Goal: Task Accomplishment & Management: Complete application form

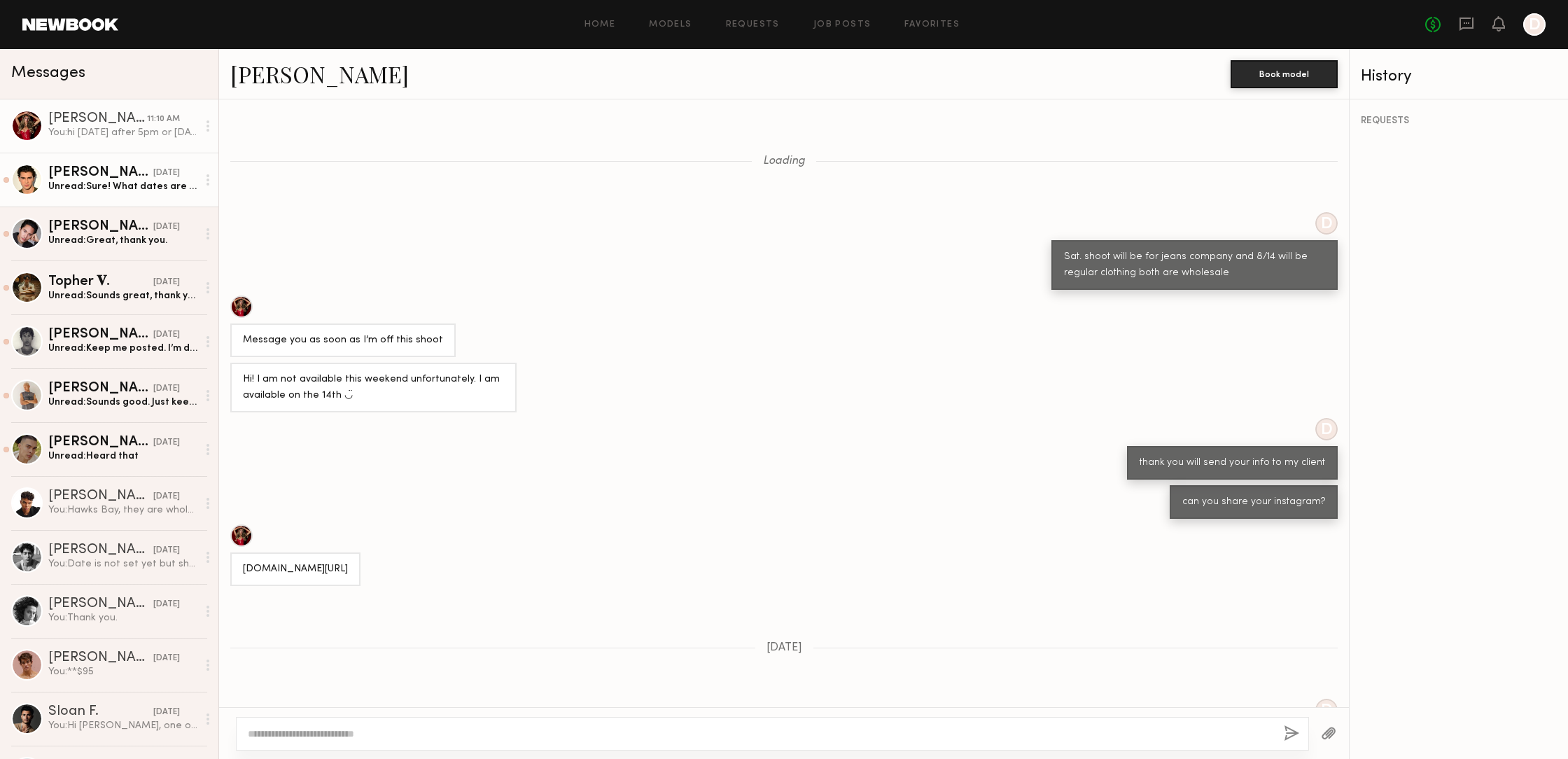
scroll to position [899, 0]
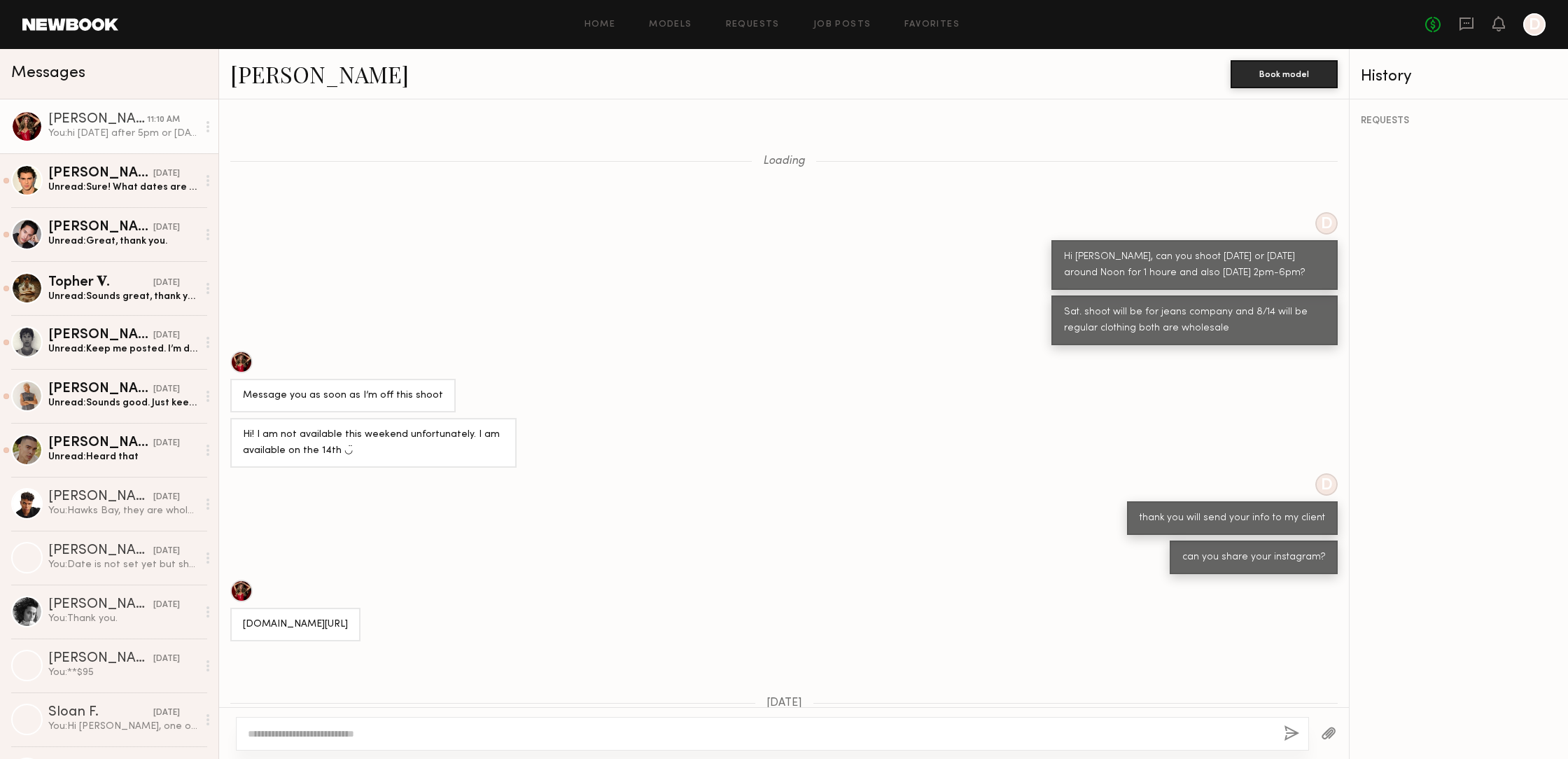
scroll to position [848, 0]
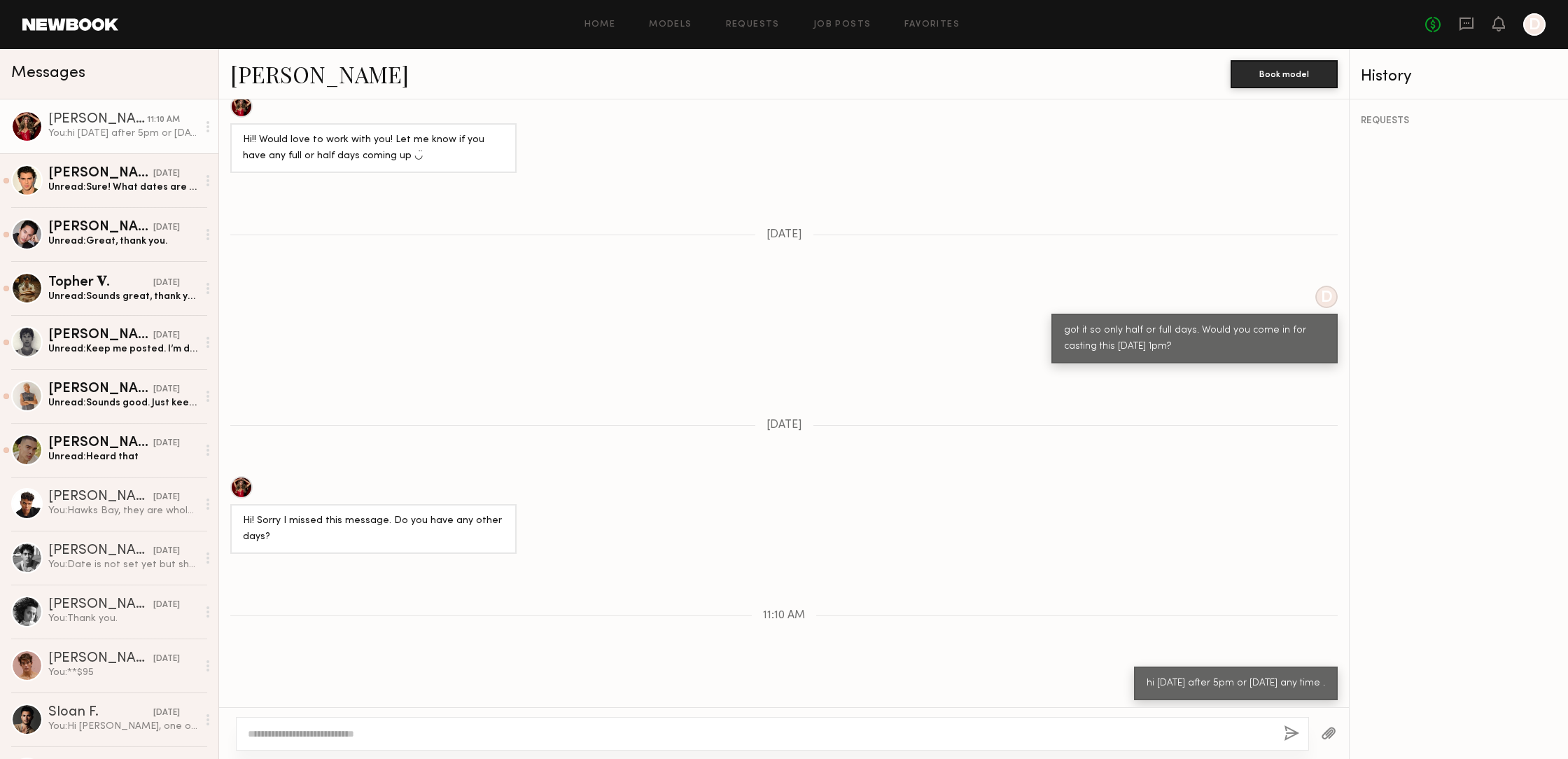
click at [840, 18] on div "Home Models Requests Job Posts Favorites Sign Out No fees up to $5,000 D" at bounding box center [831, 24] width 1428 height 22
click at [840, 27] on link "Job Posts" at bounding box center [842, 25] width 58 height 9
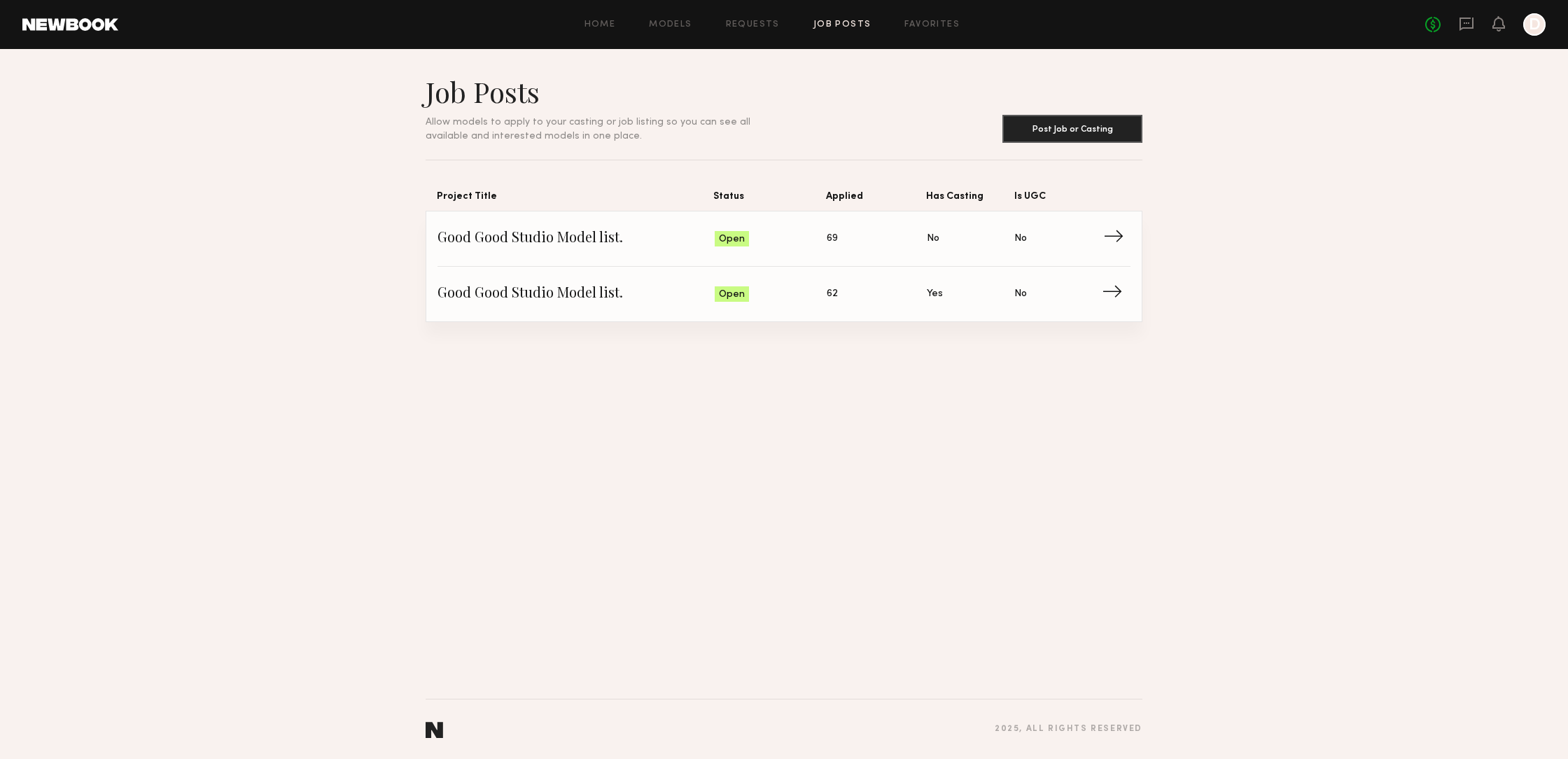
click at [573, 240] on span "Good Good Studio Model list." at bounding box center [577, 238] width 277 height 21
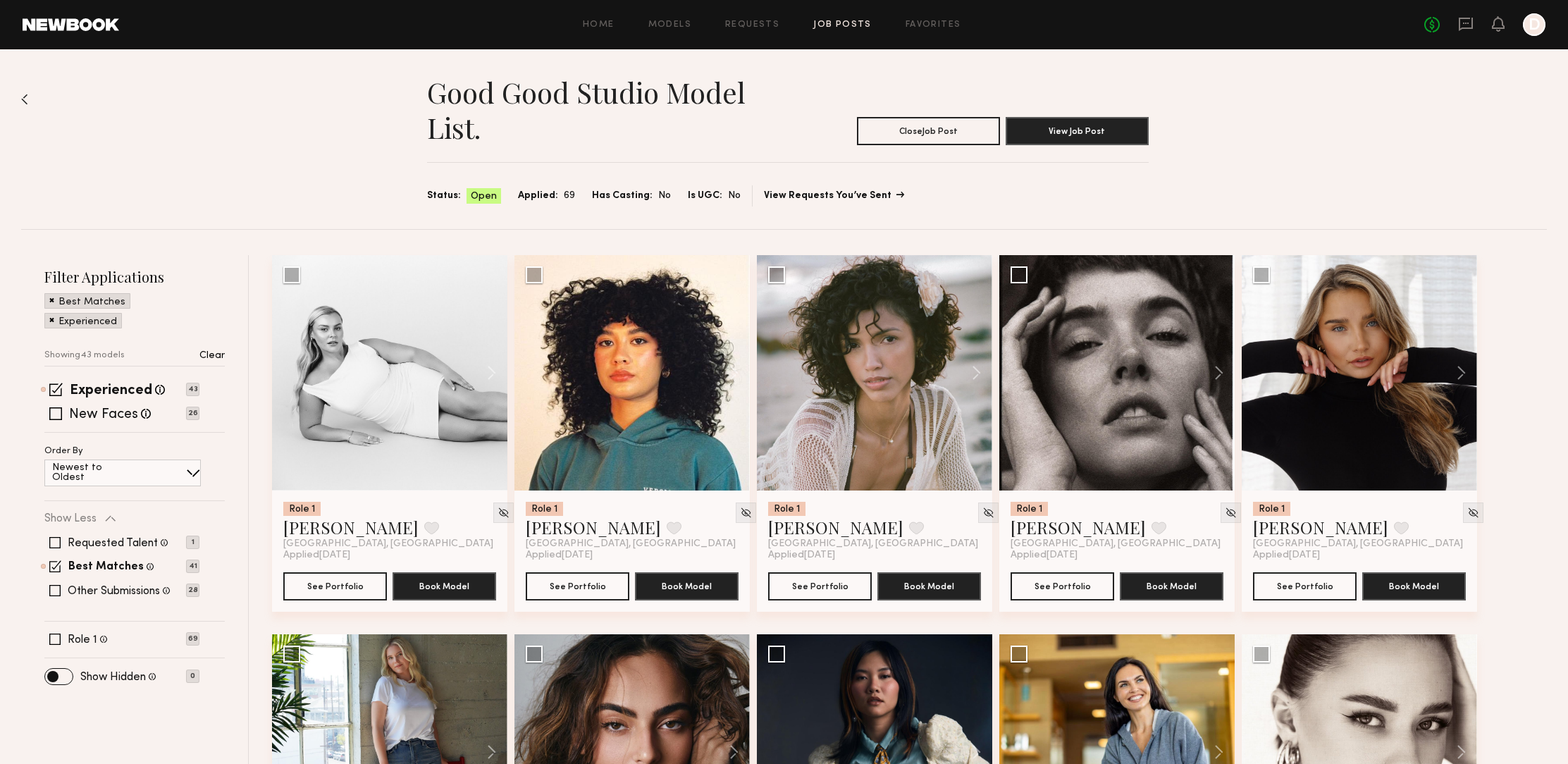
click at [830, 196] on link "View Requests You’ve Sent" at bounding box center [833, 195] width 139 height 10
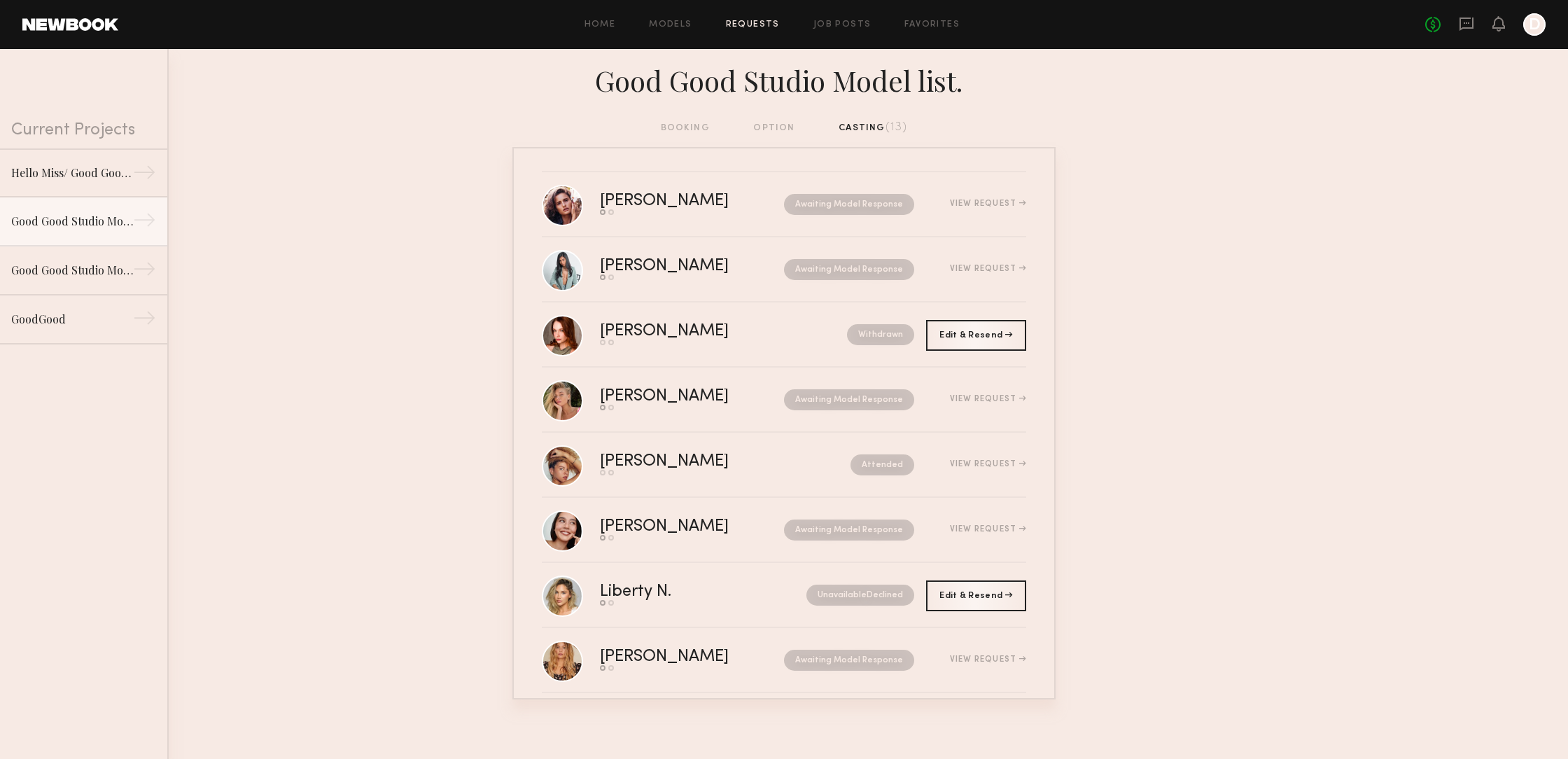
click at [679, 130] on div "booking option casting (13)" at bounding box center [784, 128] width 247 height 15
click at [767, 130] on div "booking option casting (13)" at bounding box center [784, 128] width 247 height 15
click at [768, 124] on div "booking option casting (13)" at bounding box center [784, 128] width 247 height 15
click at [680, 131] on div "booking option casting (13)" at bounding box center [784, 128] width 247 height 15
click at [682, 124] on div "booking option casting (13)" at bounding box center [784, 128] width 247 height 15
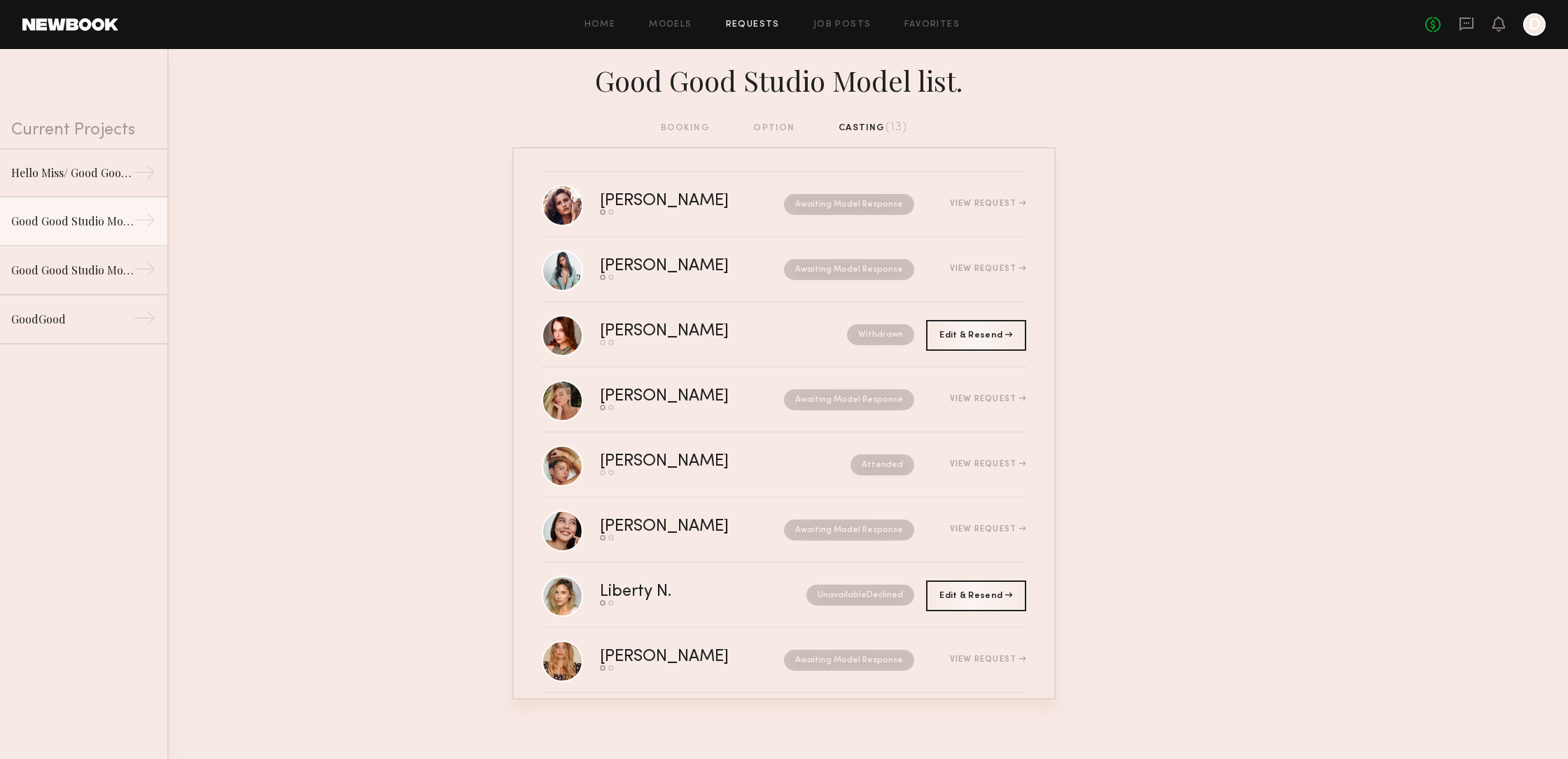
click at [681, 124] on div "booking option casting (13)" at bounding box center [784, 128] width 247 height 15
click at [100, 173] on div "Hello Miss/ Good Good studio" at bounding box center [72, 172] width 122 height 17
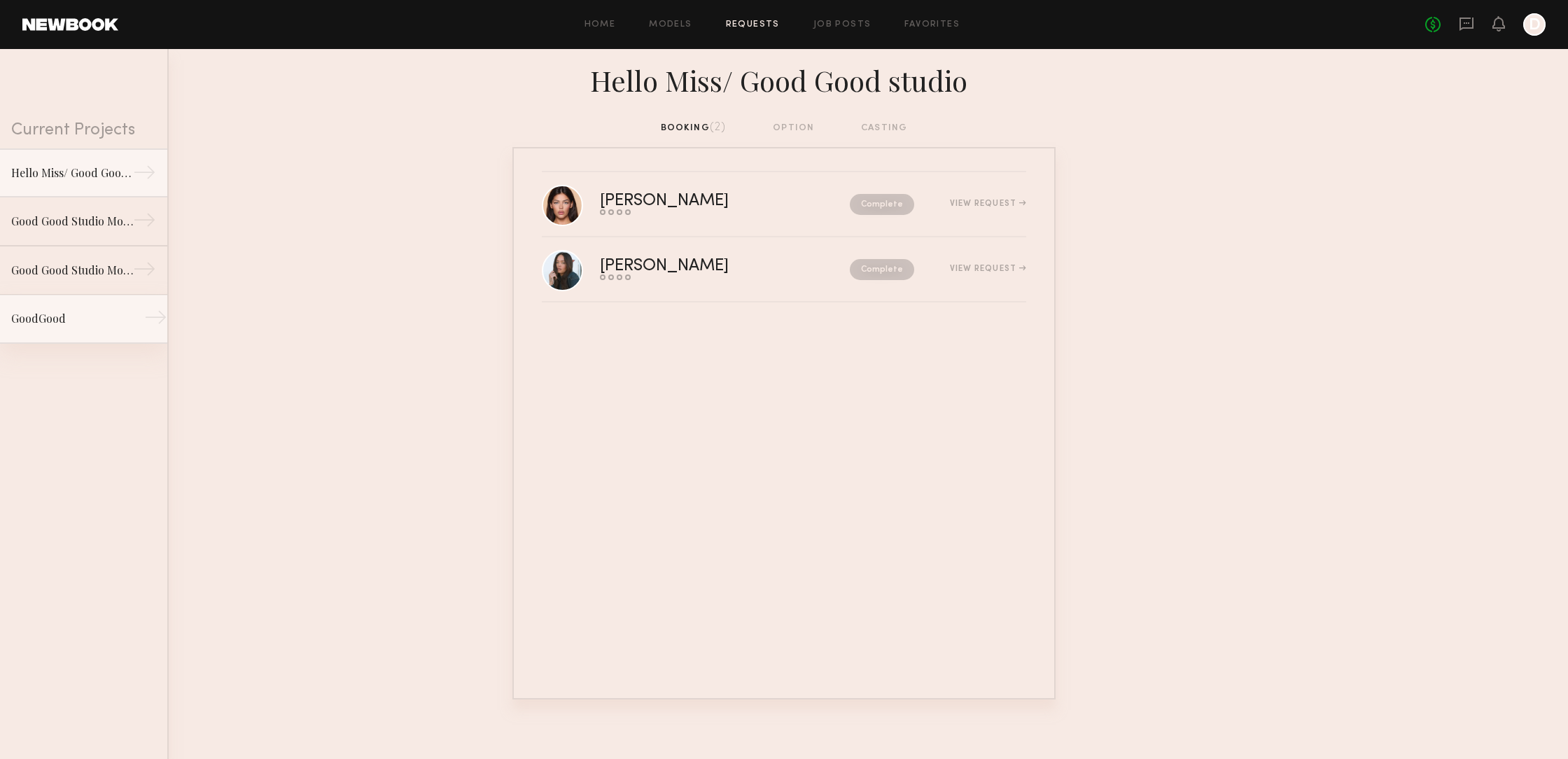
click at [87, 323] on div "GoodGood" at bounding box center [72, 318] width 122 height 17
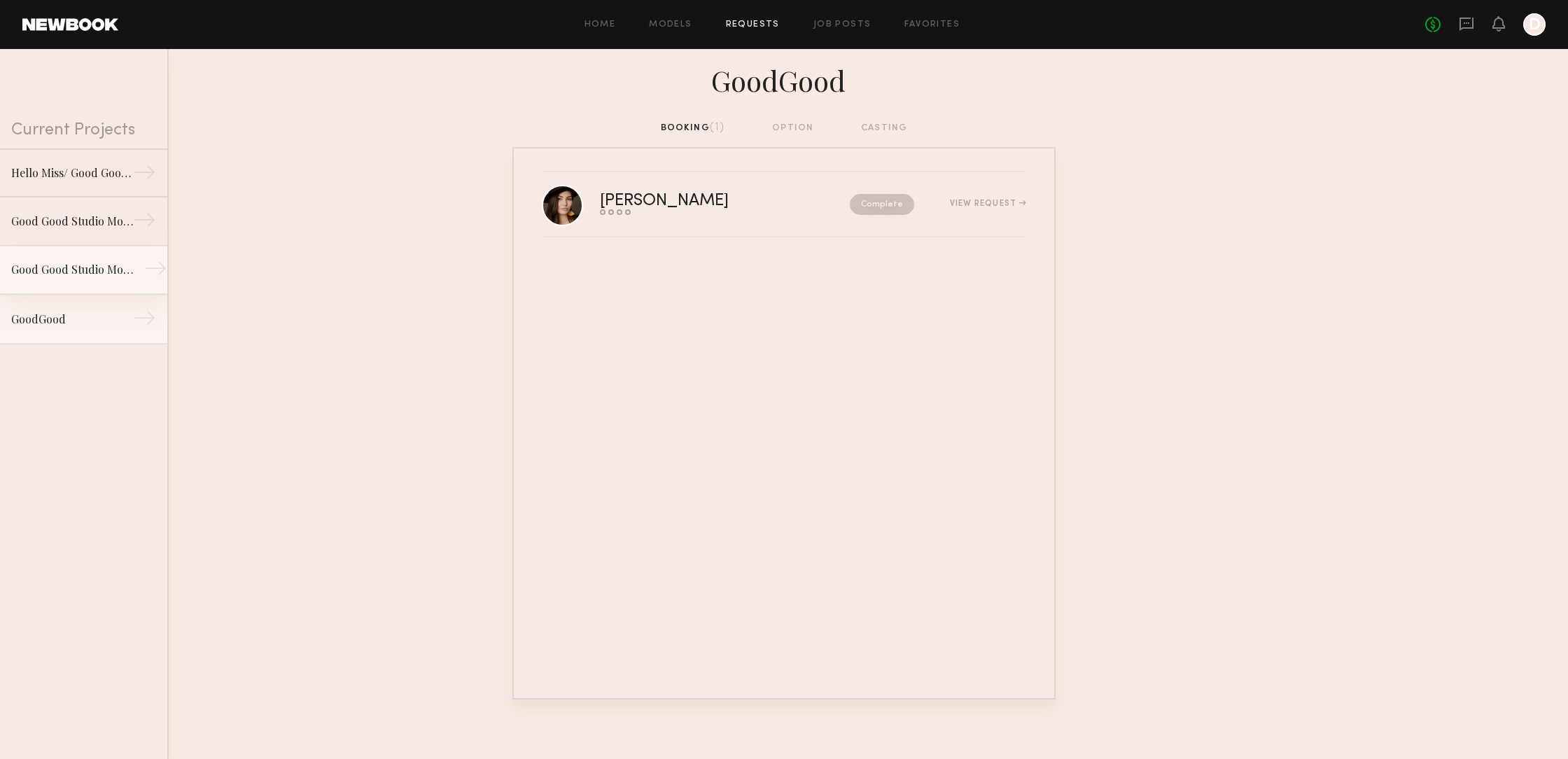
click at [76, 273] on div "Good Good Studio Model list." at bounding box center [72, 269] width 122 height 17
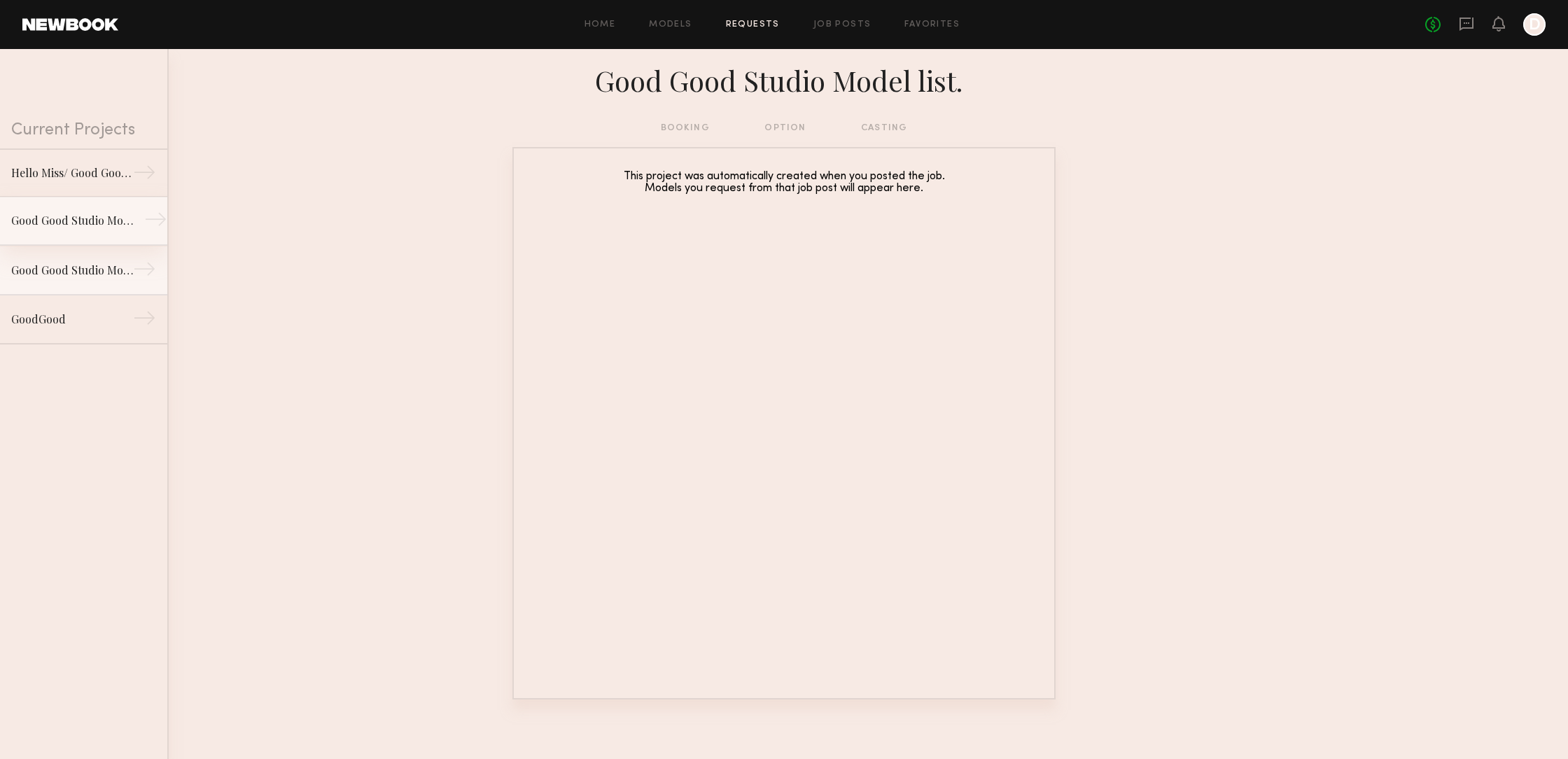
click at [83, 225] on div "Good Good Studio Model list." at bounding box center [72, 220] width 122 height 17
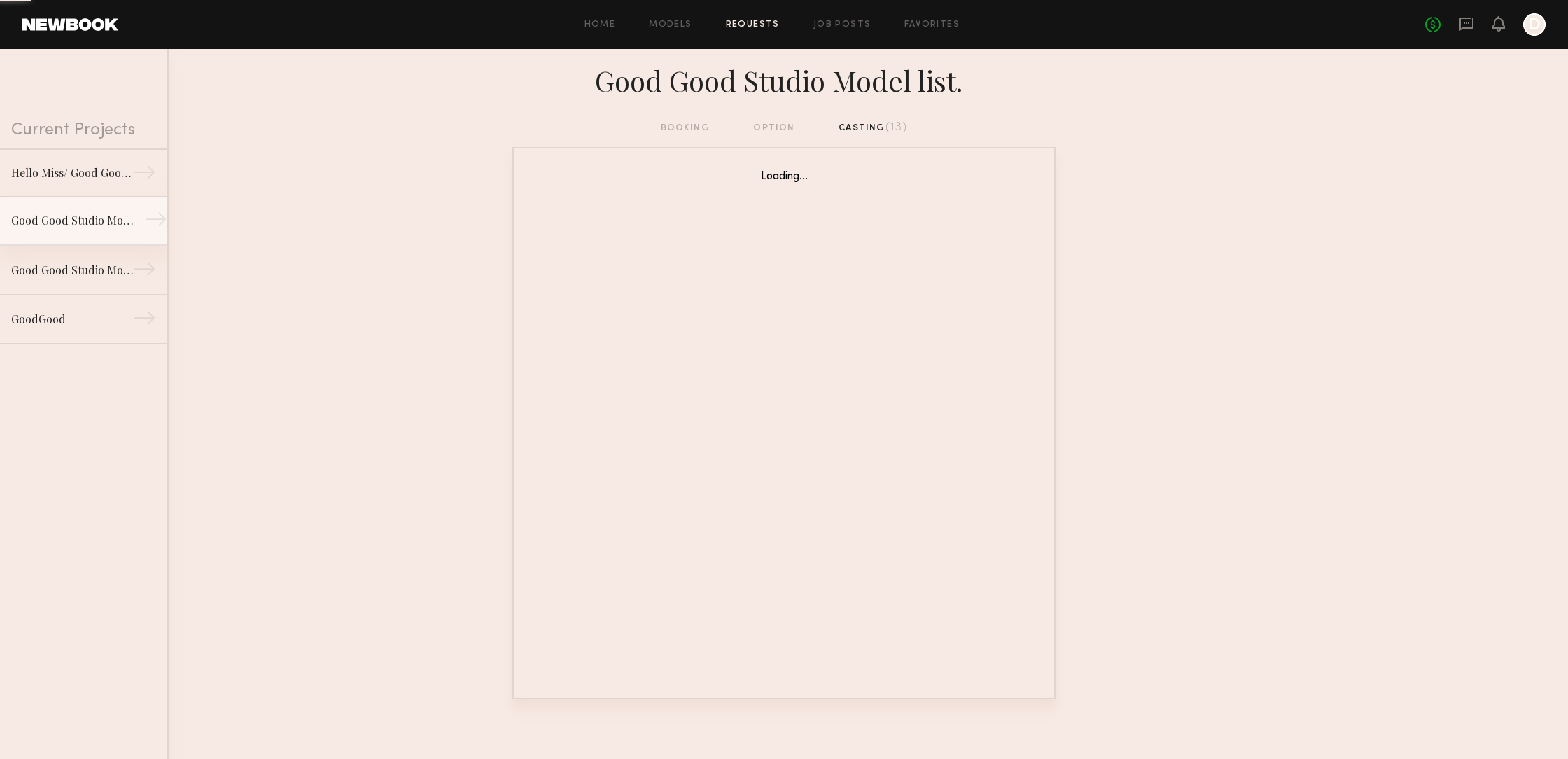
click at [83, 218] on div "Good Good Studio Model list." at bounding box center [72, 220] width 122 height 17
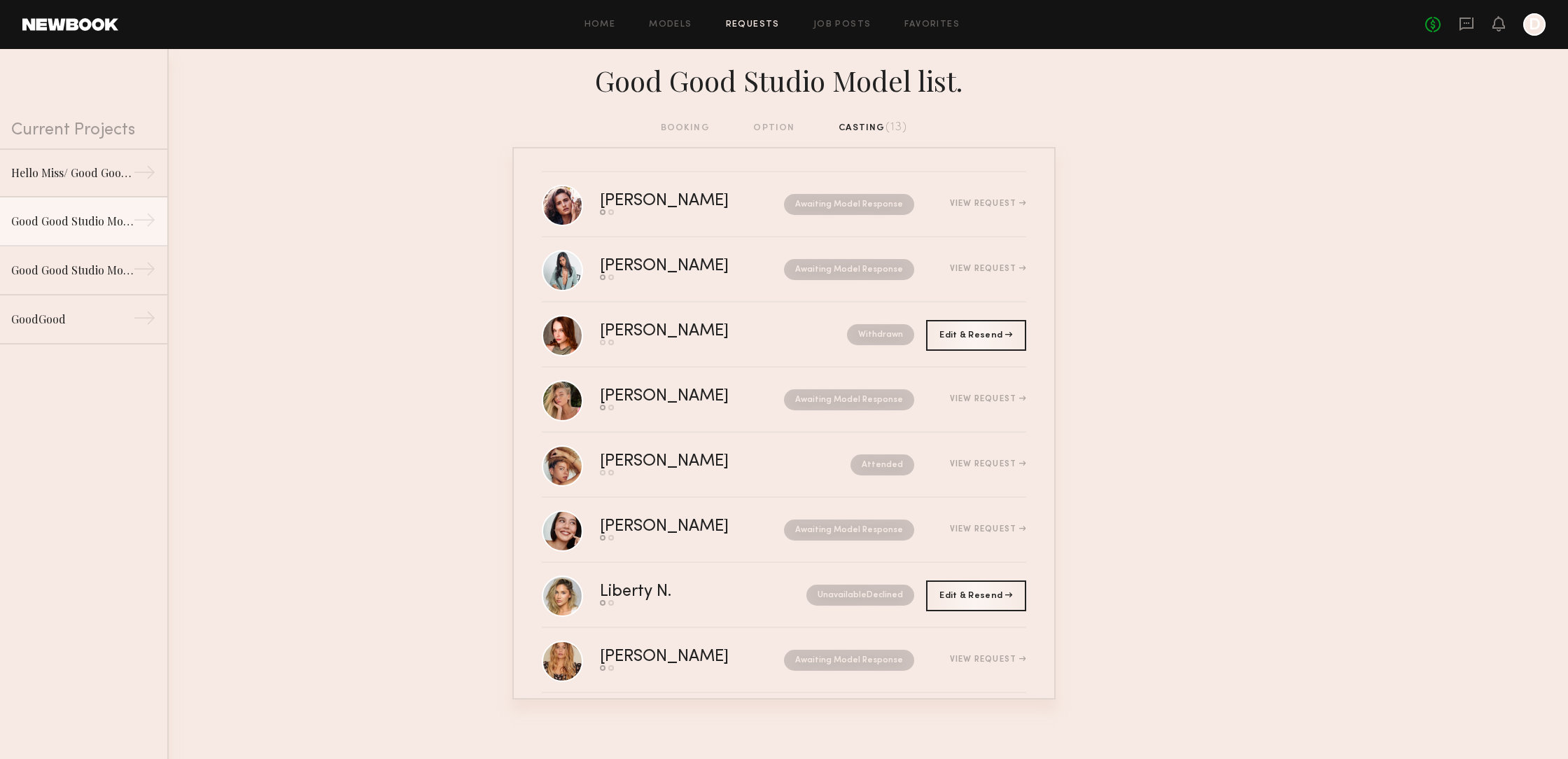
click at [673, 125] on div "booking option casting (13)" at bounding box center [784, 128] width 247 height 15
click at [683, 125] on div "booking option casting (13)" at bounding box center [784, 128] width 247 height 15
click at [696, 129] on div "booking option casting (13)" at bounding box center [784, 128] width 247 height 15
click at [780, 127] on div "booking option casting (13)" at bounding box center [784, 128] width 247 height 15
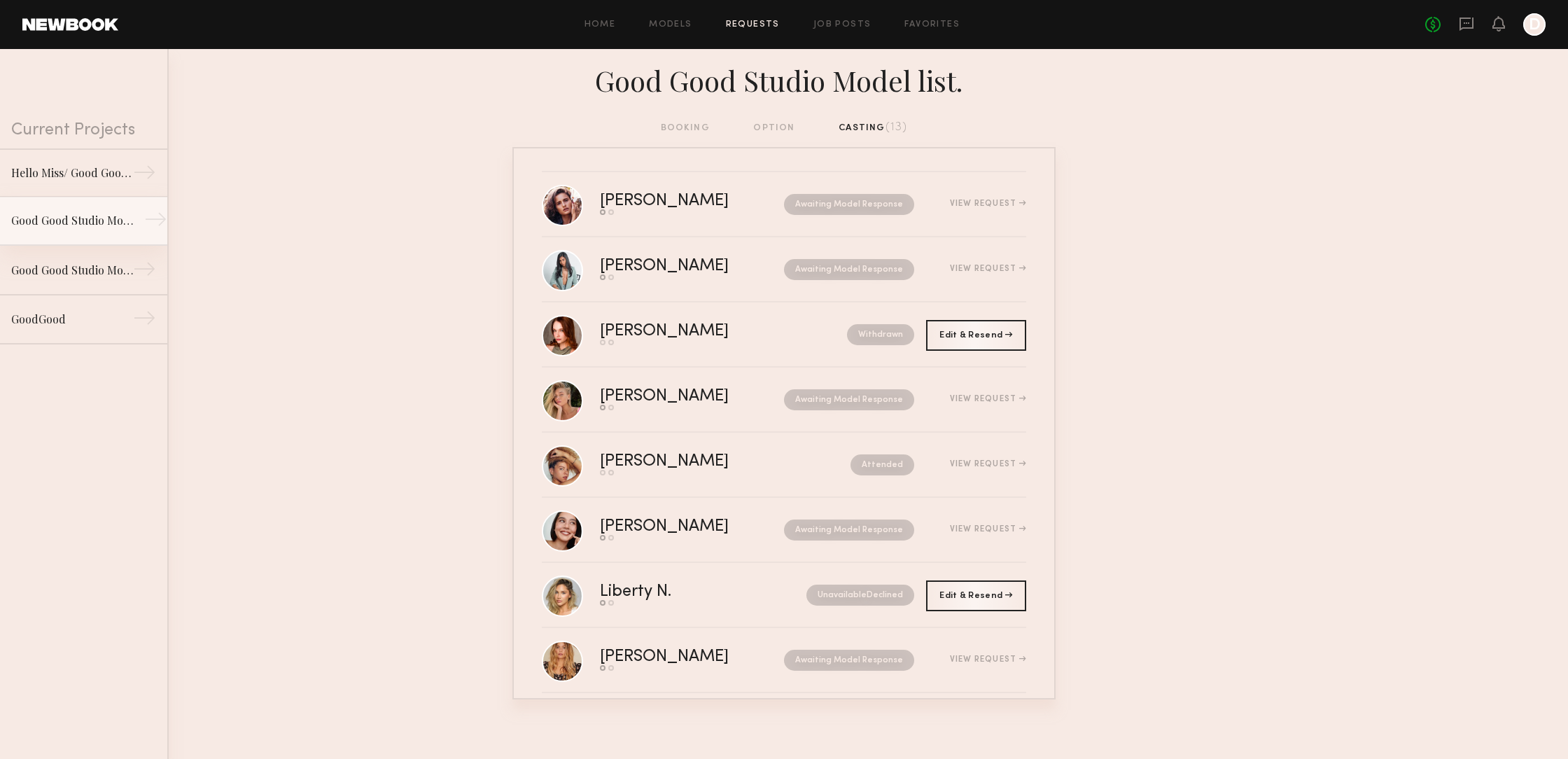
click at [82, 218] on div "Good Good Studio Model list." at bounding box center [72, 220] width 122 height 17
drag, startPoint x: 82, startPoint y: 218, endPoint x: 92, endPoint y: 218, distance: 10.0
click at [82, 218] on div "Good Good Studio Model list." at bounding box center [72, 220] width 122 height 17
click at [681, 125] on div "booking option casting (13)" at bounding box center [784, 128] width 247 height 15
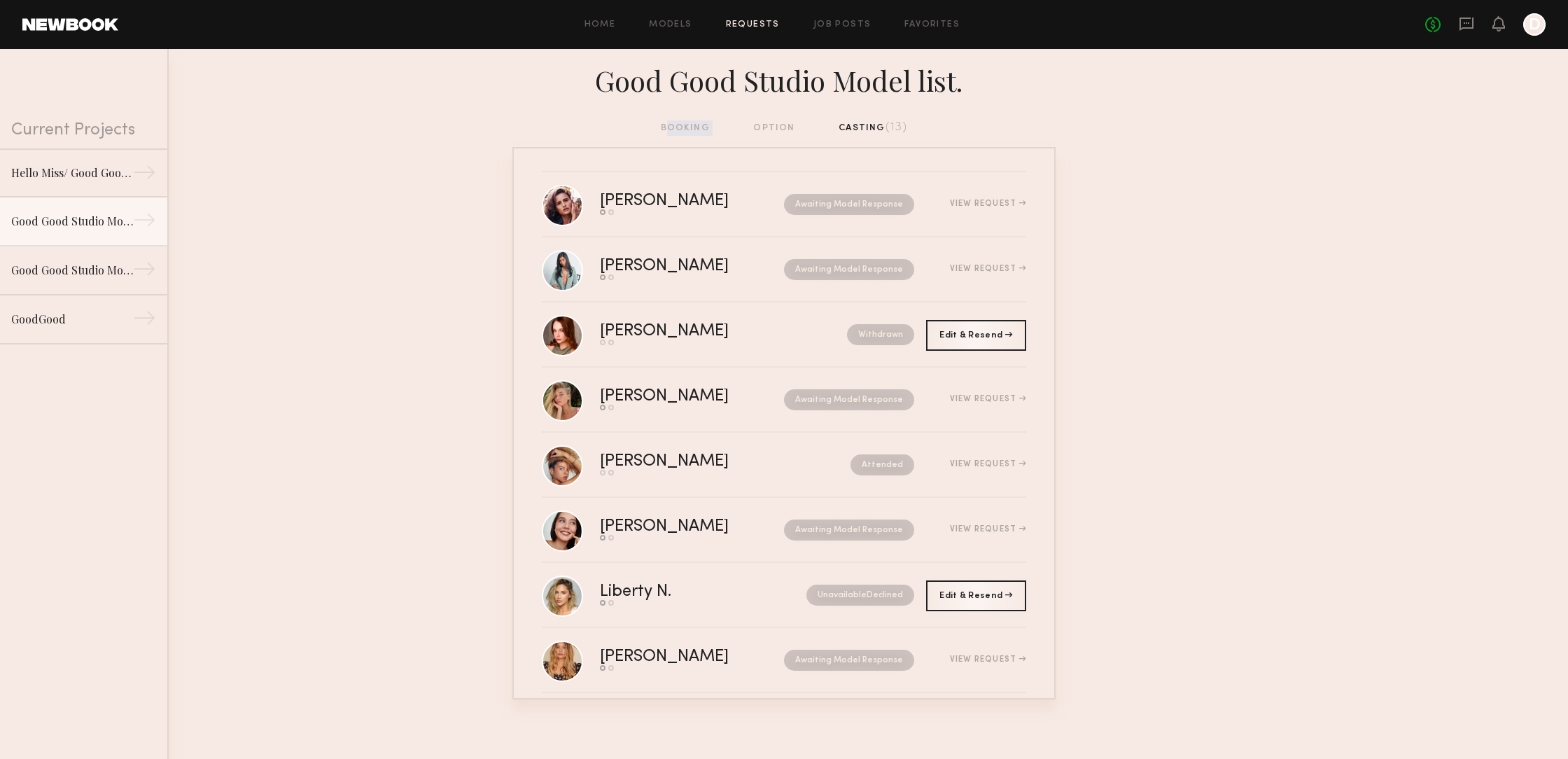
click at [683, 128] on div "booking option casting (13)" at bounding box center [784, 128] width 247 height 15
click at [86, 173] on div "Hello Miss/ Good Good studio" at bounding box center [72, 172] width 122 height 17
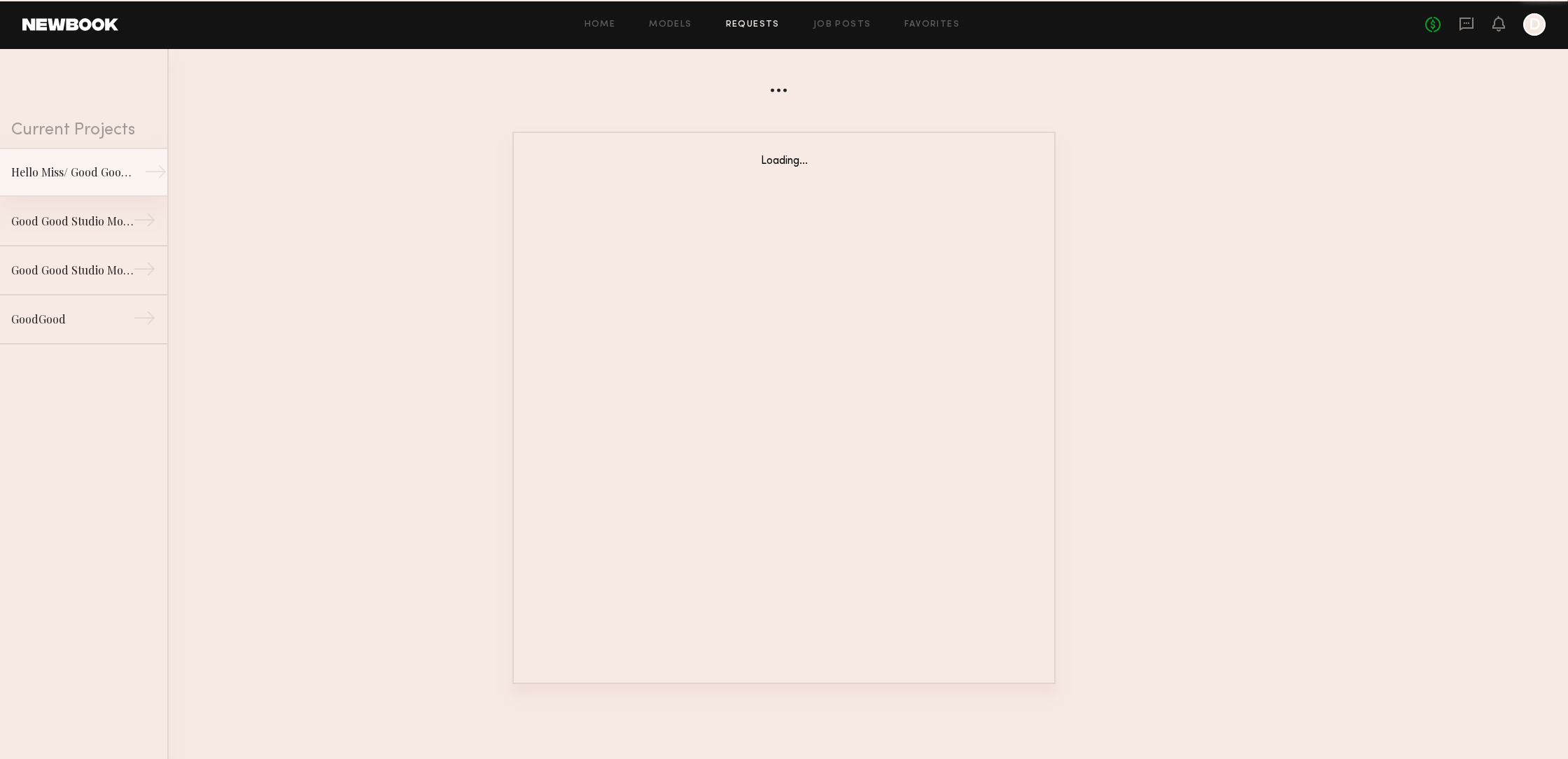
click at [86, 173] on div "Hello Miss/ Good Good studio" at bounding box center [72, 172] width 122 height 17
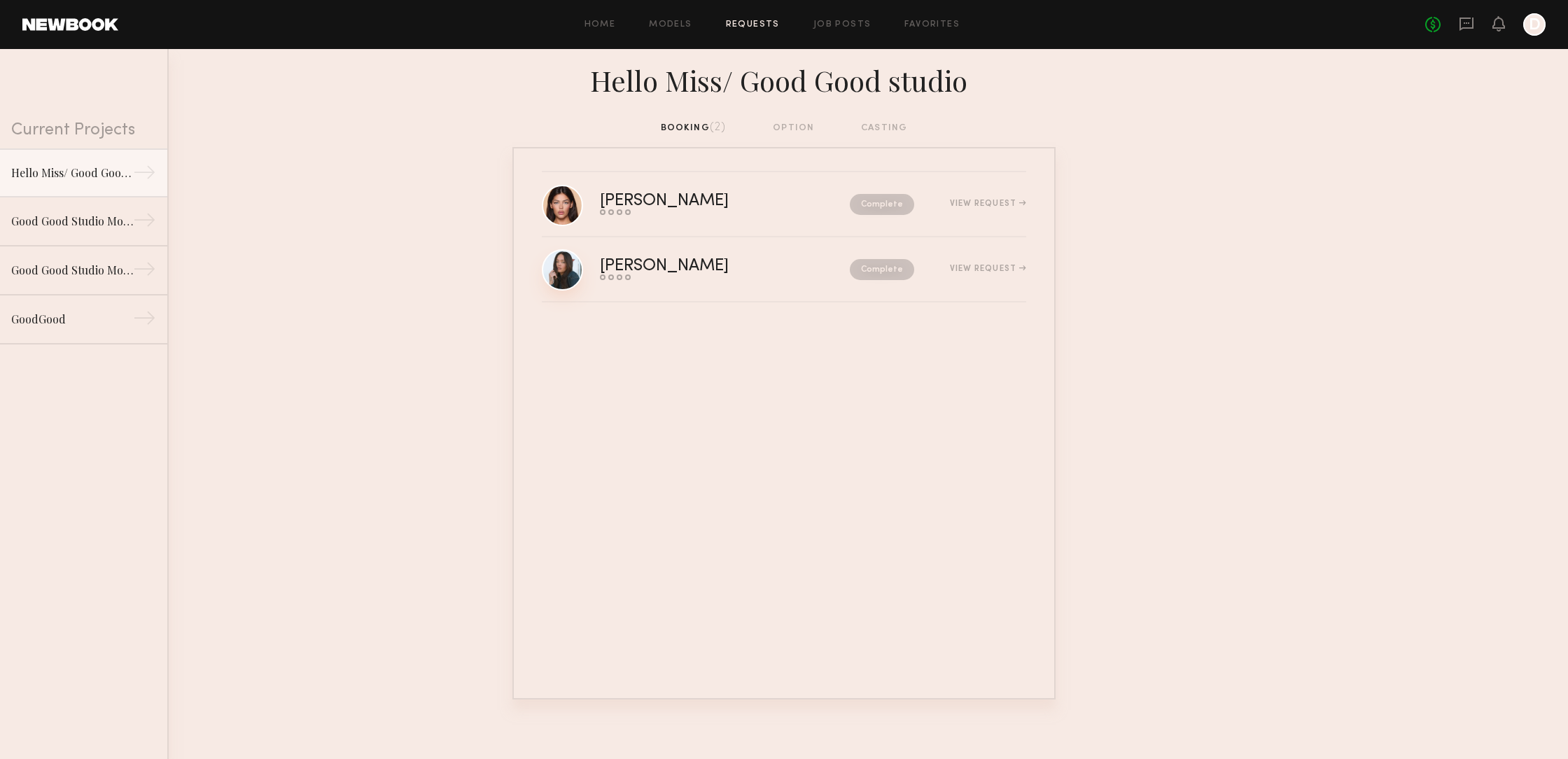
click at [573, 273] on link at bounding box center [562, 270] width 41 height 41
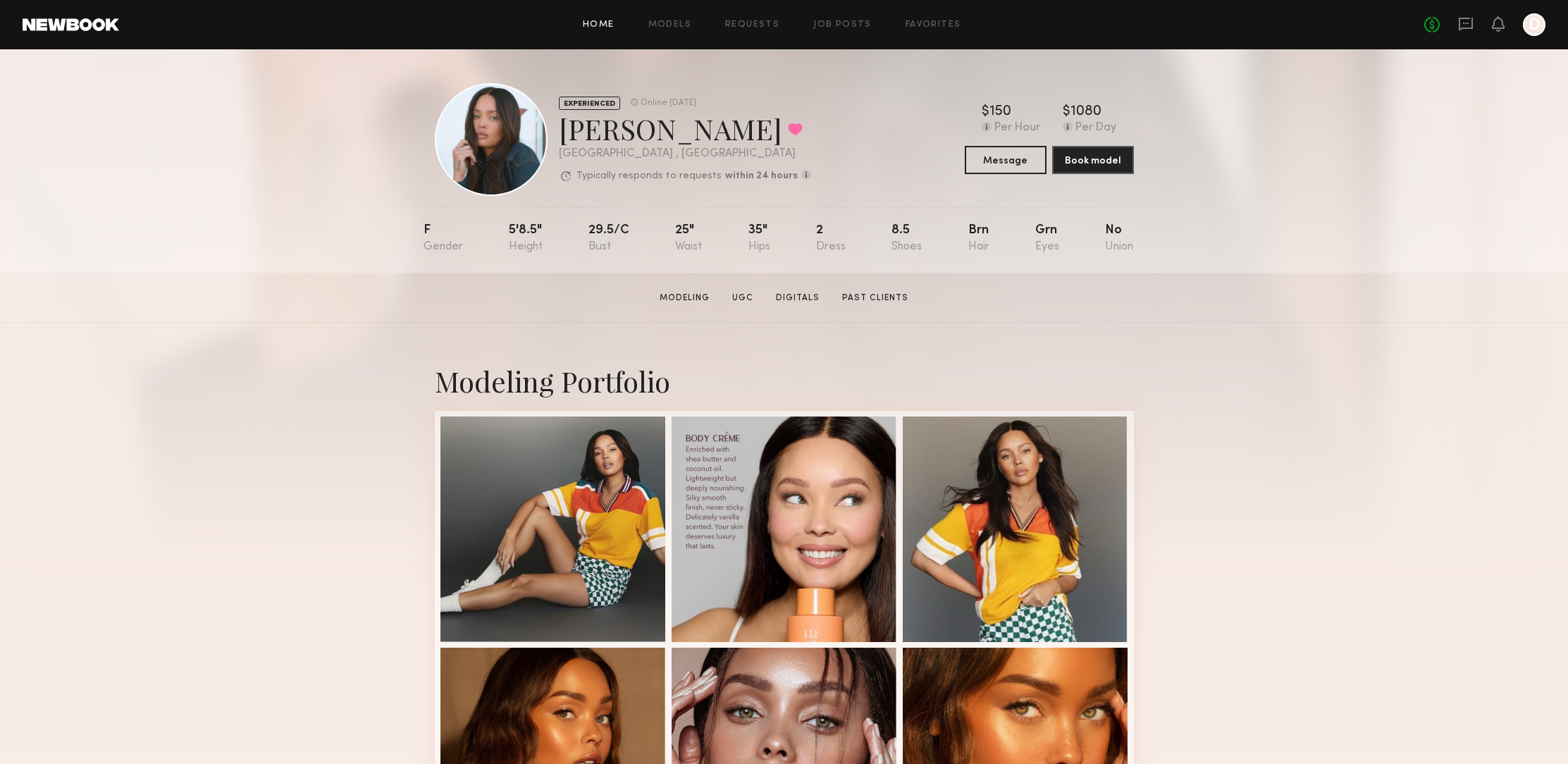
click at [604, 27] on link "Home" at bounding box center [598, 25] width 31 height 9
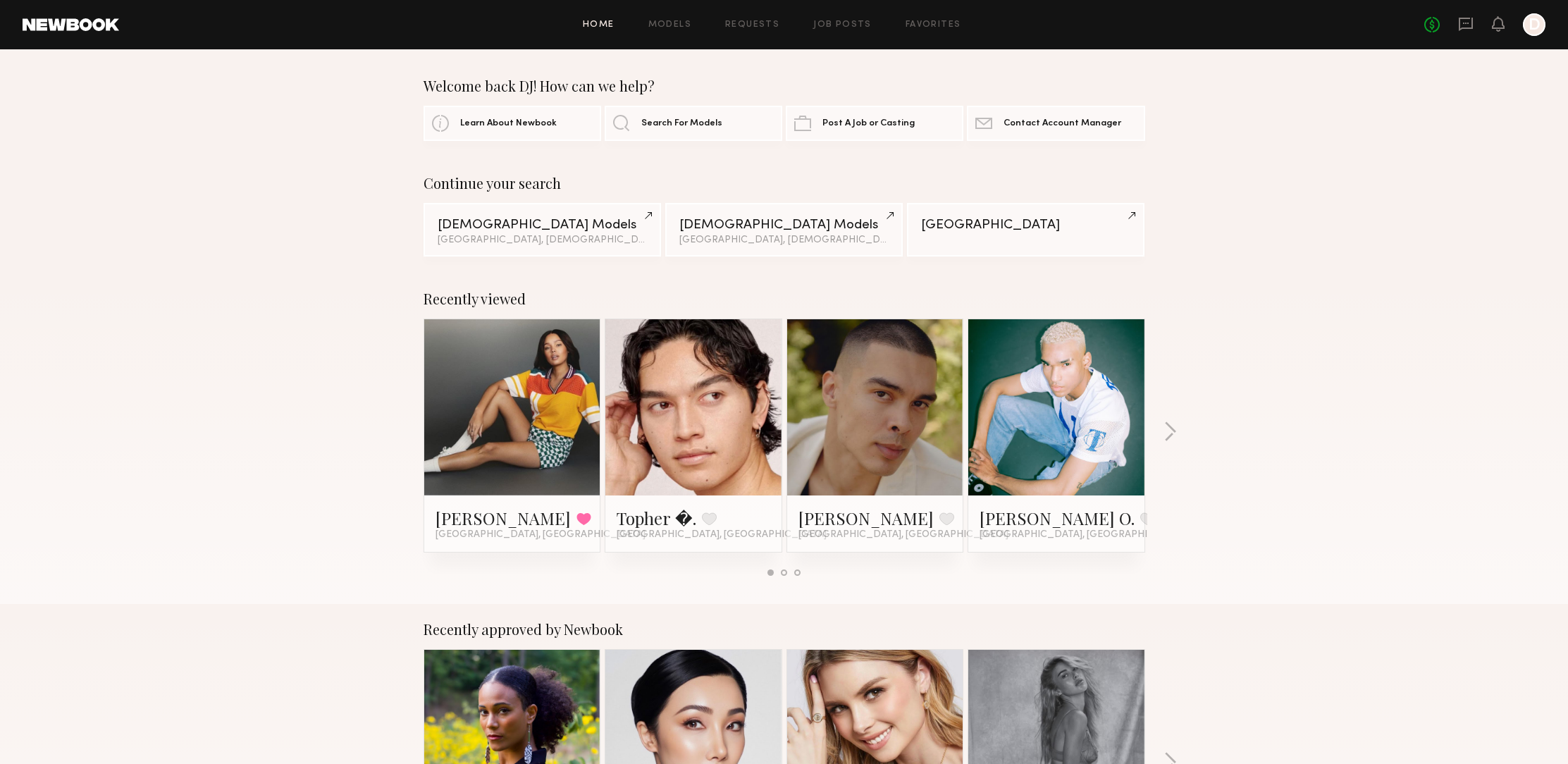
scroll to position [1, 0]
click at [837, 18] on div "Home Models Requests Job Posts Favorites Sign Out No fees up to $5,000 D" at bounding box center [831, 24] width 1426 height 22
click at [831, 23] on link "Job Posts" at bounding box center [842, 25] width 58 height 9
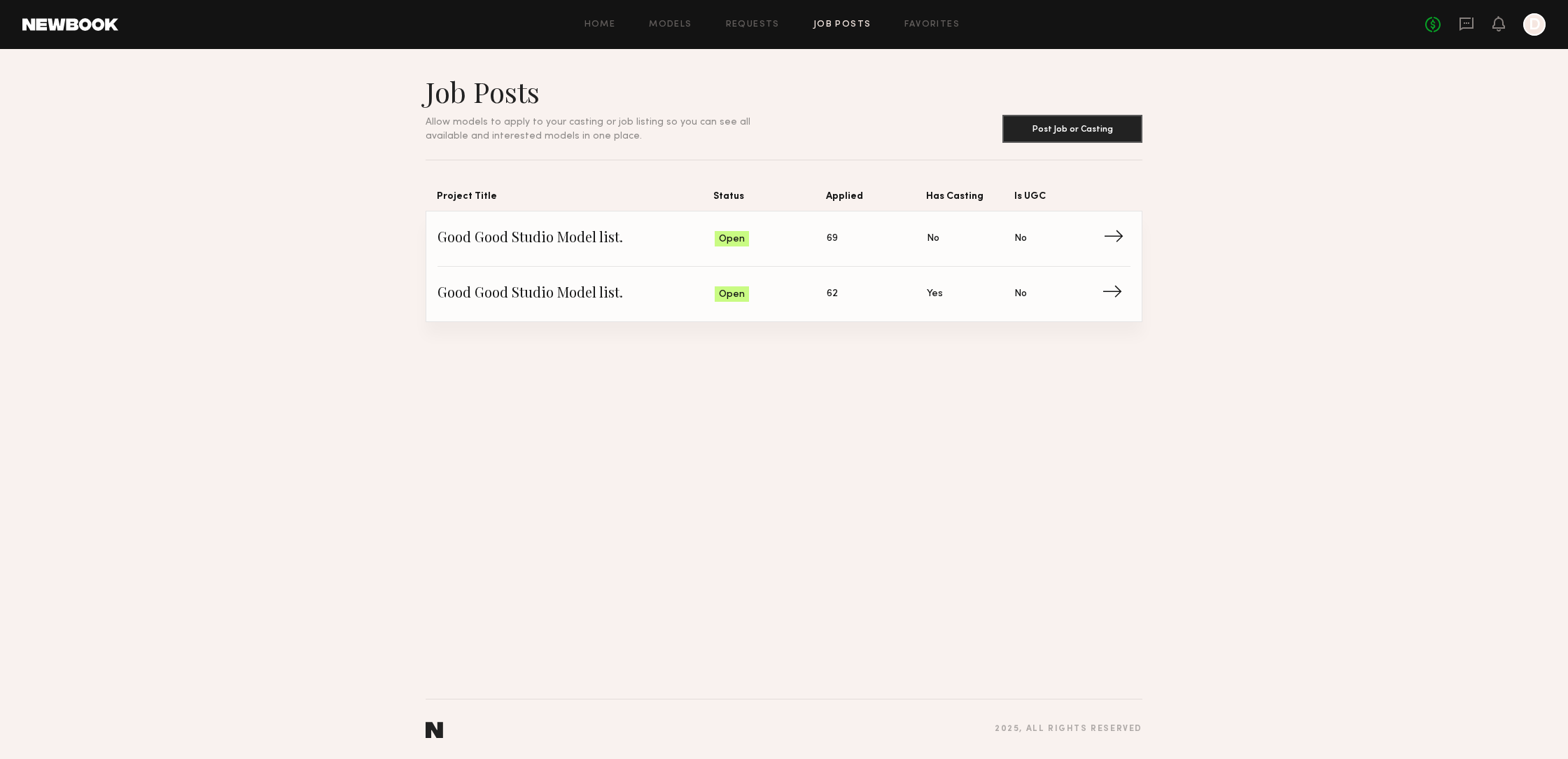
click at [1116, 238] on span "→" at bounding box center [1117, 238] width 29 height 21
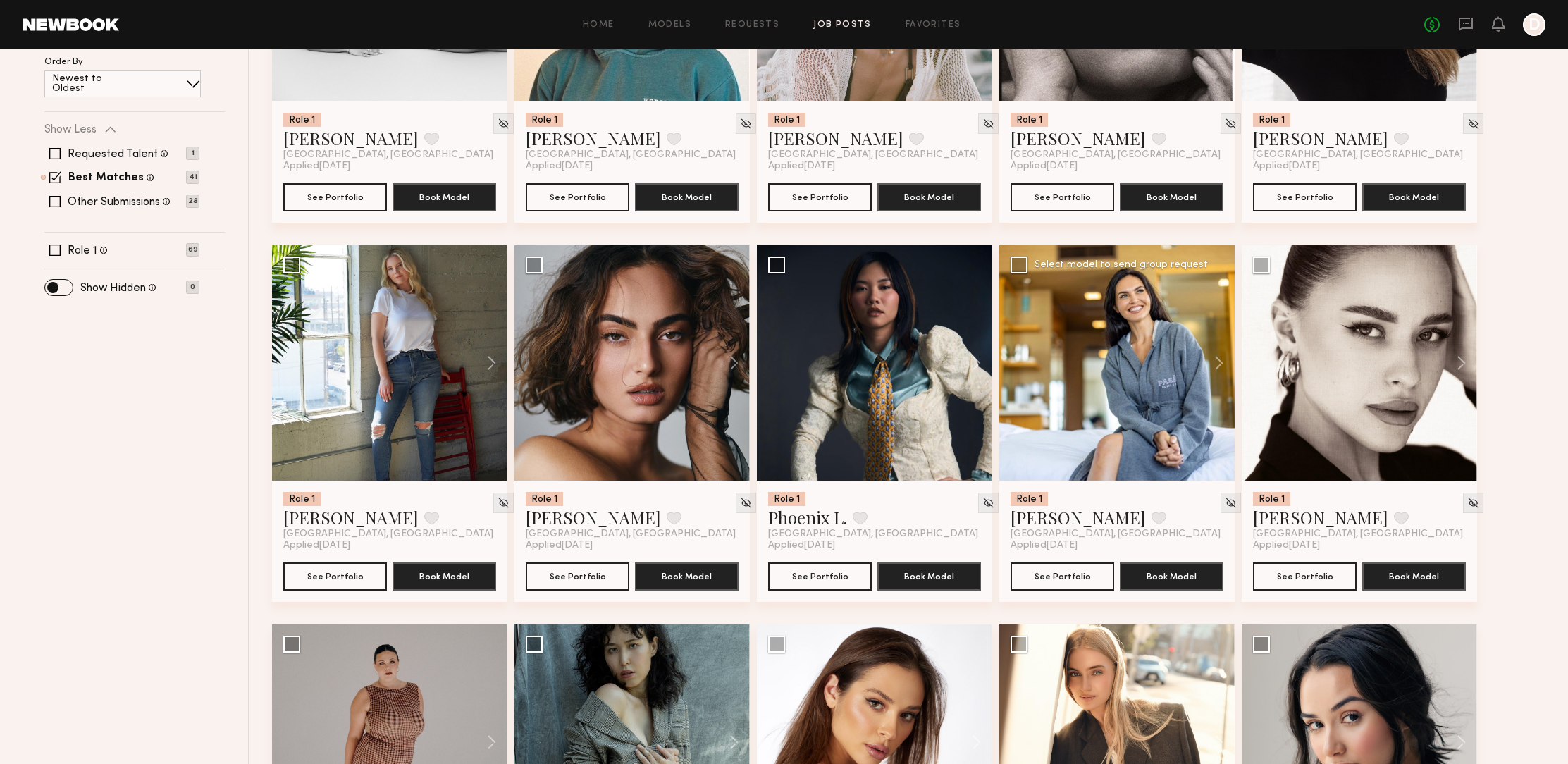
scroll to position [324, 0]
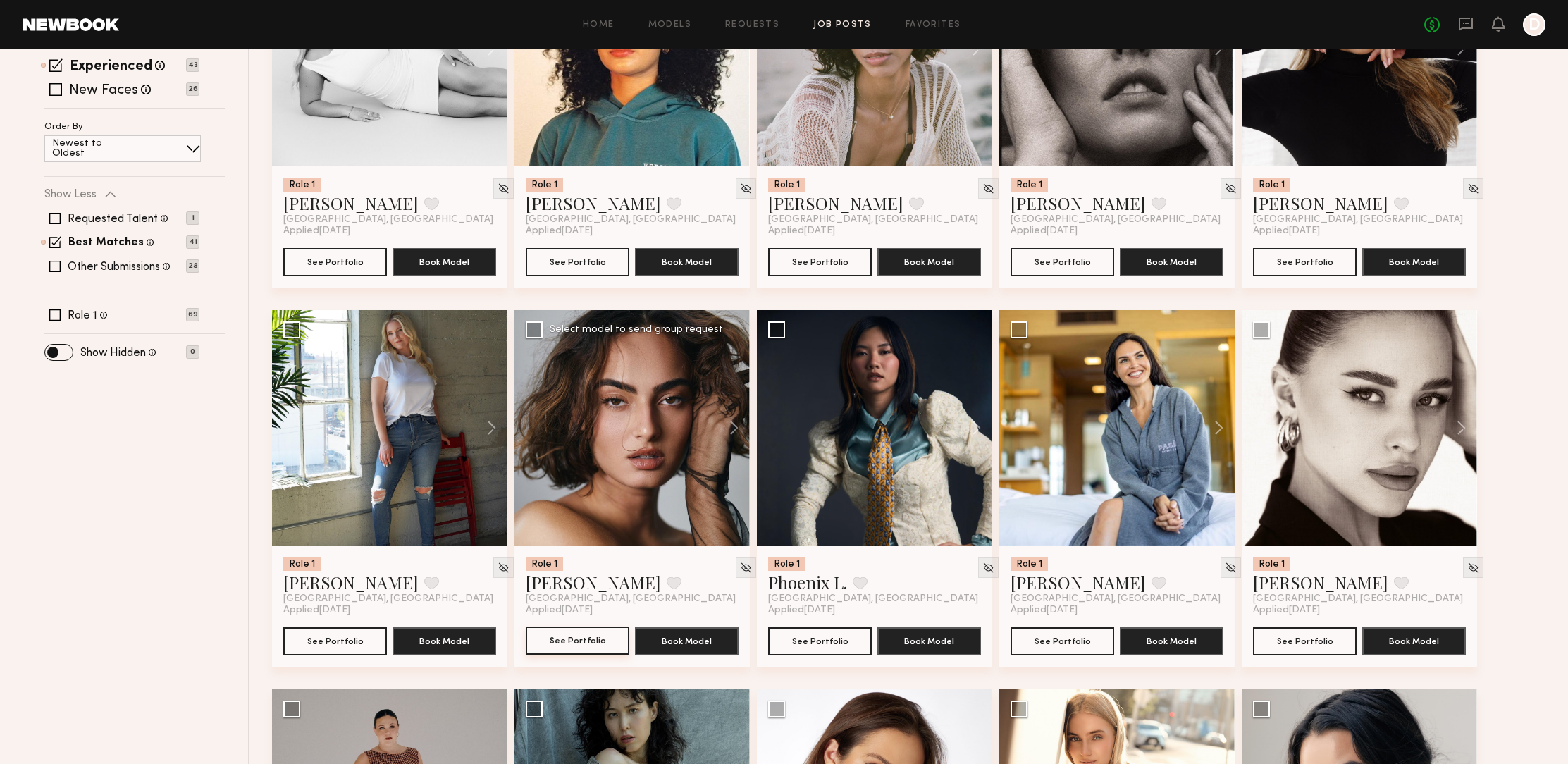
click at [594, 646] on button "See Portfolio" at bounding box center [577, 640] width 103 height 28
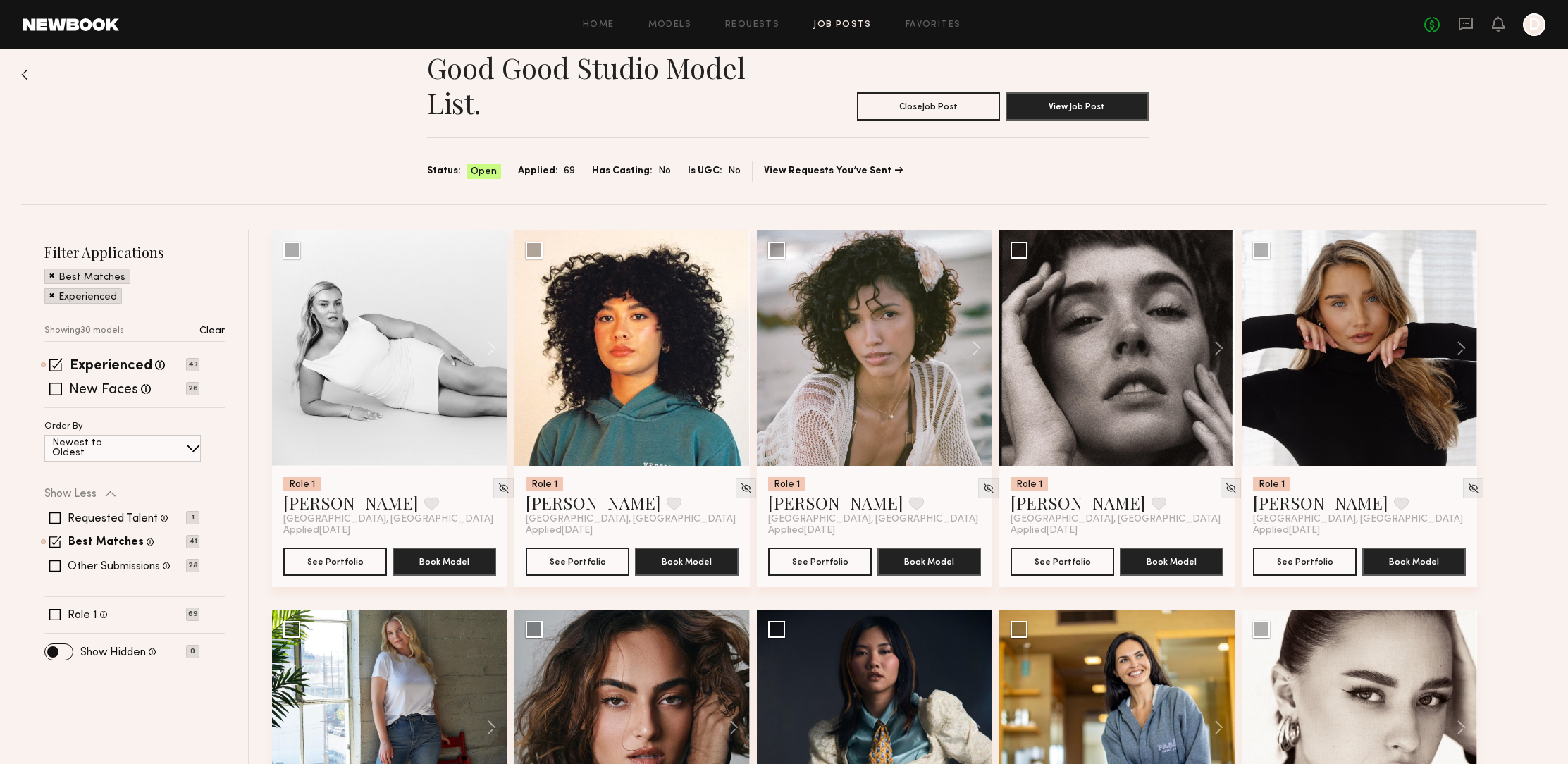
scroll to position [0, 0]
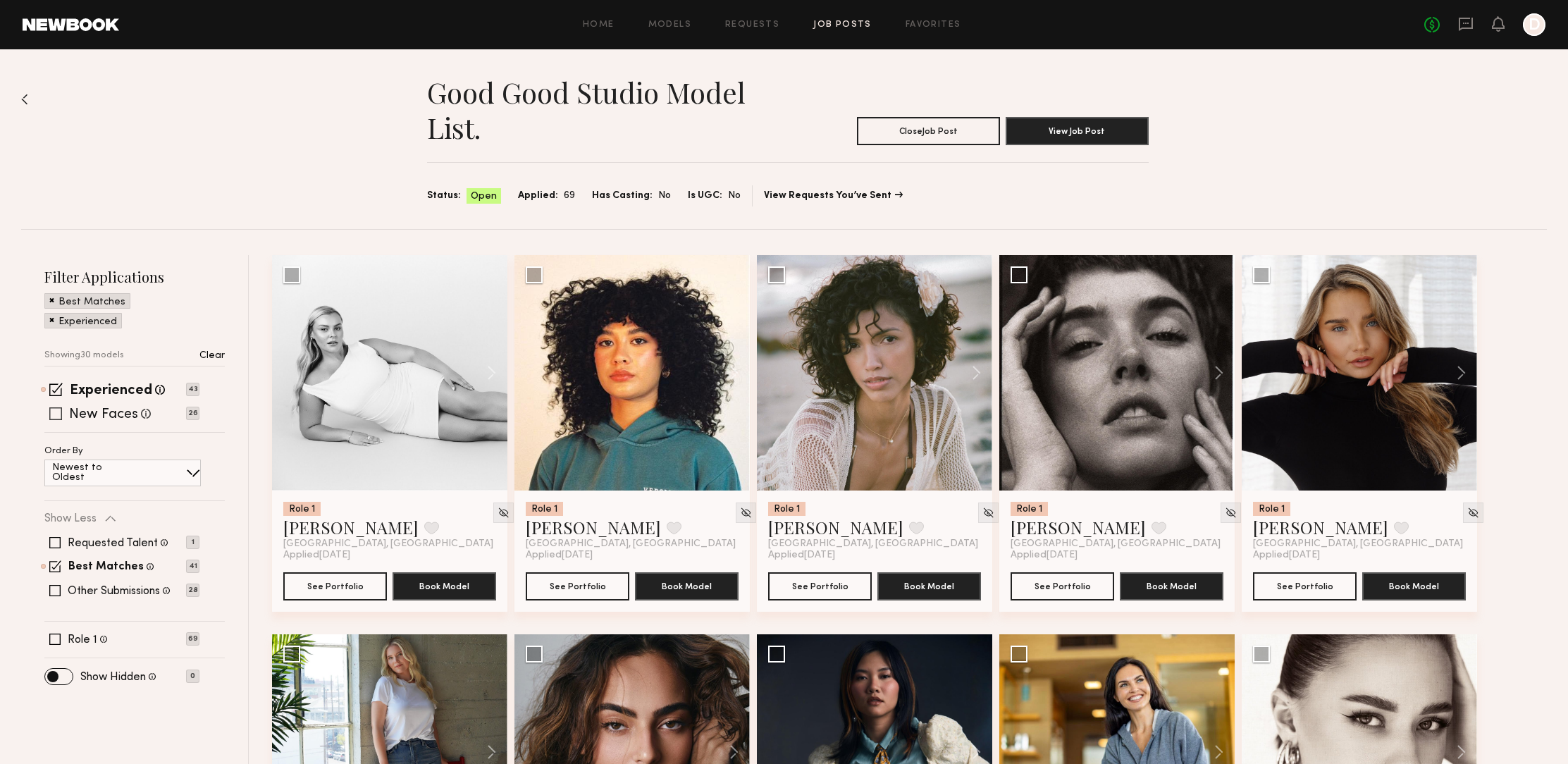
click at [56, 412] on span at bounding box center [56, 414] width 13 height 13
click at [56, 389] on span at bounding box center [56, 389] width 13 height 13
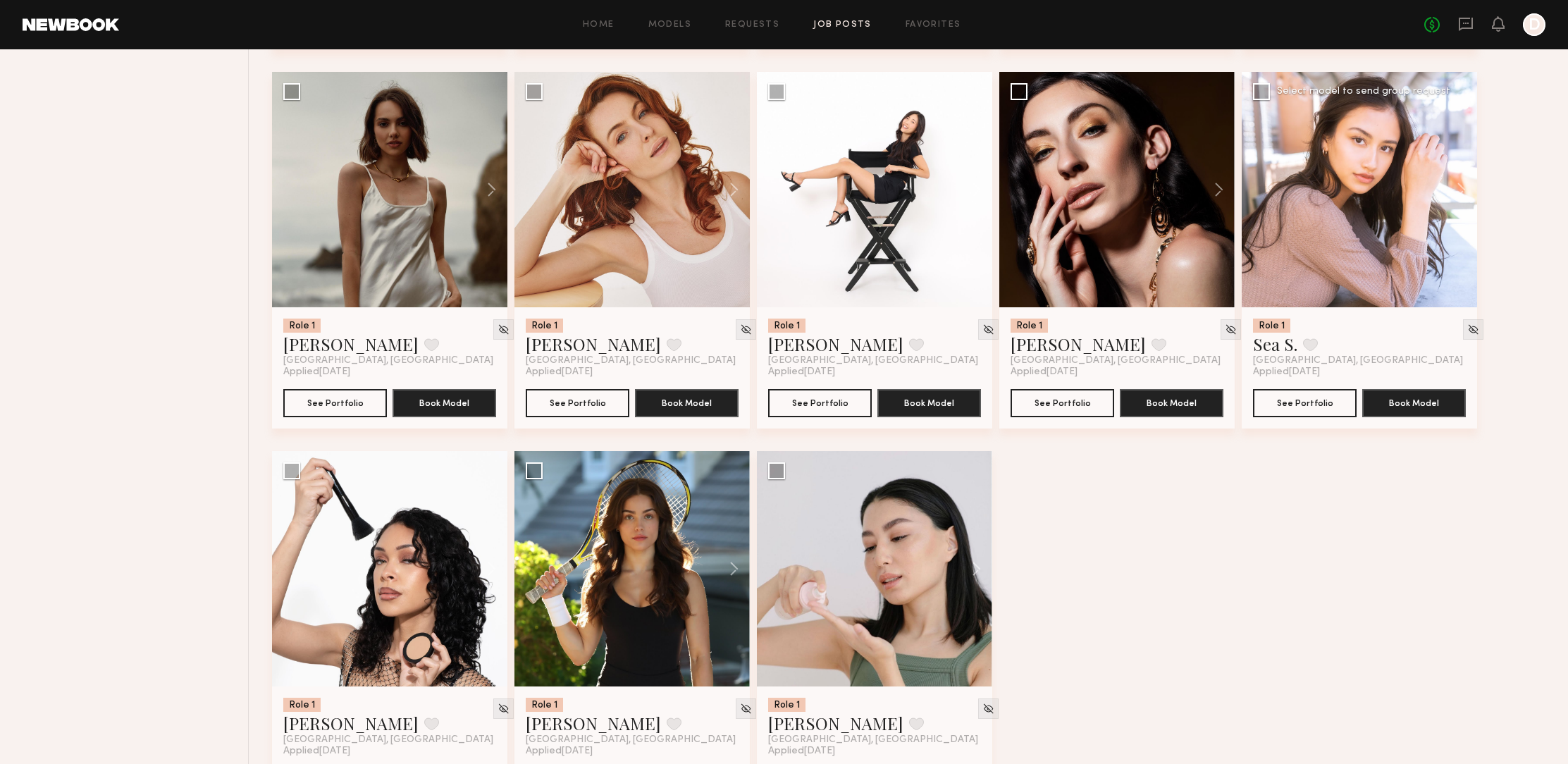
scroll to position [824, 0]
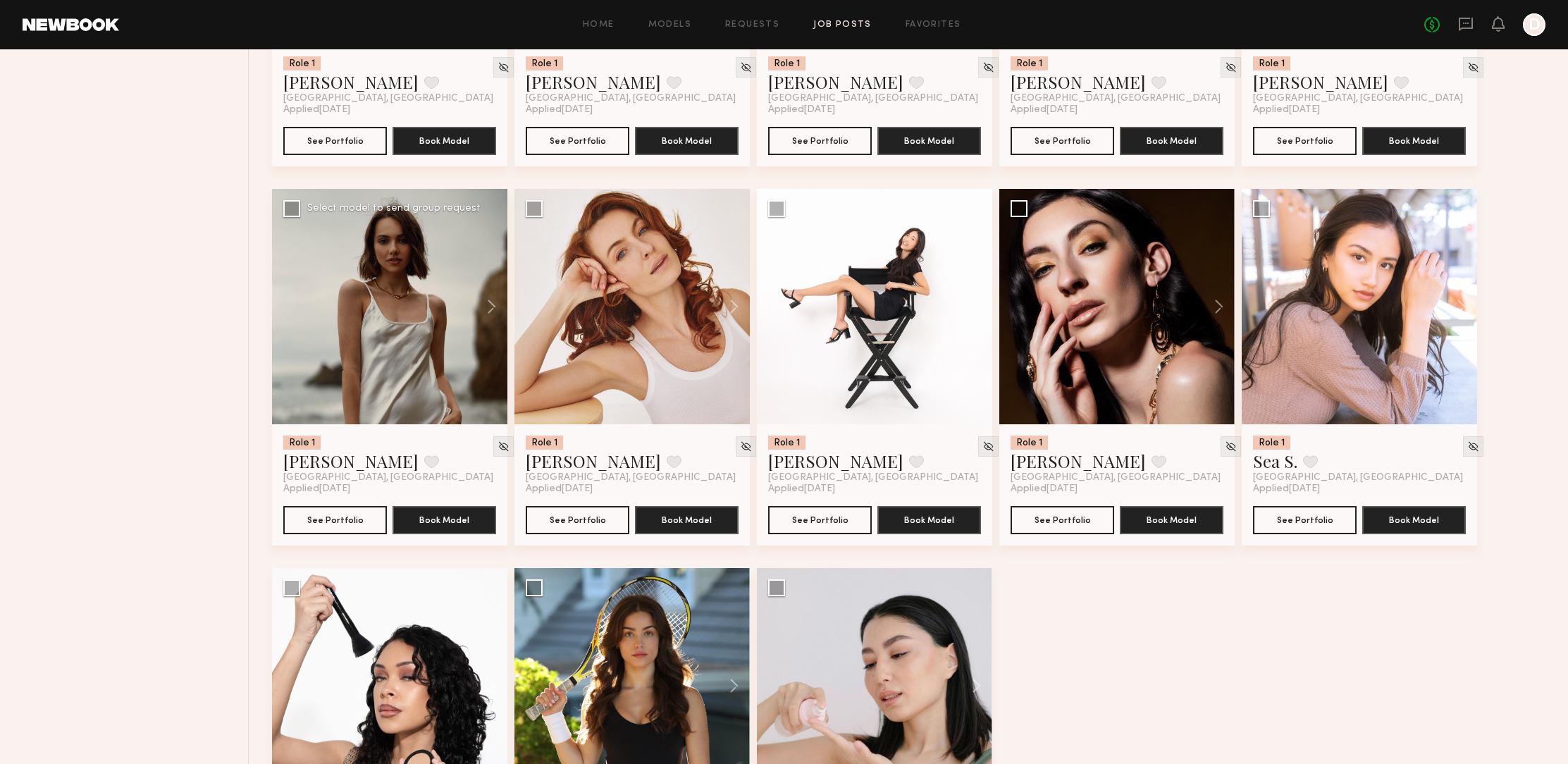
click at [431, 341] on div at bounding box center [390, 307] width 236 height 236
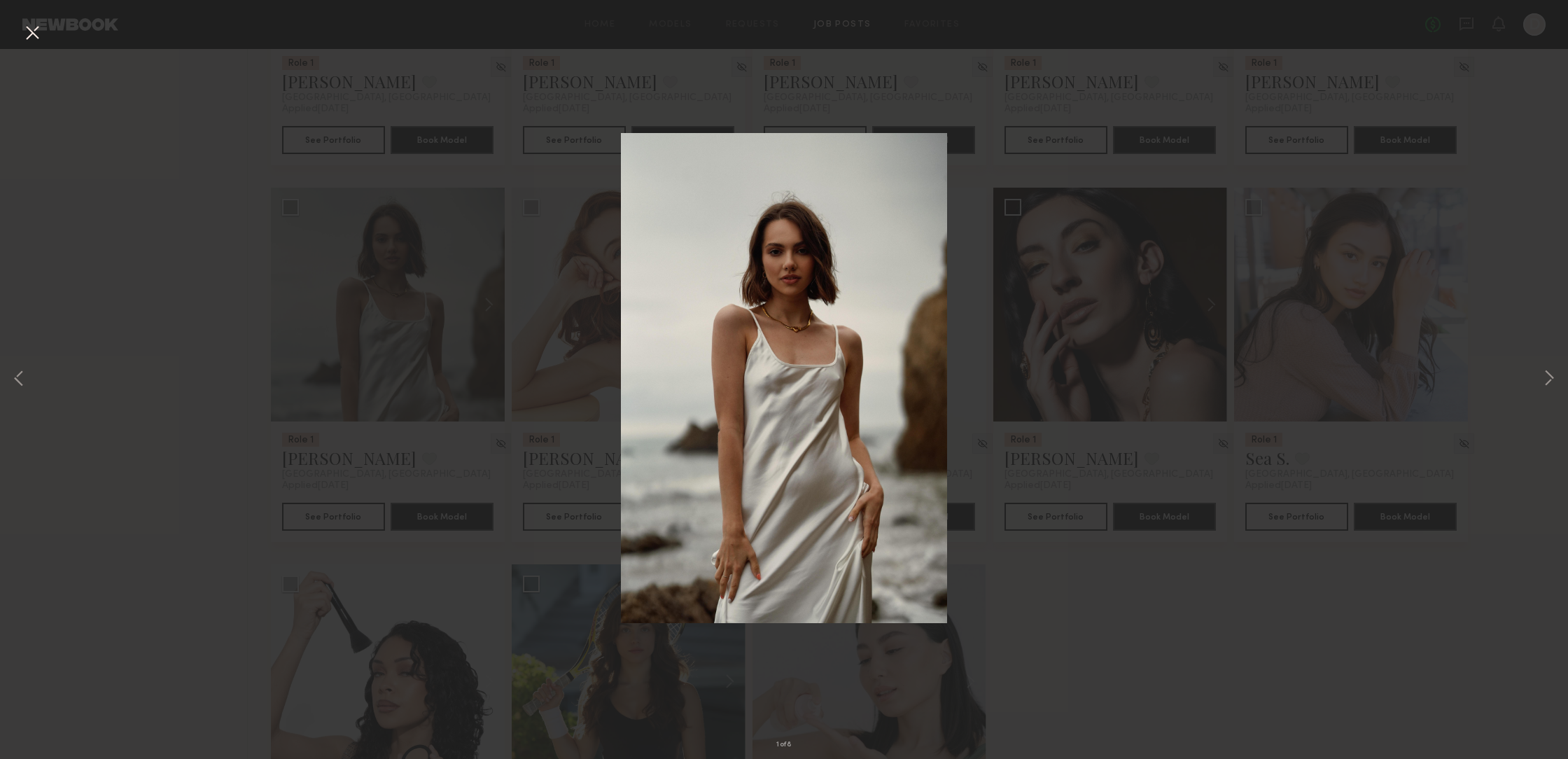
click at [368, 352] on div "1 of 8" at bounding box center [784, 379] width 1568 height 759
click at [388, 380] on div "1 of 8" at bounding box center [784, 379] width 1568 height 759
click at [13, 388] on button at bounding box center [19, 379] width 17 height 607
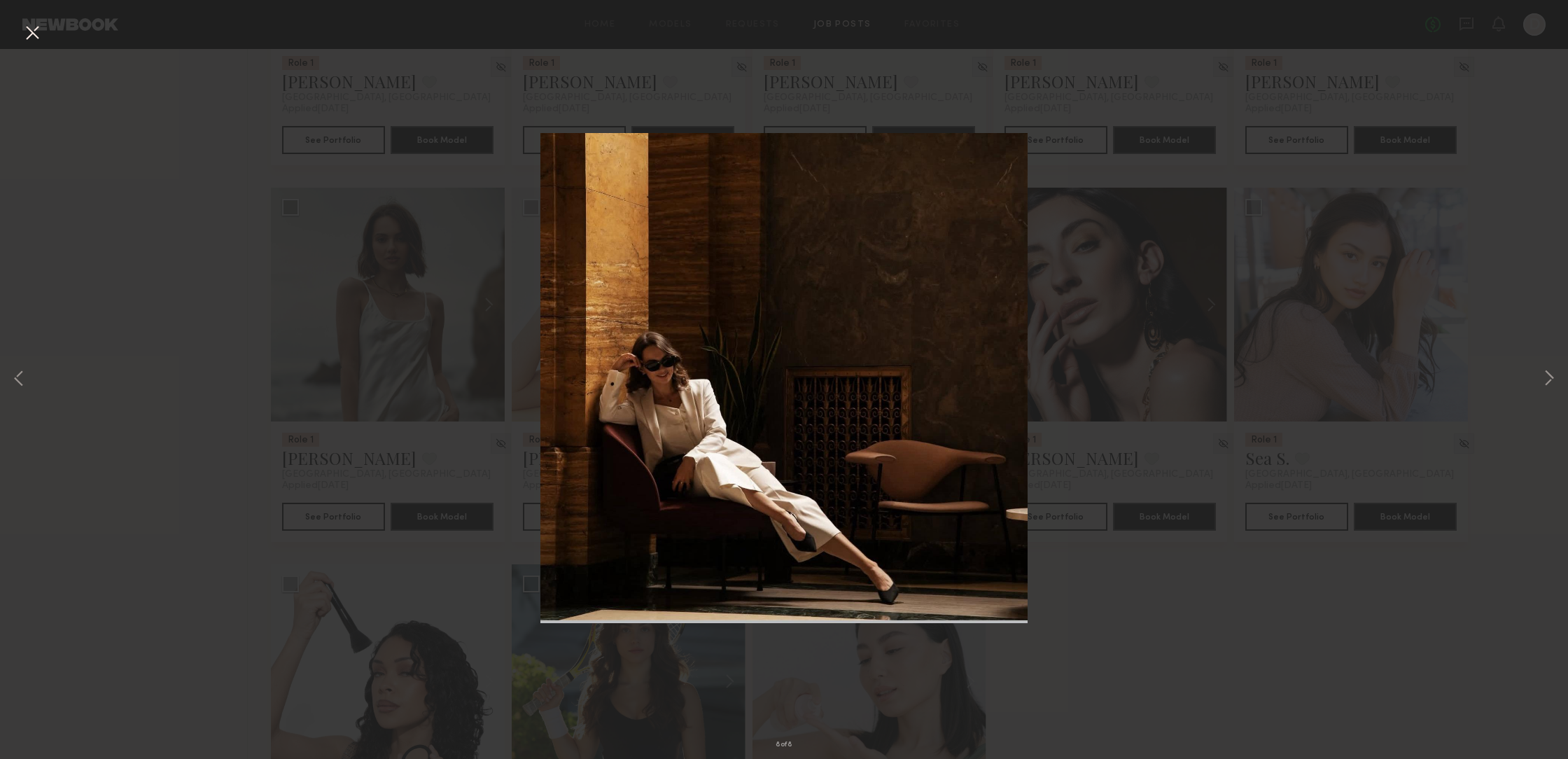
click at [986, 352] on img at bounding box center [785, 378] width 488 height 490
click at [1548, 375] on button at bounding box center [1549, 379] width 17 height 607
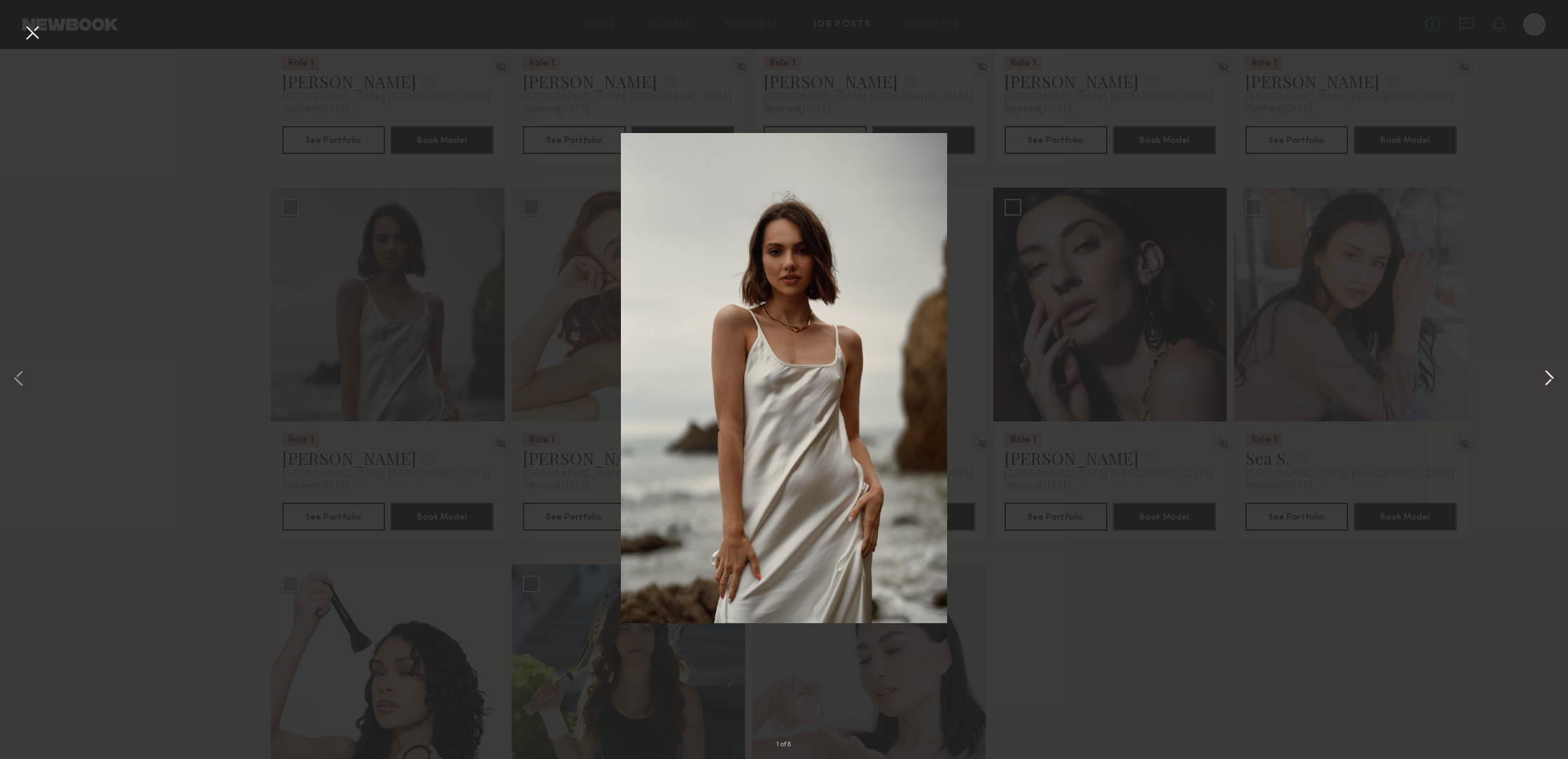
click at [1555, 373] on button at bounding box center [1549, 379] width 17 height 607
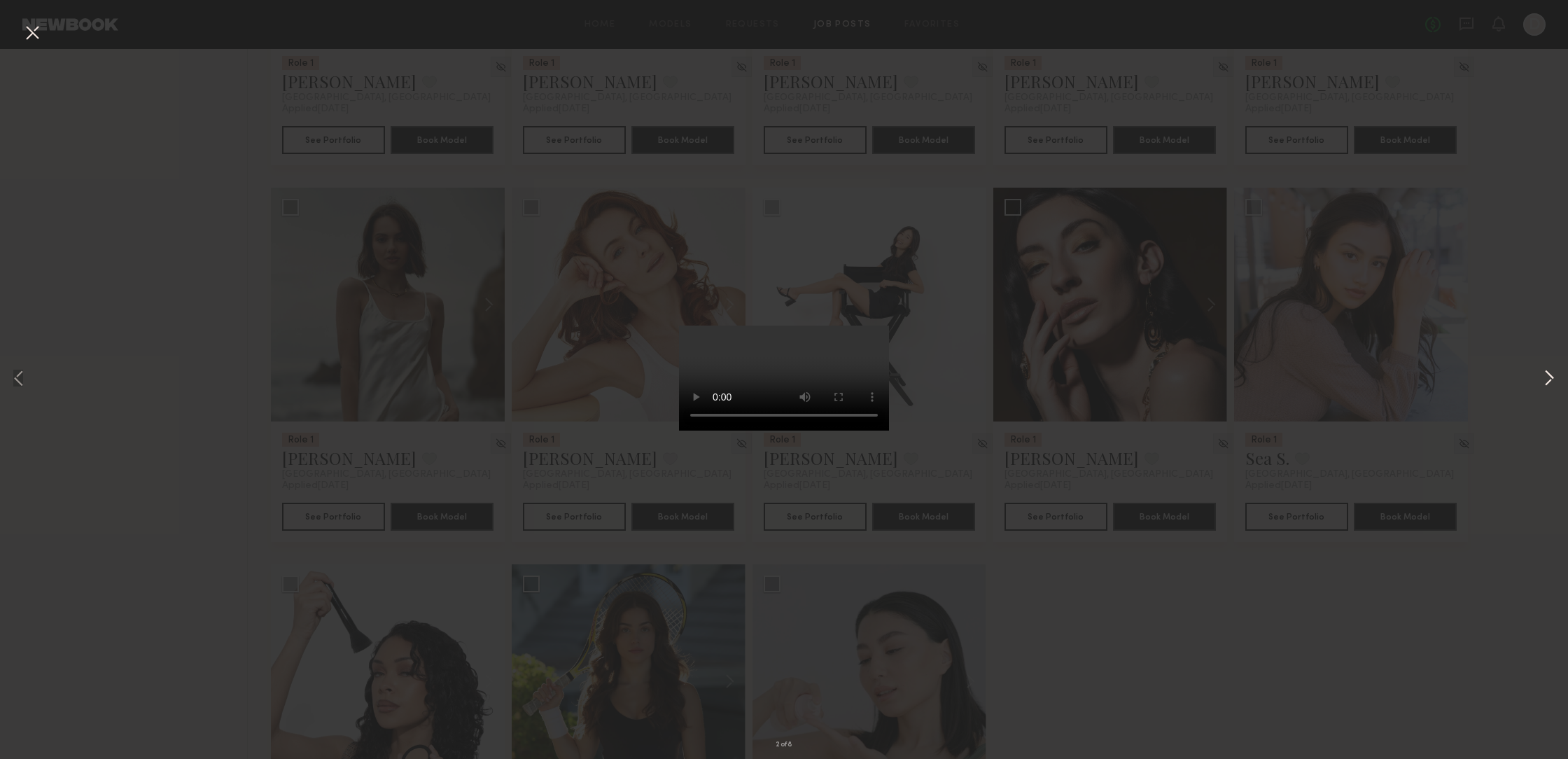
click at [1555, 375] on button at bounding box center [1549, 379] width 17 height 607
click at [1555, 376] on button at bounding box center [1549, 379] width 17 height 607
click at [1558, 376] on div "4 of 8" at bounding box center [784, 379] width 1568 height 759
click at [1560, 375] on div "4 of 8" at bounding box center [784, 379] width 1568 height 759
click at [1422, 596] on div "4 of 8" at bounding box center [784, 379] width 1568 height 759
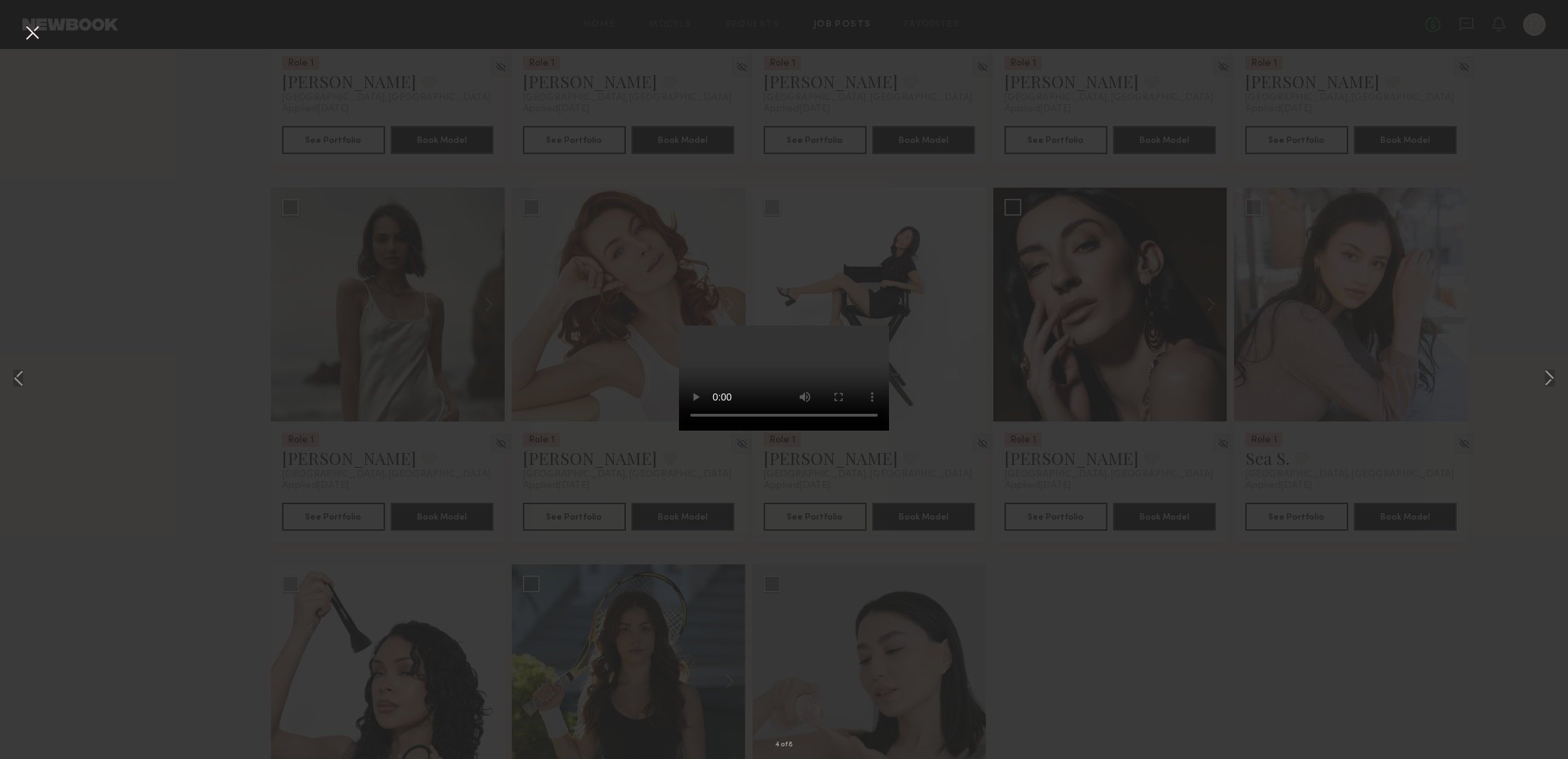
drag, startPoint x: 137, startPoint y: 339, endPoint x: 114, endPoint y: 296, distance: 48.8
click at [137, 339] on div "4 of 8" at bounding box center [784, 379] width 1568 height 759
click at [31, 38] on button at bounding box center [31, 33] width 22 height 25
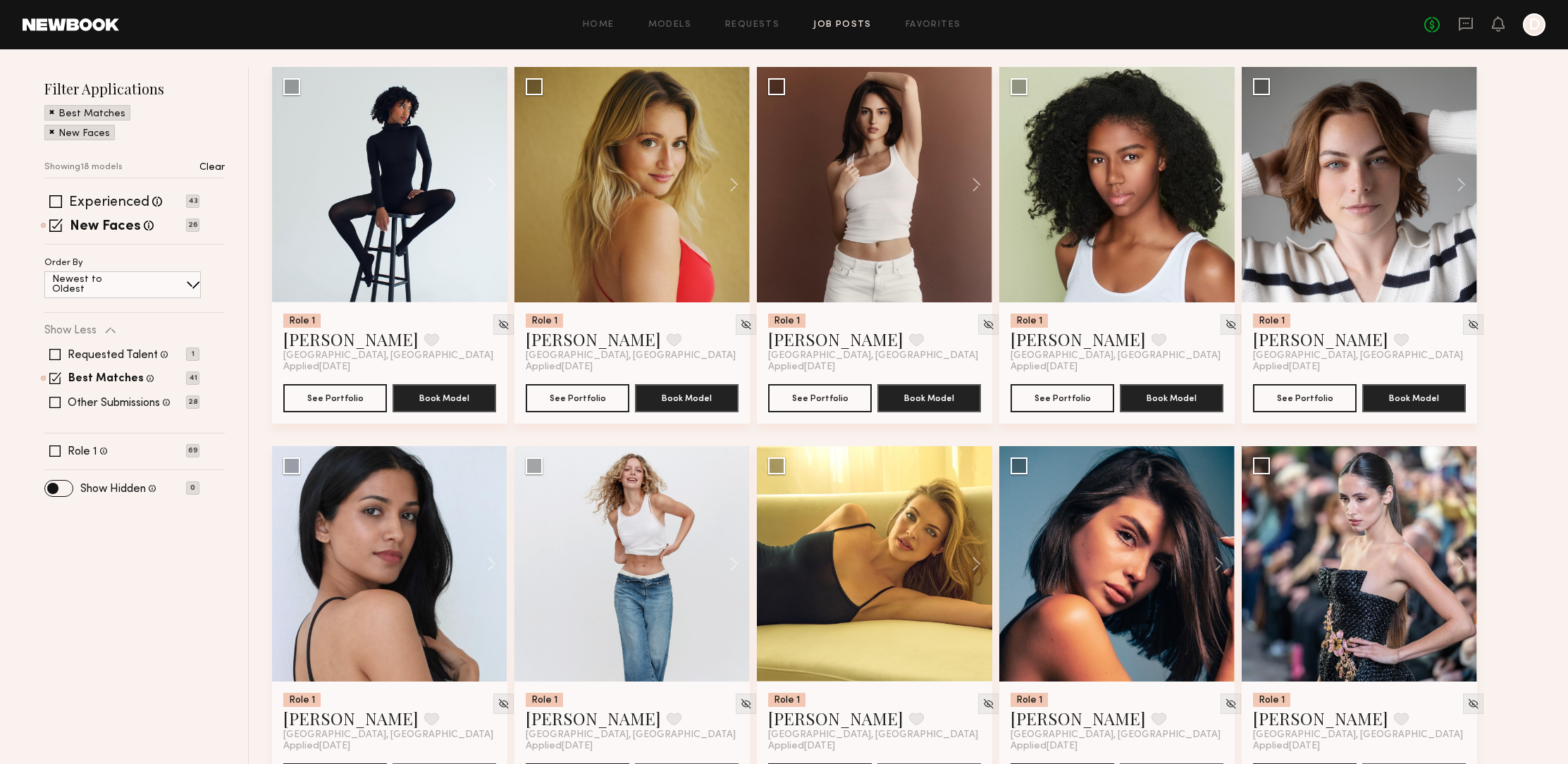
scroll to position [184, 0]
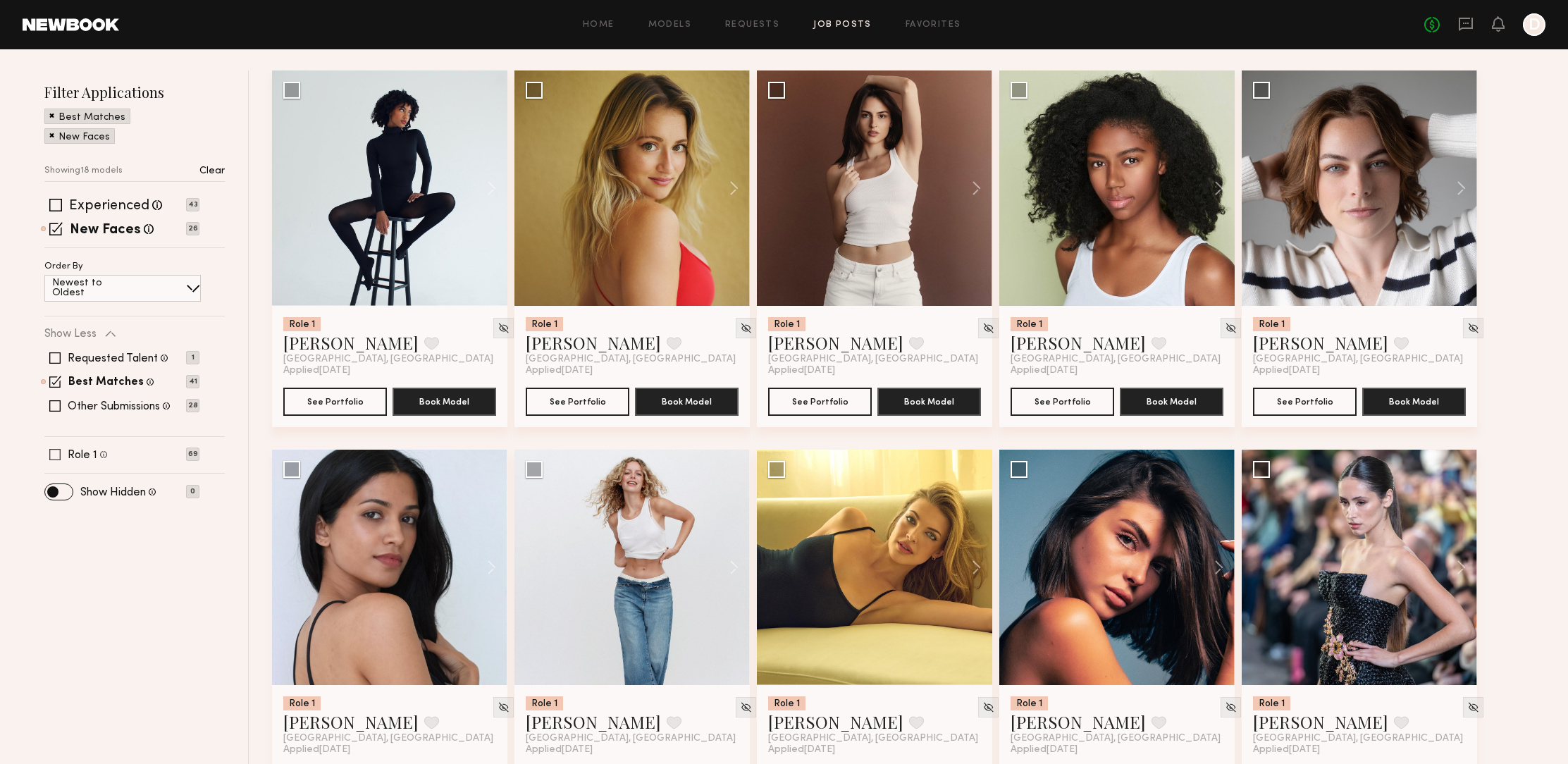
click at [57, 449] on span at bounding box center [55, 454] width 12 height 12
click at [55, 379] on span at bounding box center [55, 381] width 12 height 12
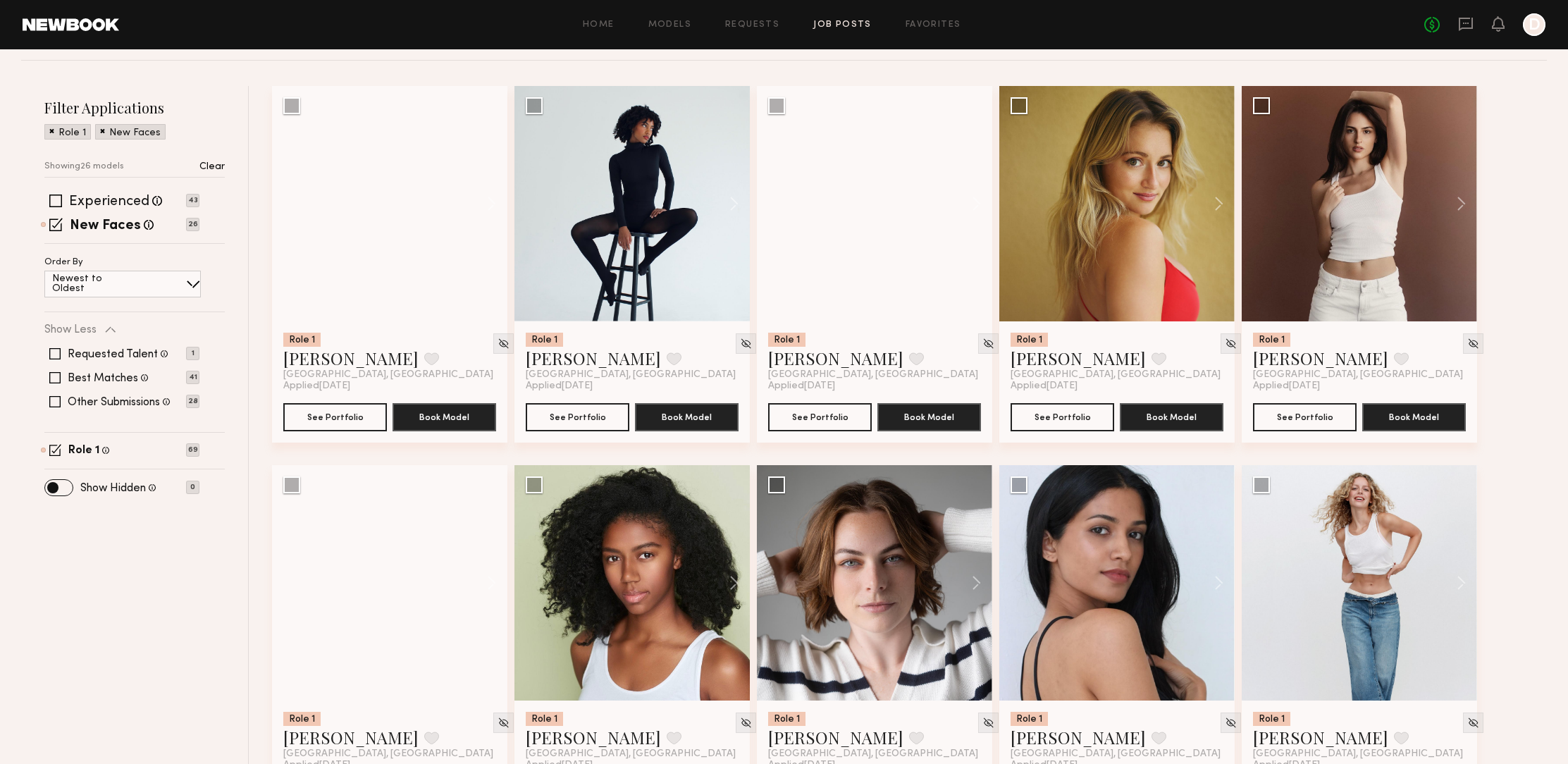
scroll to position [166, 0]
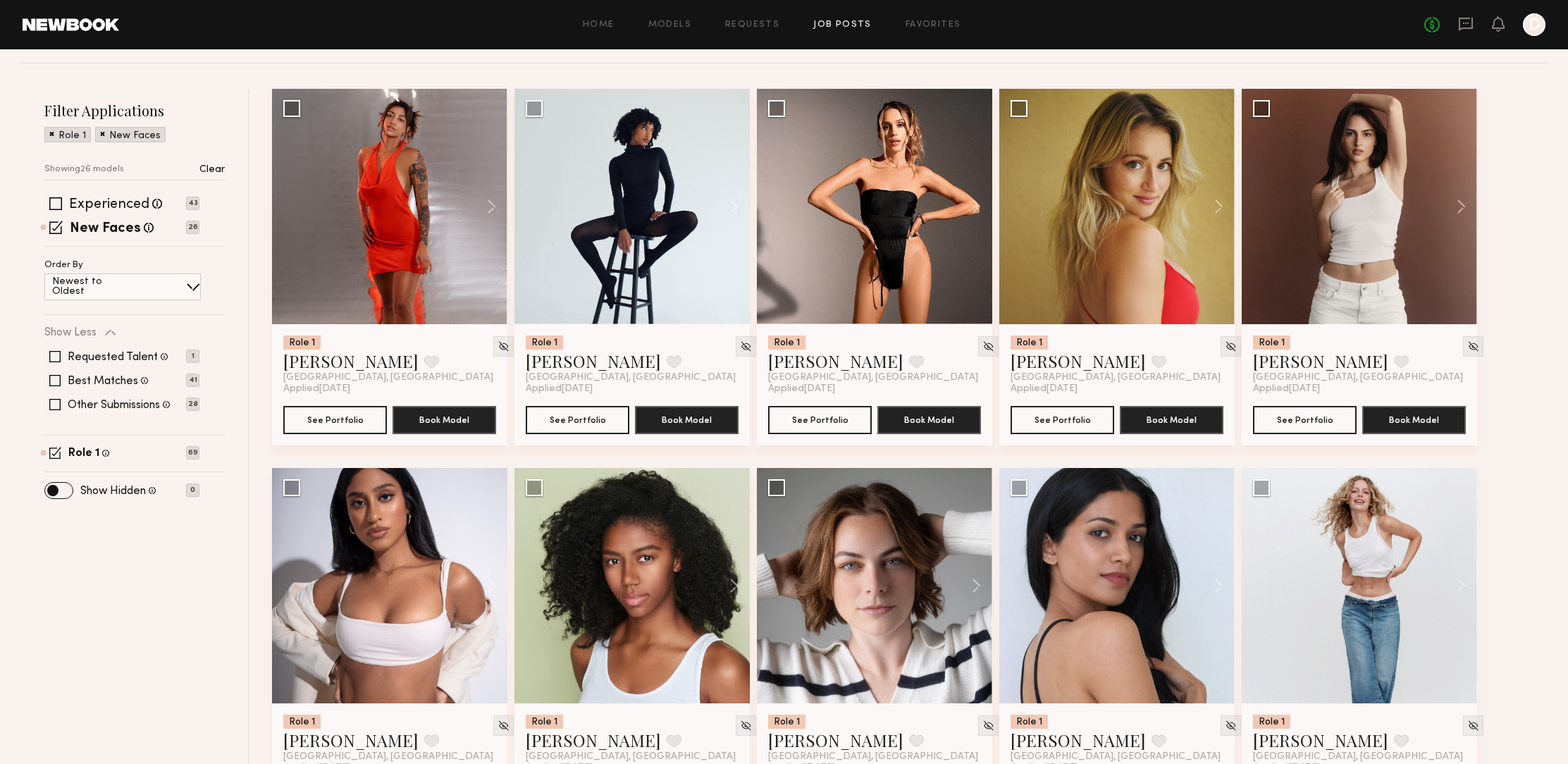
click at [56, 203] on span at bounding box center [56, 203] width 13 height 13
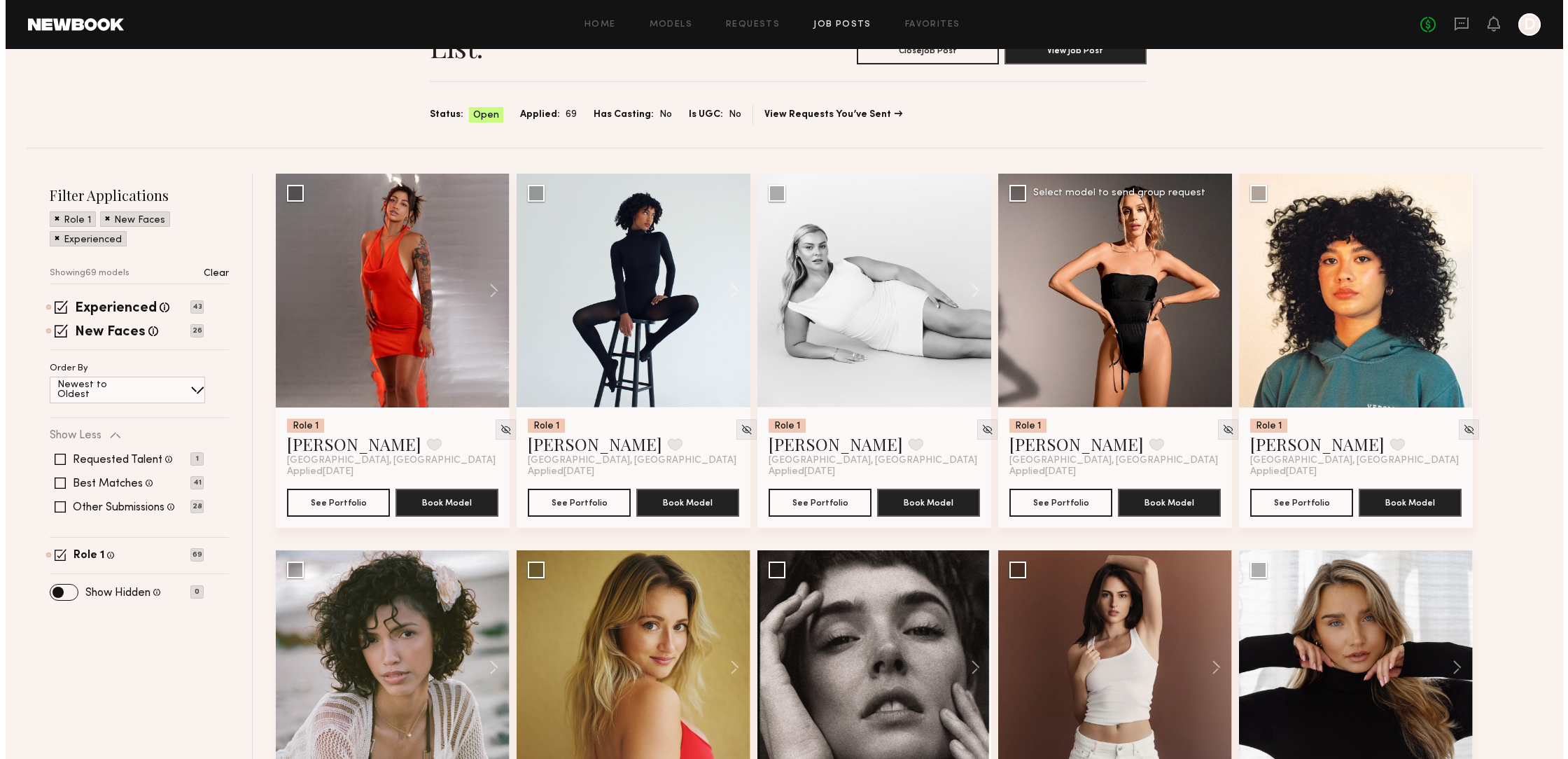
scroll to position [0, 0]
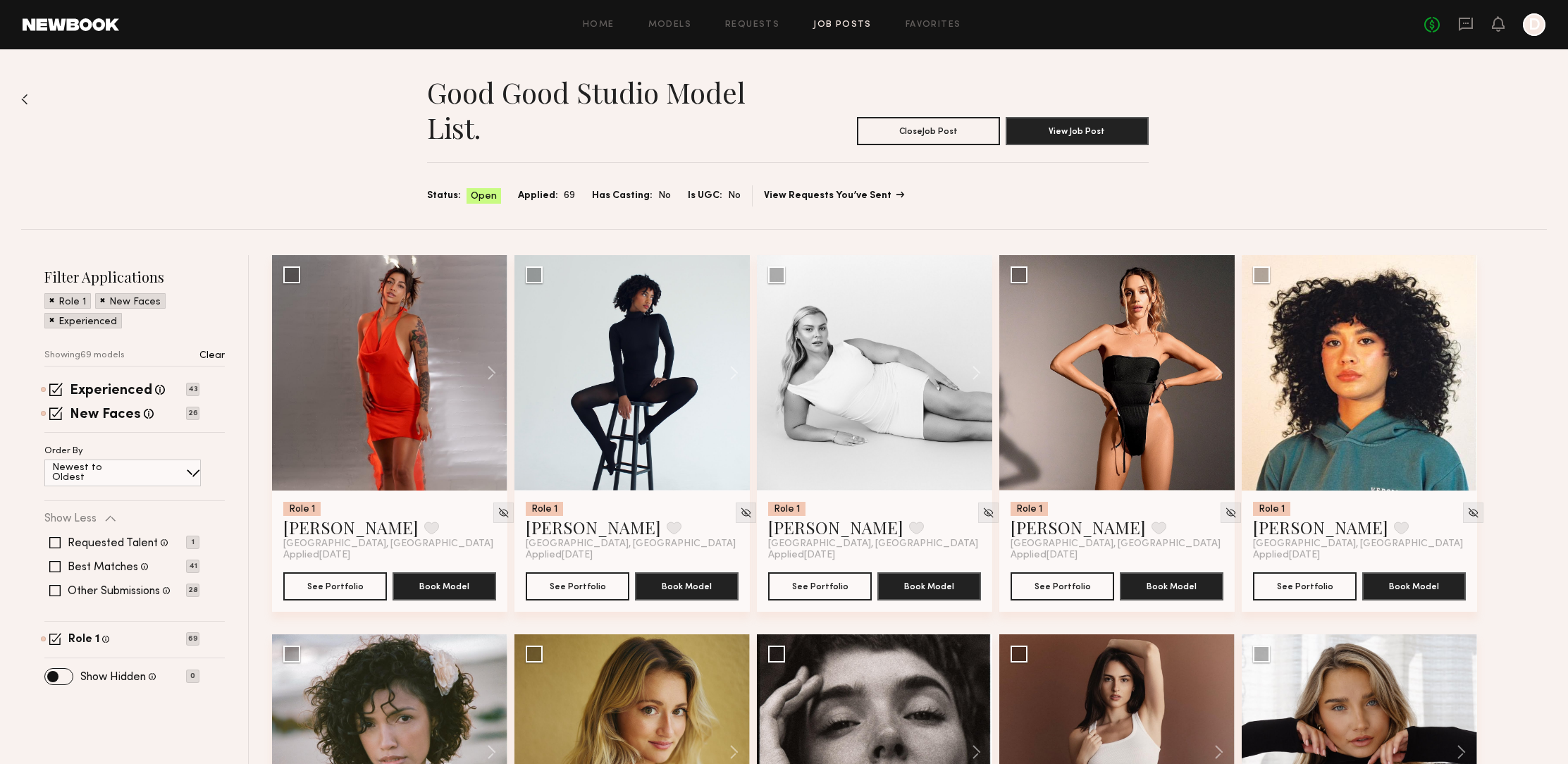
click at [862, 193] on link "View Requests You’ve Sent" at bounding box center [833, 195] width 139 height 10
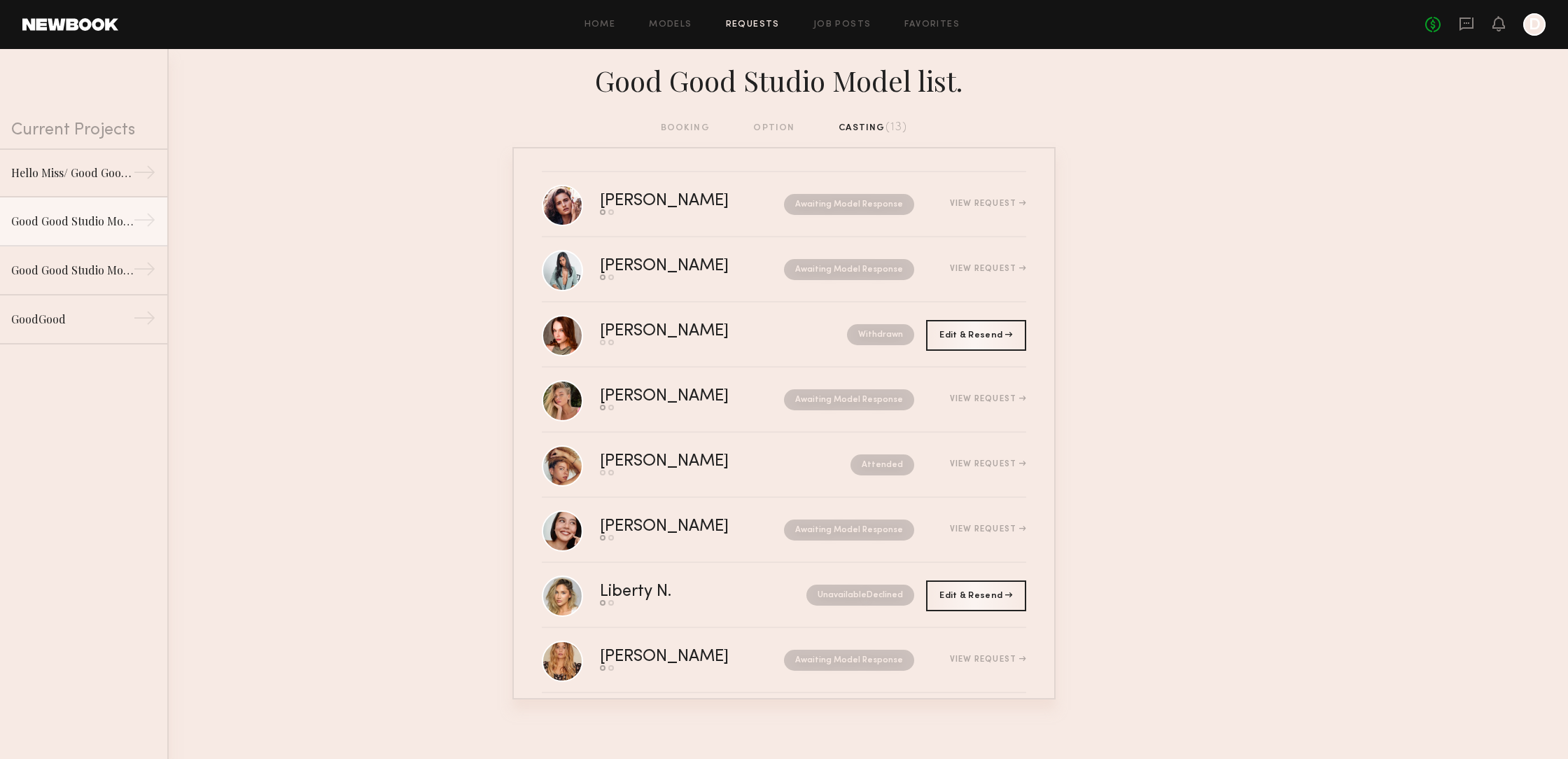
click at [685, 125] on div "booking option casting (13)" at bounding box center [784, 128] width 247 height 15
click at [780, 124] on div "booking option casting (13)" at bounding box center [784, 128] width 247 height 15
click at [777, 130] on div "booking option casting (13)" at bounding box center [784, 128] width 247 height 15
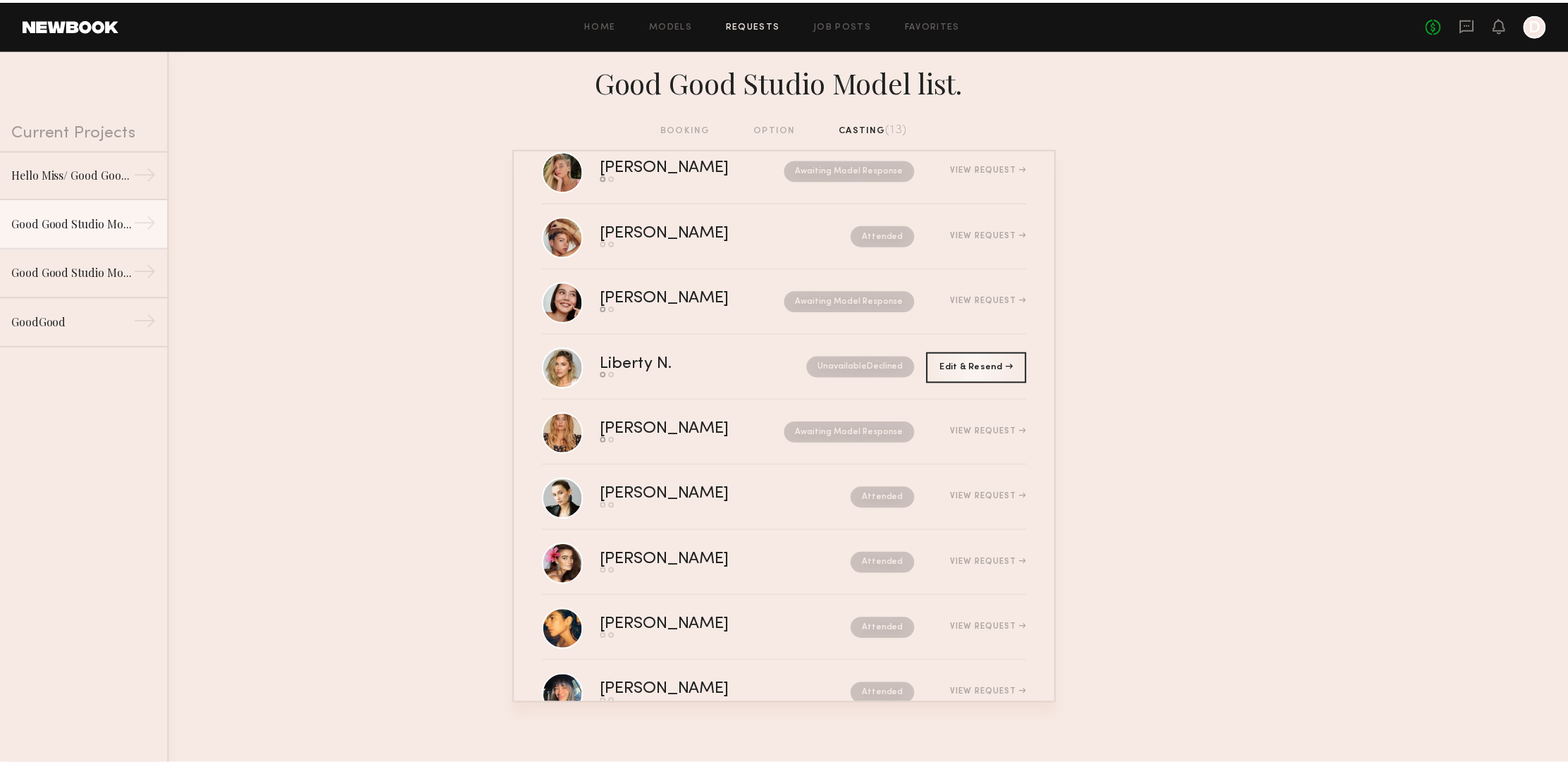
scroll to position [346, 0]
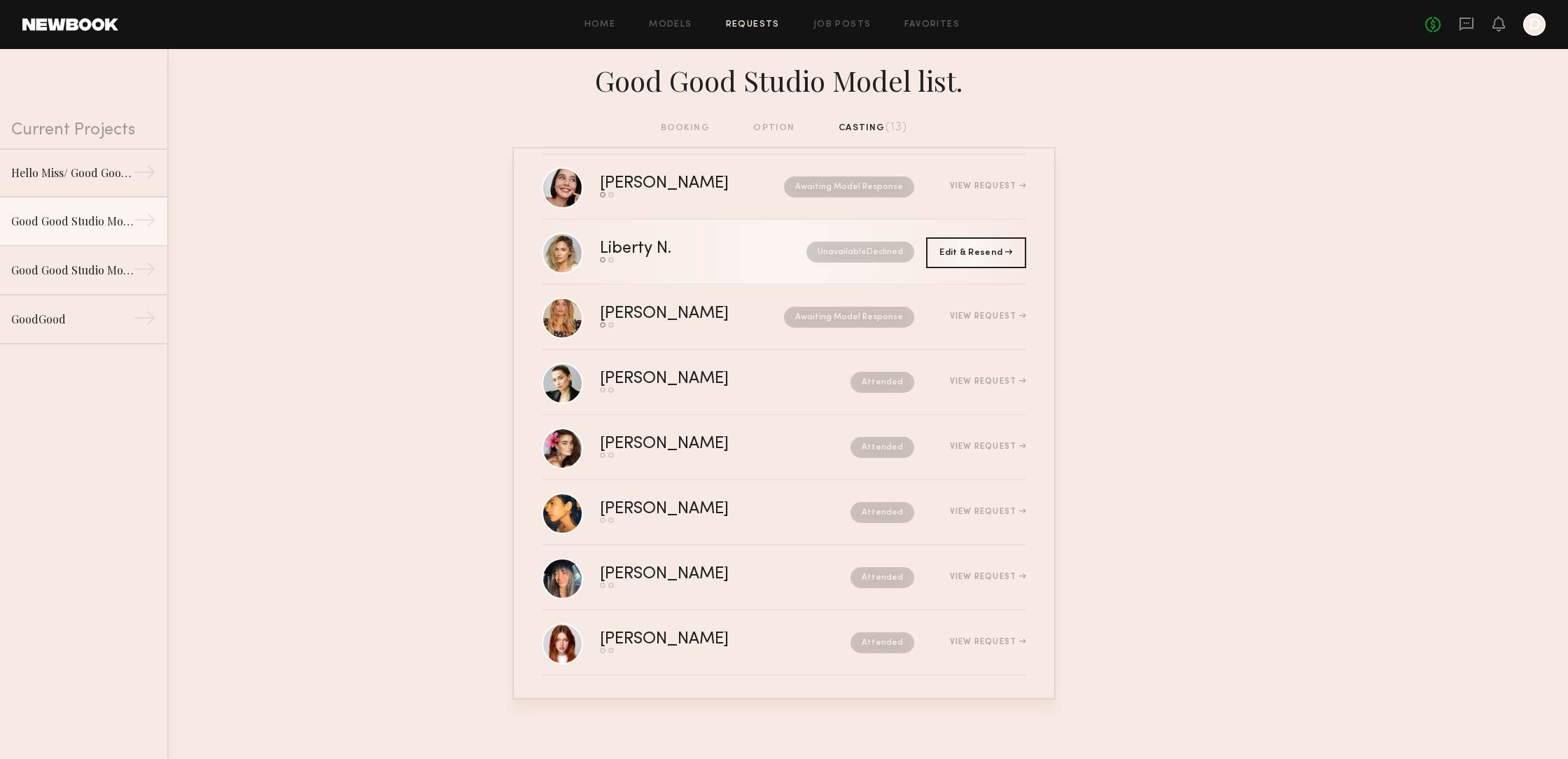
click at [640, 247] on div "Liberty N." at bounding box center [670, 249] width 139 height 16
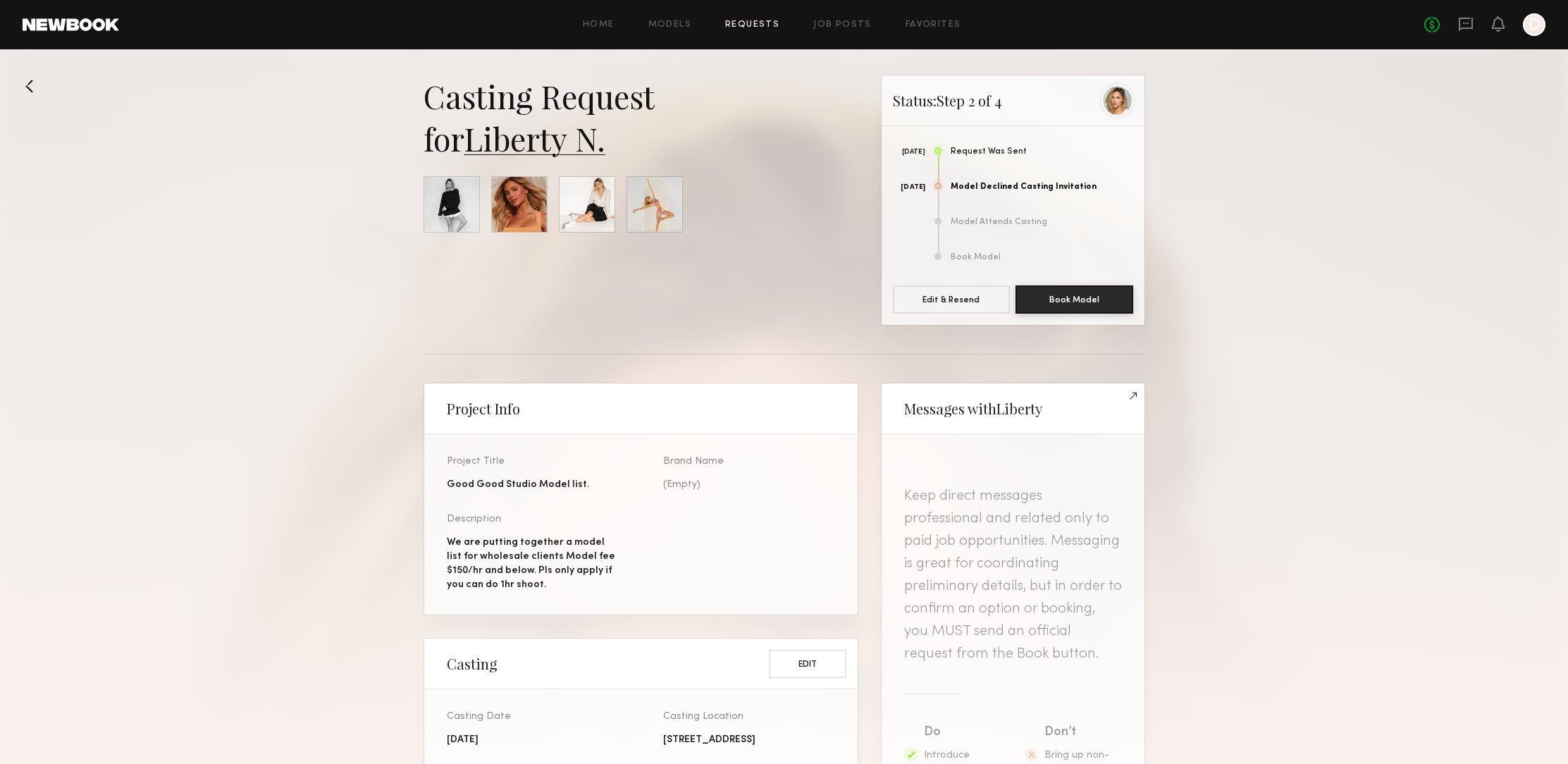
click at [767, 24] on link "Requests" at bounding box center [752, 25] width 54 height 9
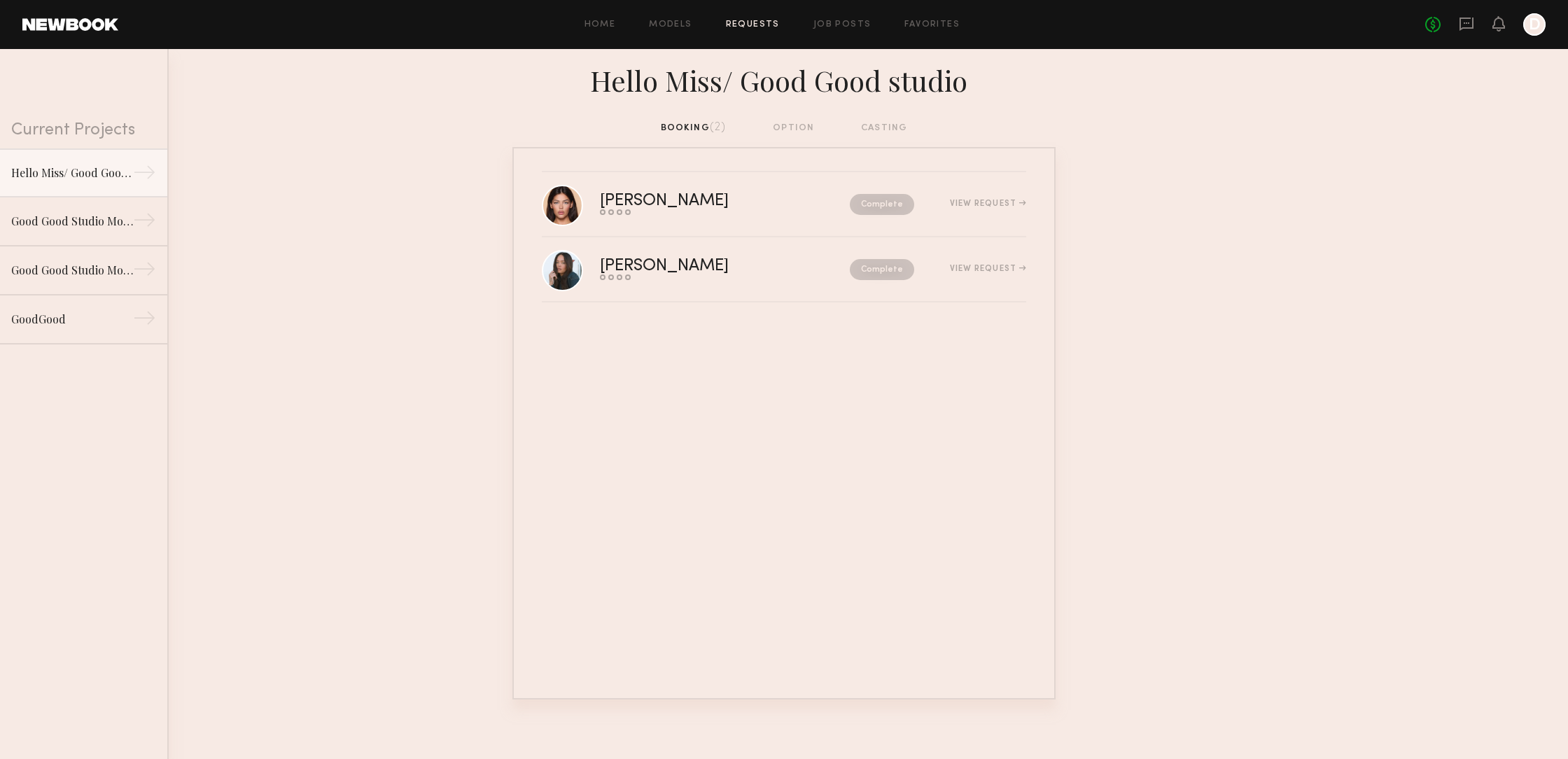
click at [798, 130] on div "booking (2) option casting" at bounding box center [784, 128] width 247 height 15
click at [97, 173] on div "Hello Miss/ Good Good studio" at bounding box center [72, 172] width 122 height 17
click at [105, 212] on link "Good Good Studio Model list. →" at bounding box center [83, 221] width 167 height 49
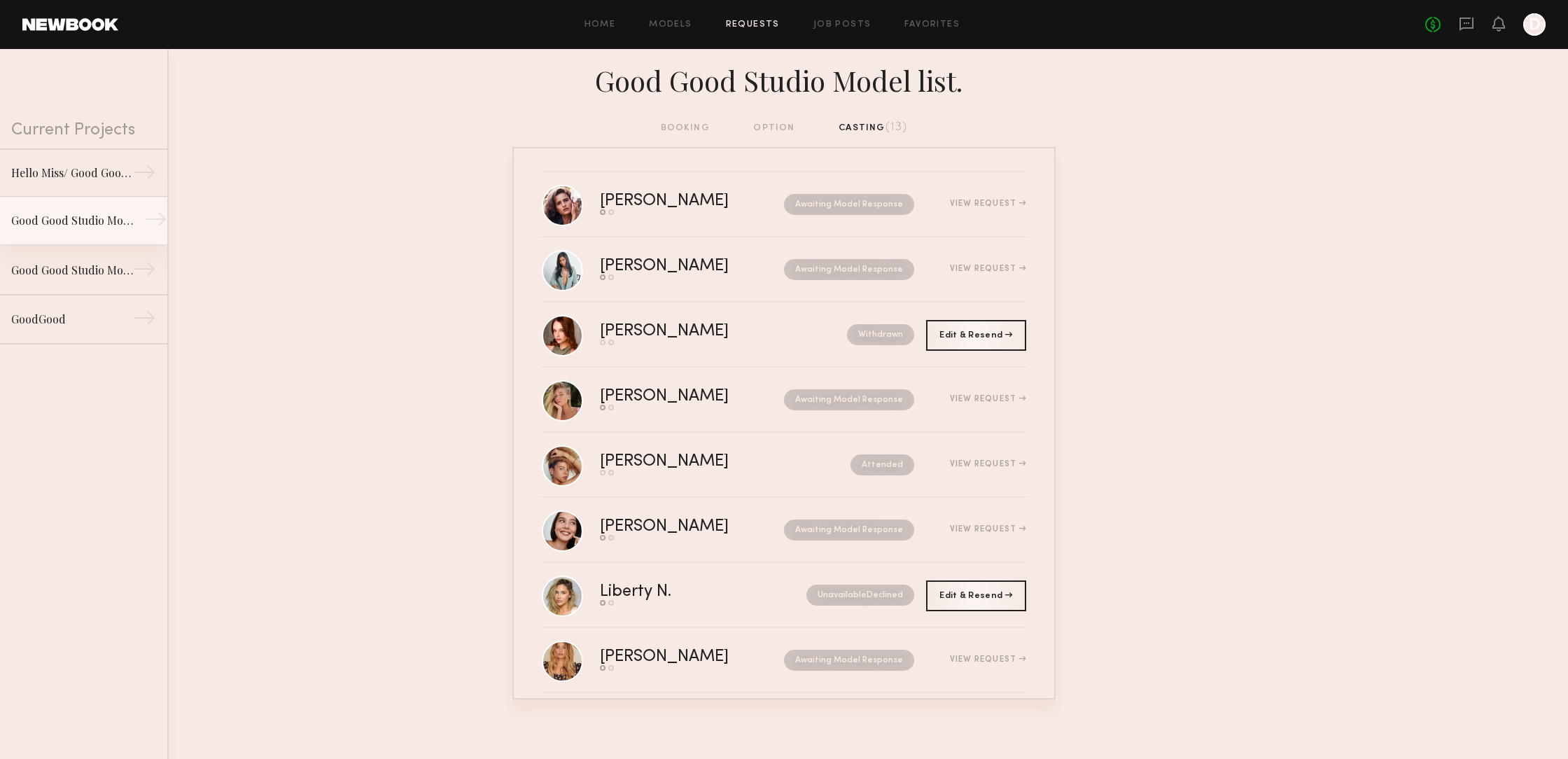
click at [118, 219] on div "Good Good Studio Model list." at bounding box center [72, 220] width 122 height 17
click at [118, 218] on div "Good Good Studio Model list." at bounding box center [72, 220] width 122 height 17
click at [682, 131] on div "booking option casting (13)" at bounding box center [784, 128] width 247 height 15
drag, startPoint x: 682, startPoint y: 131, endPoint x: 686, endPoint y: 123, distance: 8.9
click at [682, 131] on div "booking option casting (13)" at bounding box center [784, 128] width 247 height 15
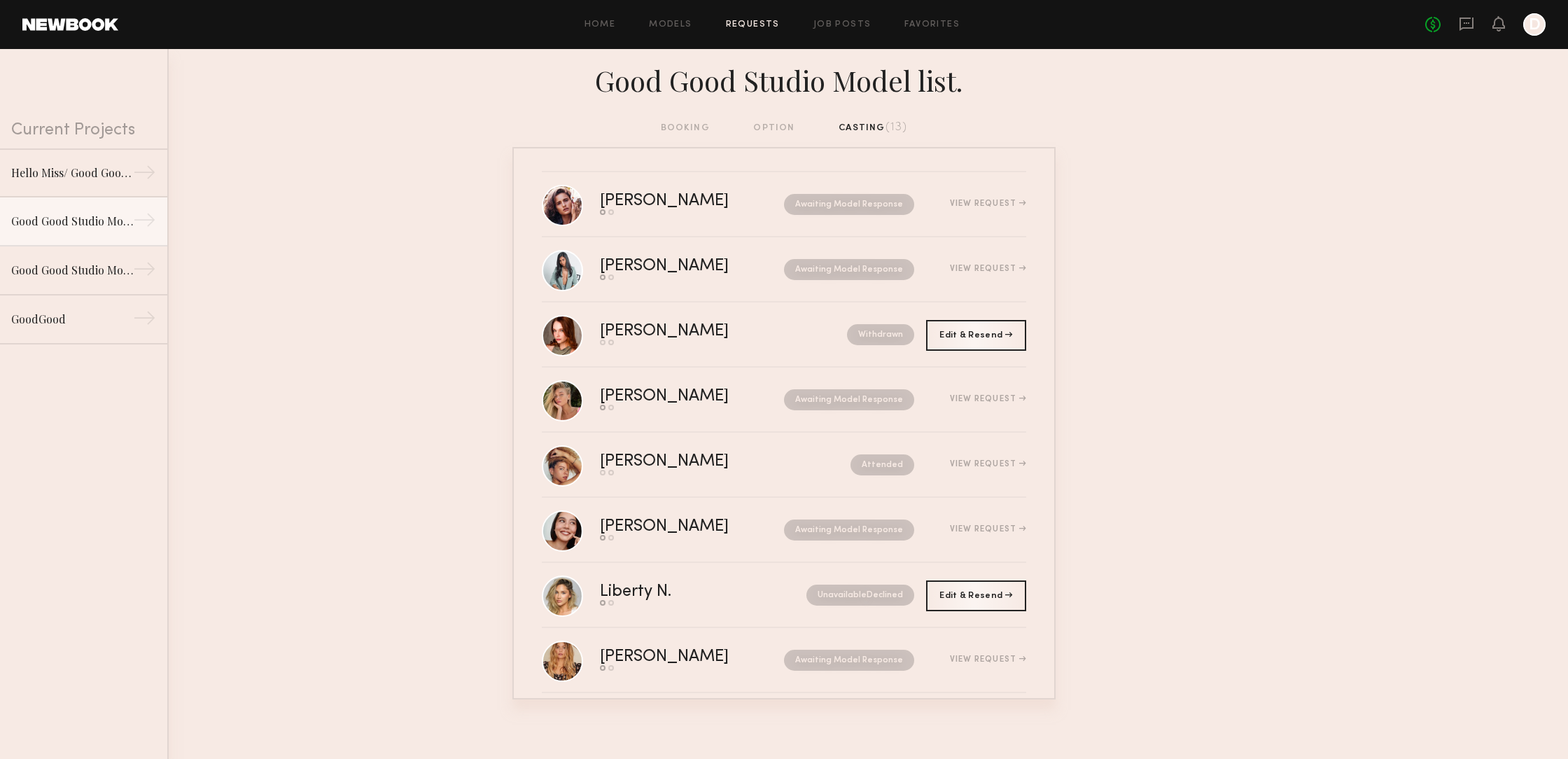
click at [687, 123] on div "booking option casting (13)" at bounding box center [784, 128] width 247 height 15
click at [687, 125] on div "booking option casting (13)" at bounding box center [784, 128] width 247 height 15
drag, startPoint x: 687, startPoint y: 125, endPoint x: 720, endPoint y: 122, distance: 33.1
click at [687, 125] on div "booking option casting (13)" at bounding box center [784, 128] width 247 height 15
drag, startPoint x: 1056, startPoint y: 260, endPoint x: 1058, endPoint y: 276, distance: 16.1
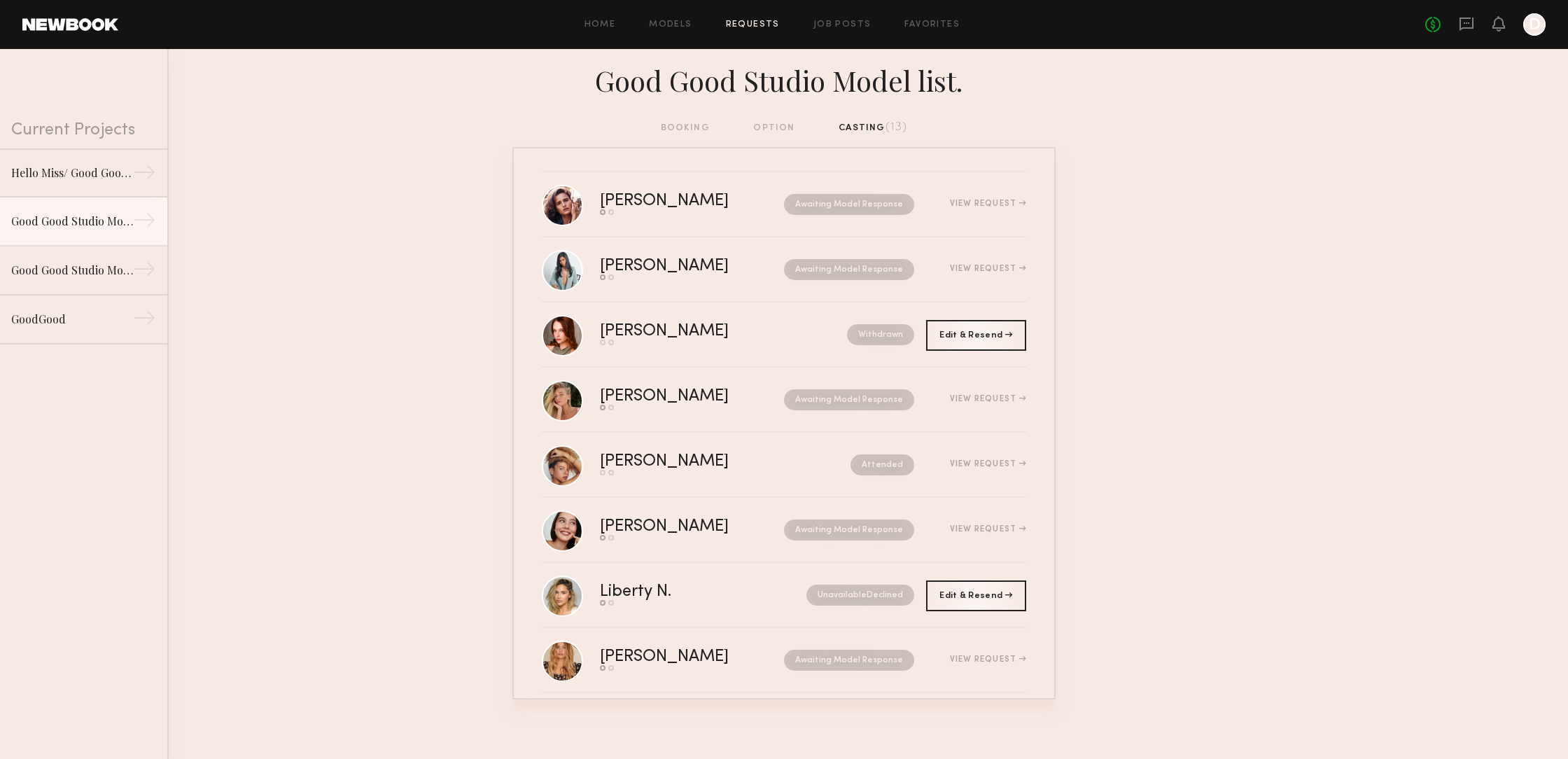
click at [1058, 279] on nb-requests-list-container "Milene C. Send request Model response Awaiting Model Response View Request Ruby…" at bounding box center [784, 423] width 1568 height 552
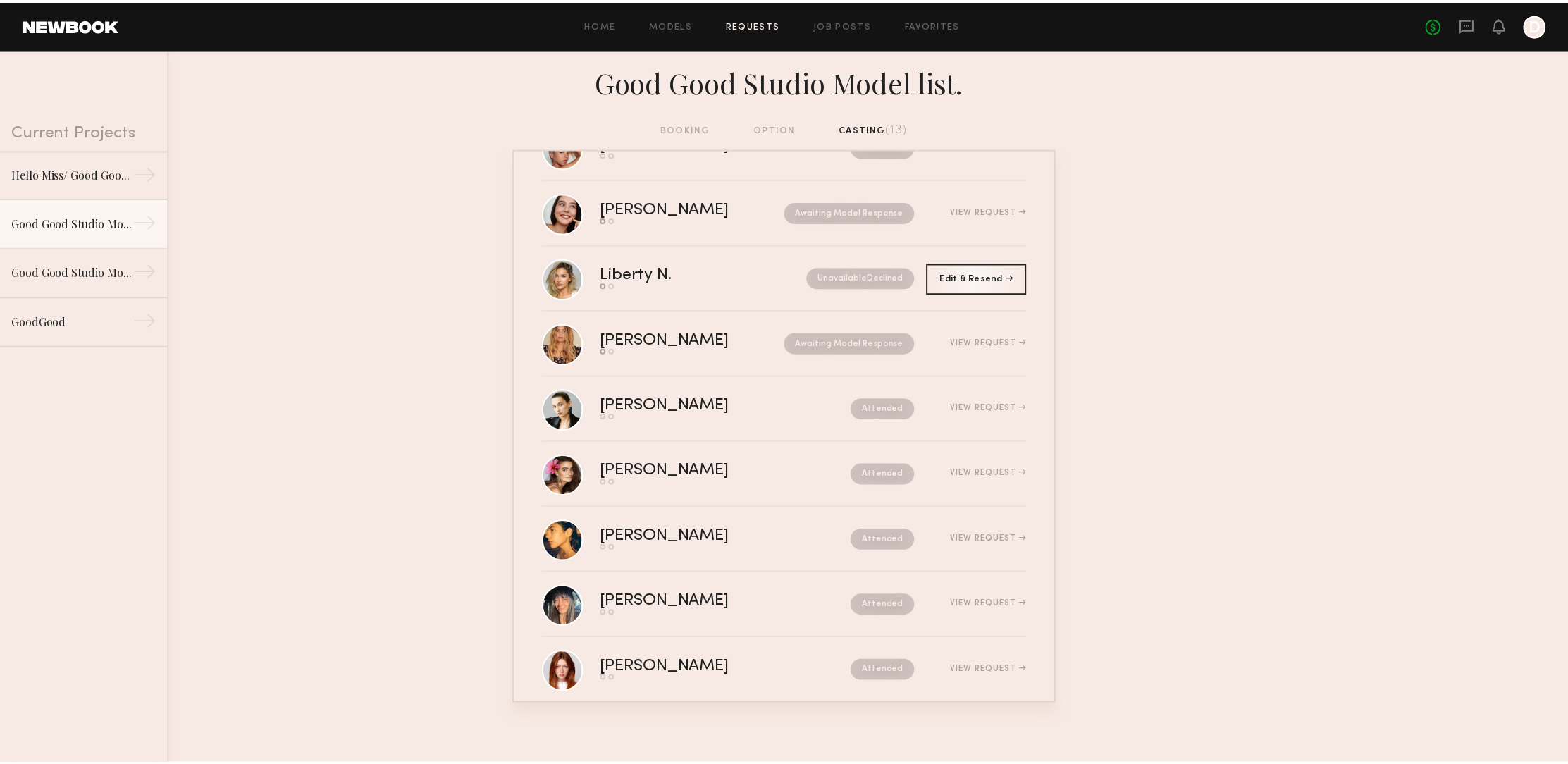
scroll to position [346, 0]
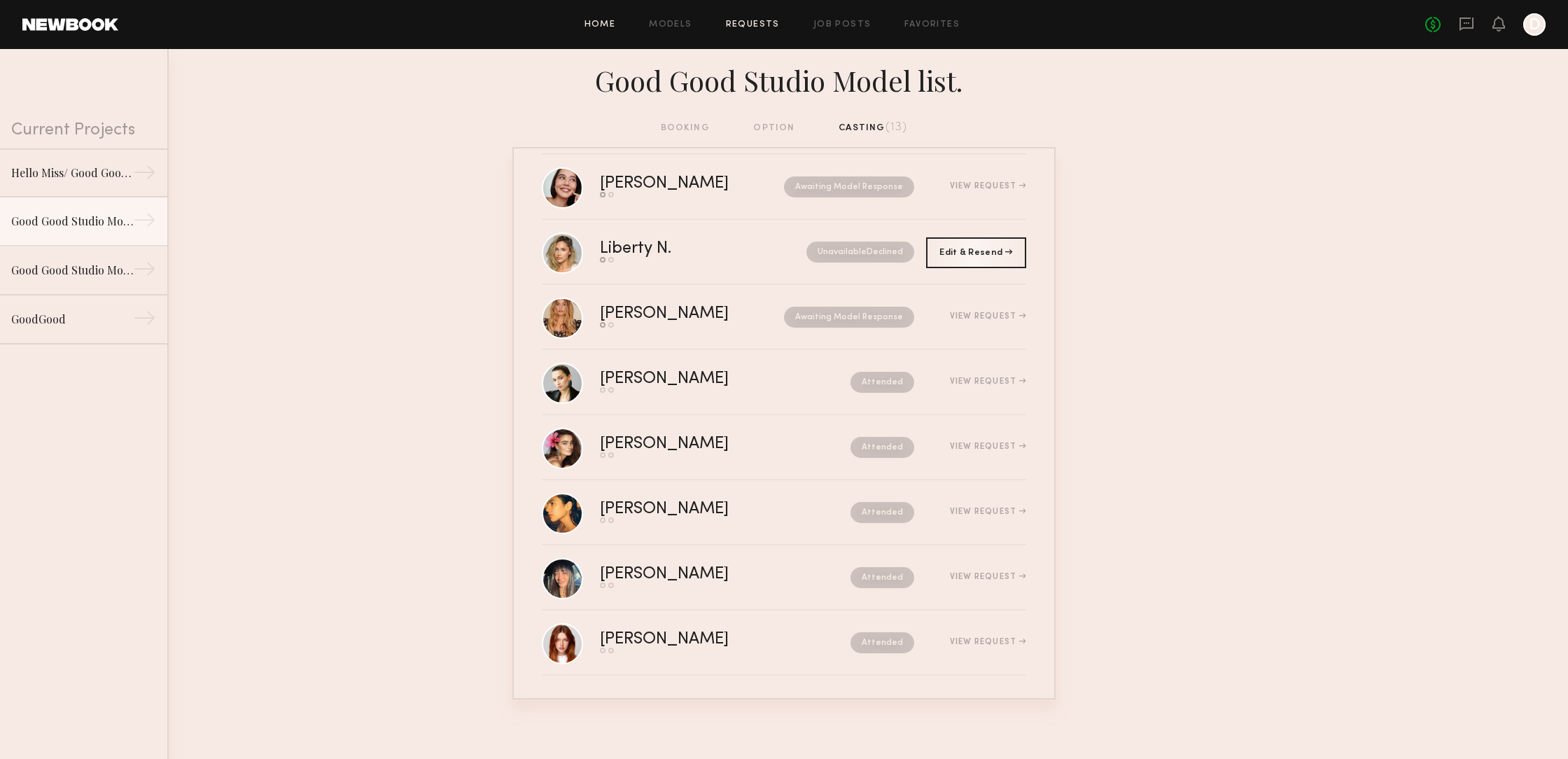
click at [593, 22] on link "Home" at bounding box center [600, 25] width 31 height 9
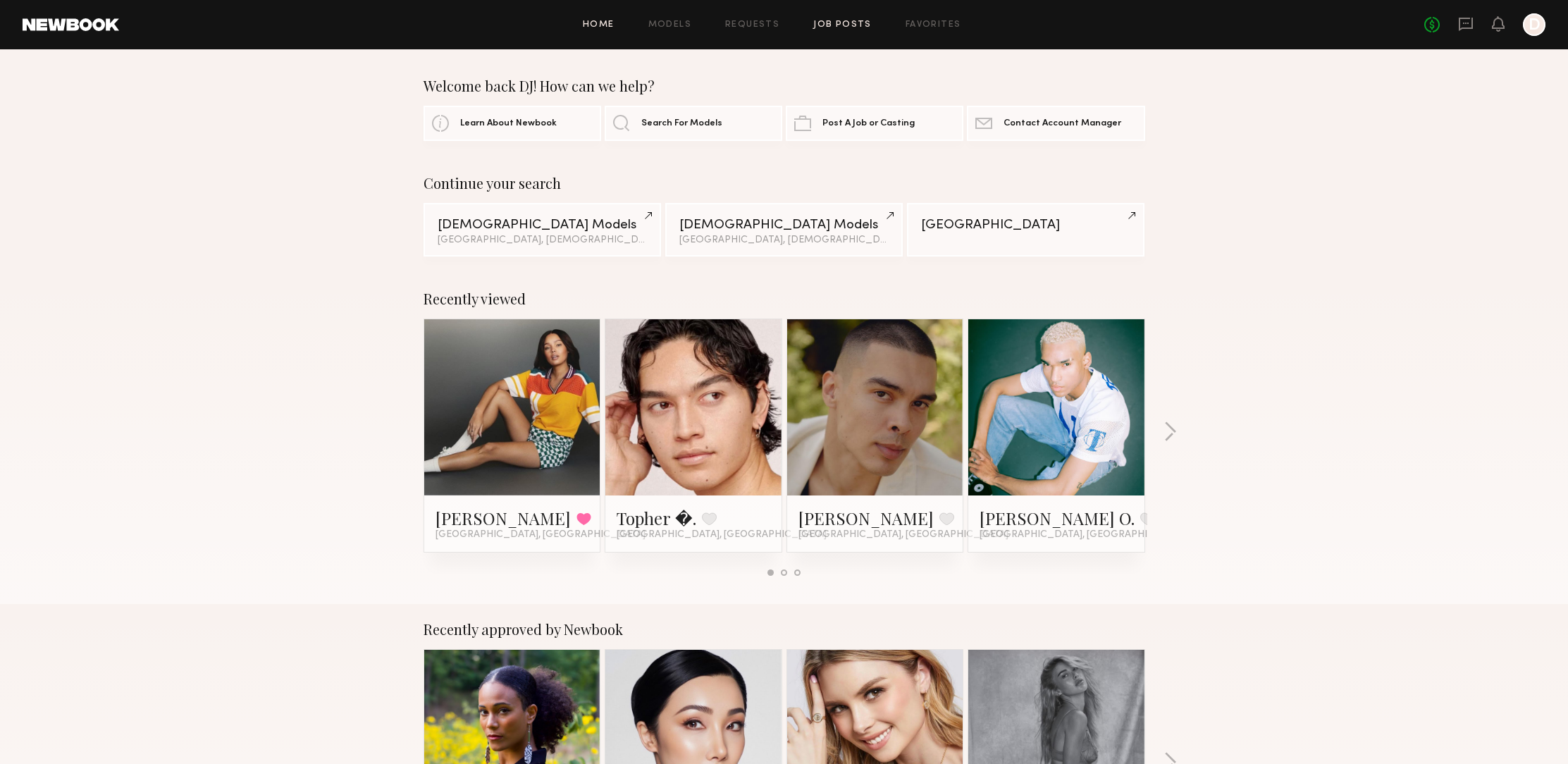
click at [847, 25] on link "Job Posts" at bounding box center [842, 25] width 58 height 9
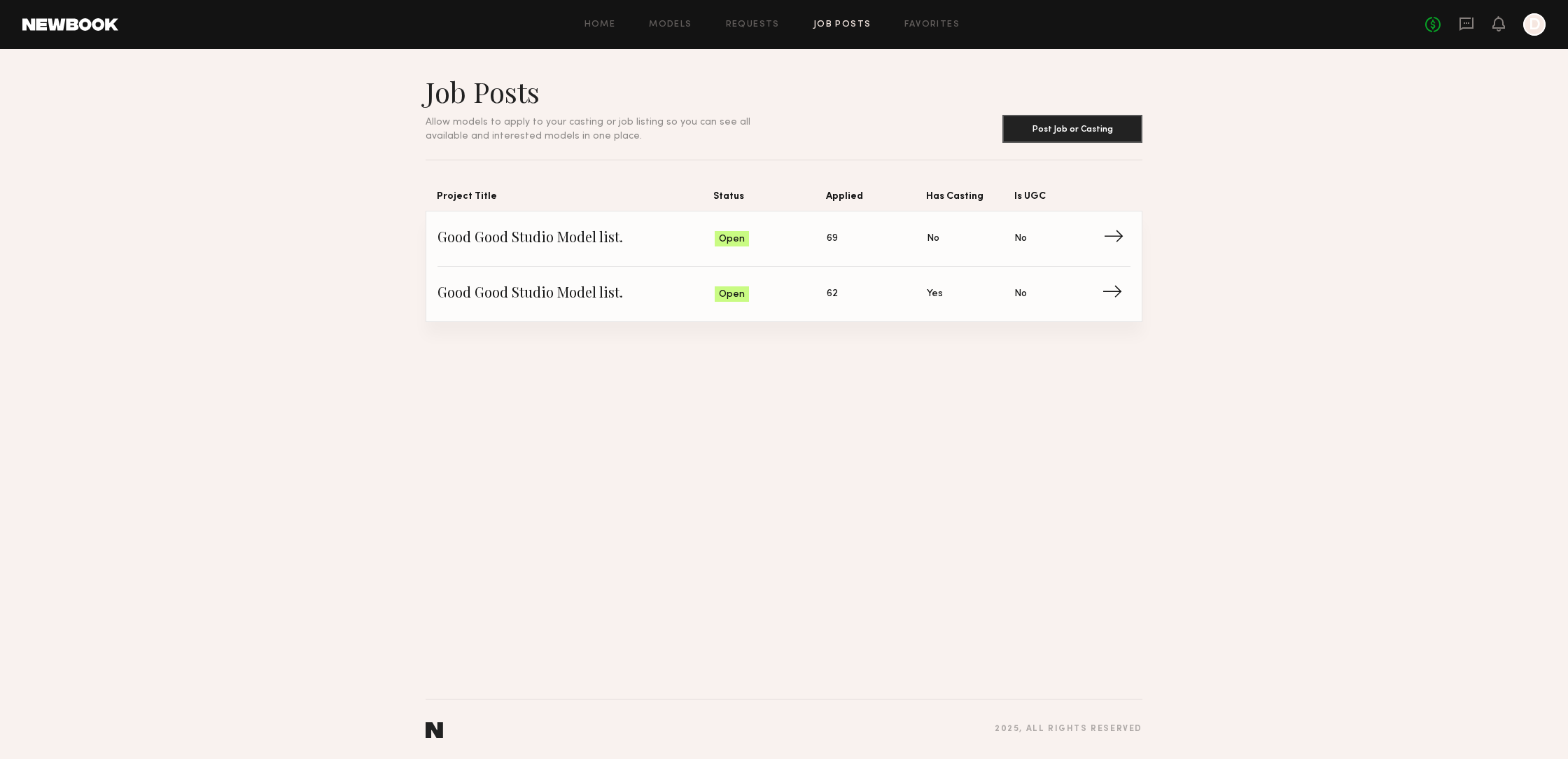
click at [931, 235] on span "No" at bounding box center [933, 238] width 13 height 15
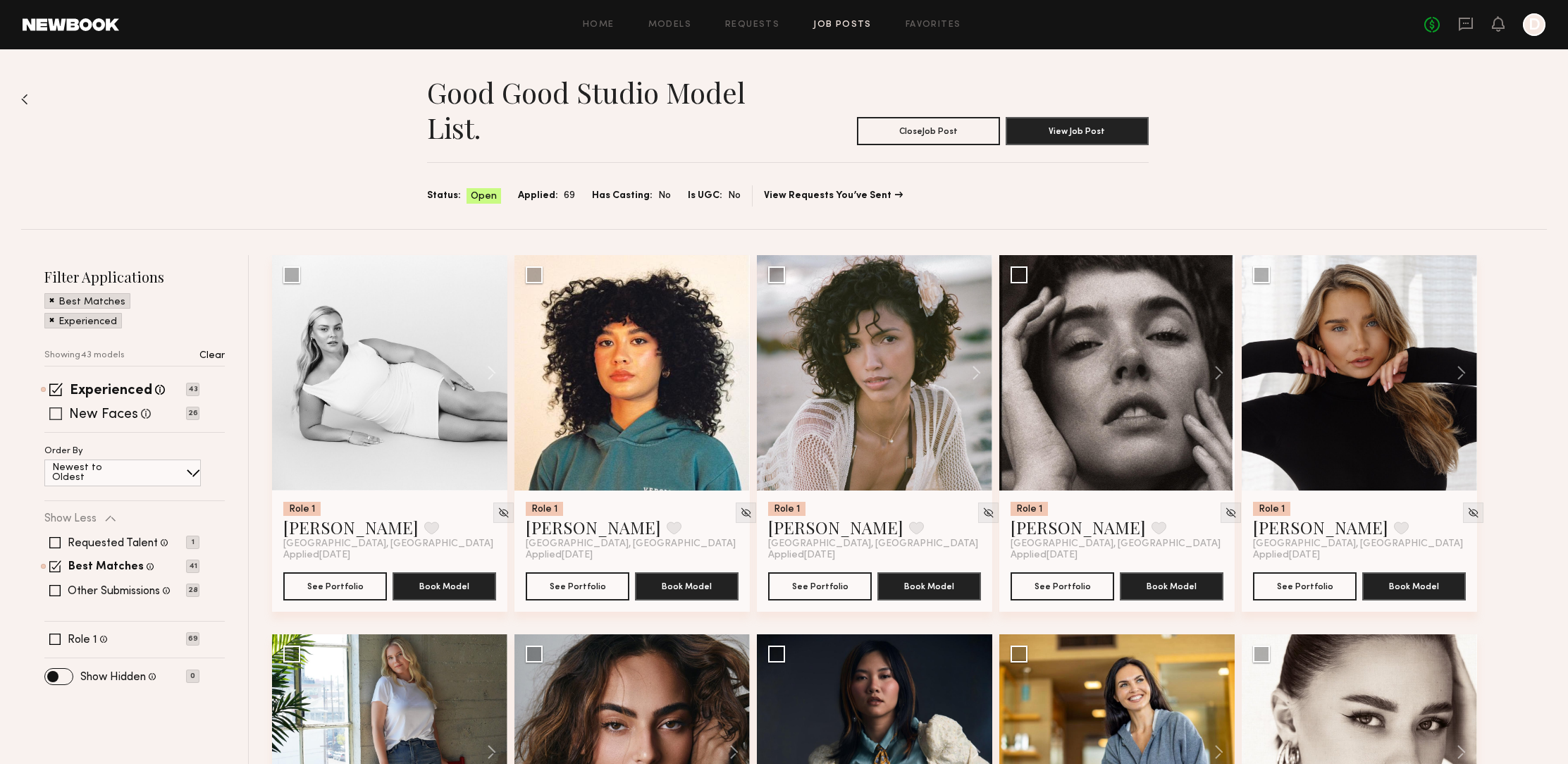
click at [57, 414] on span at bounding box center [56, 414] width 13 height 13
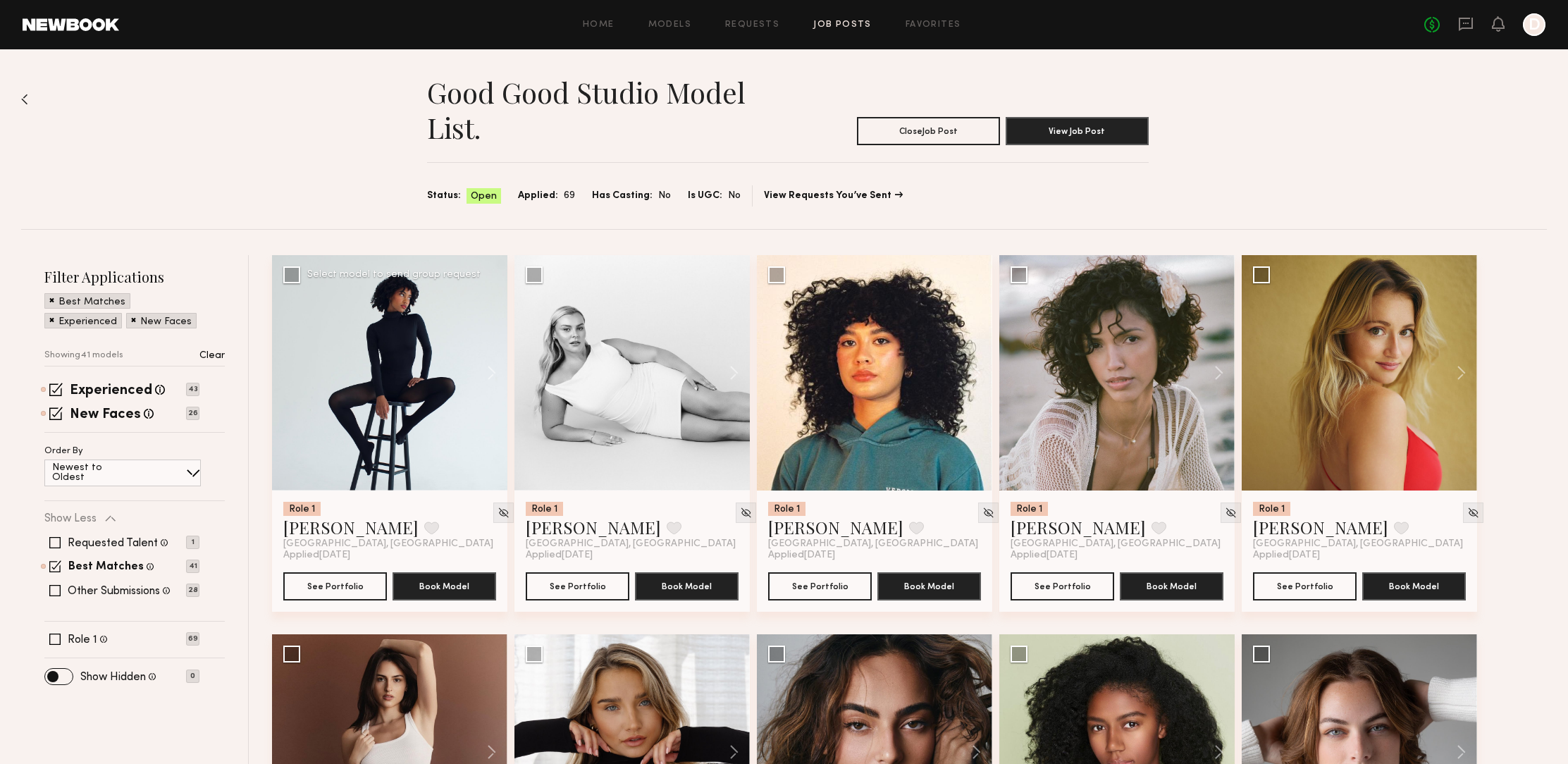
click at [402, 388] on div at bounding box center [390, 373] width 236 height 236
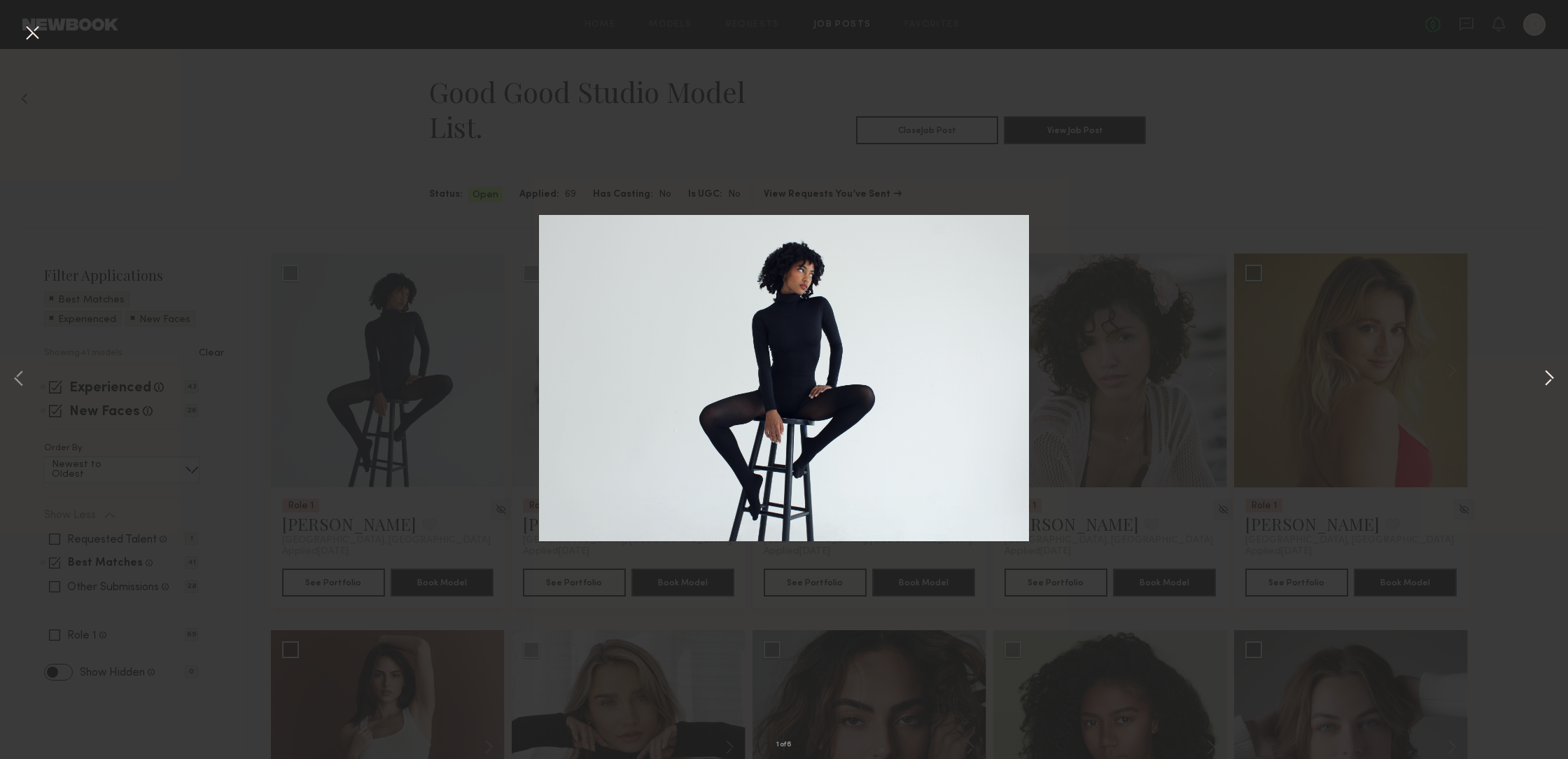
click at [1552, 374] on button at bounding box center [1549, 379] width 17 height 607
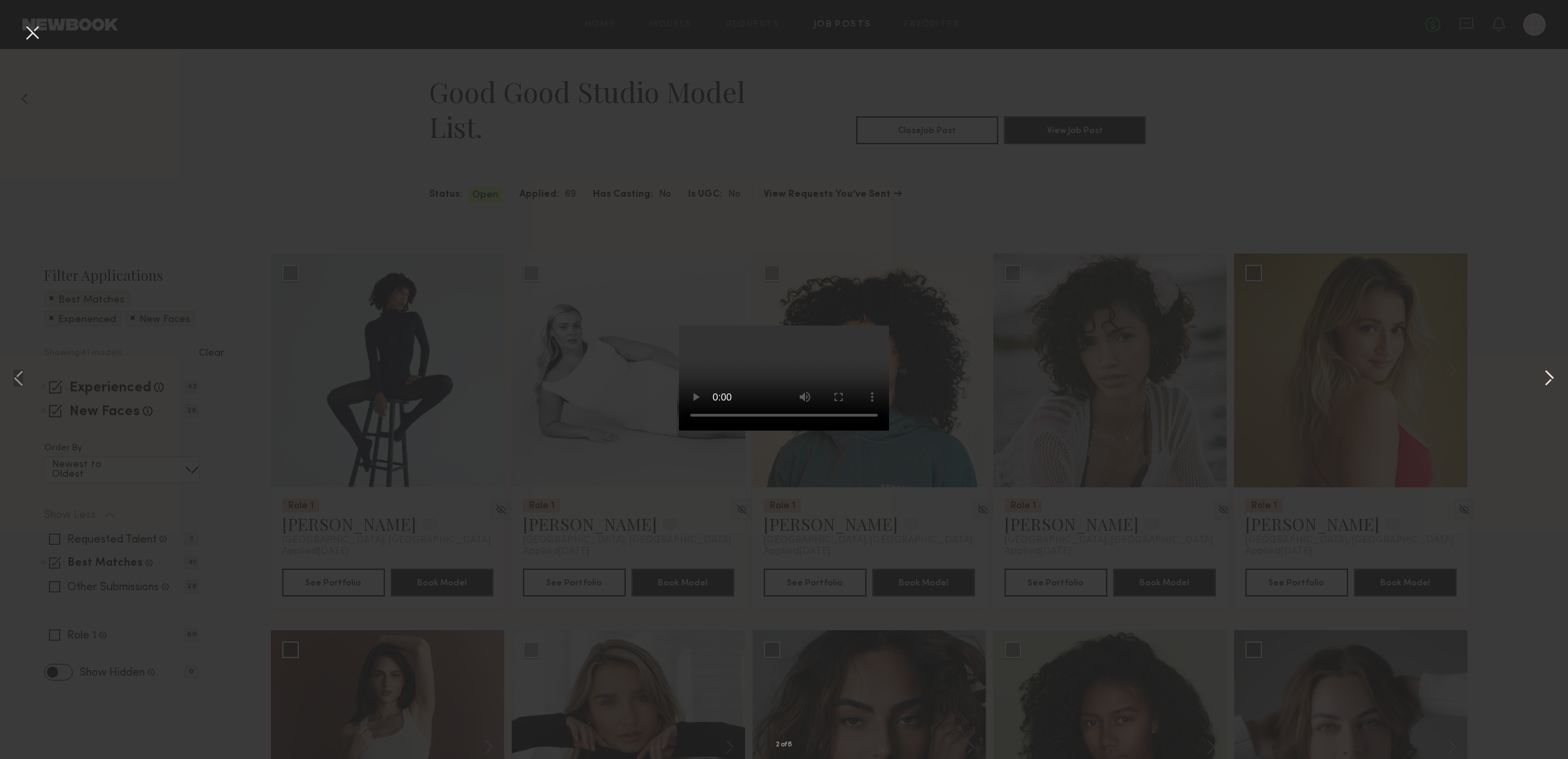
click at [1552, 375] on button at bounding box center [1549, 379] width 17 height 607
click at [1554, 376] on button at bounding box center [1549, 379] width 17 height 607
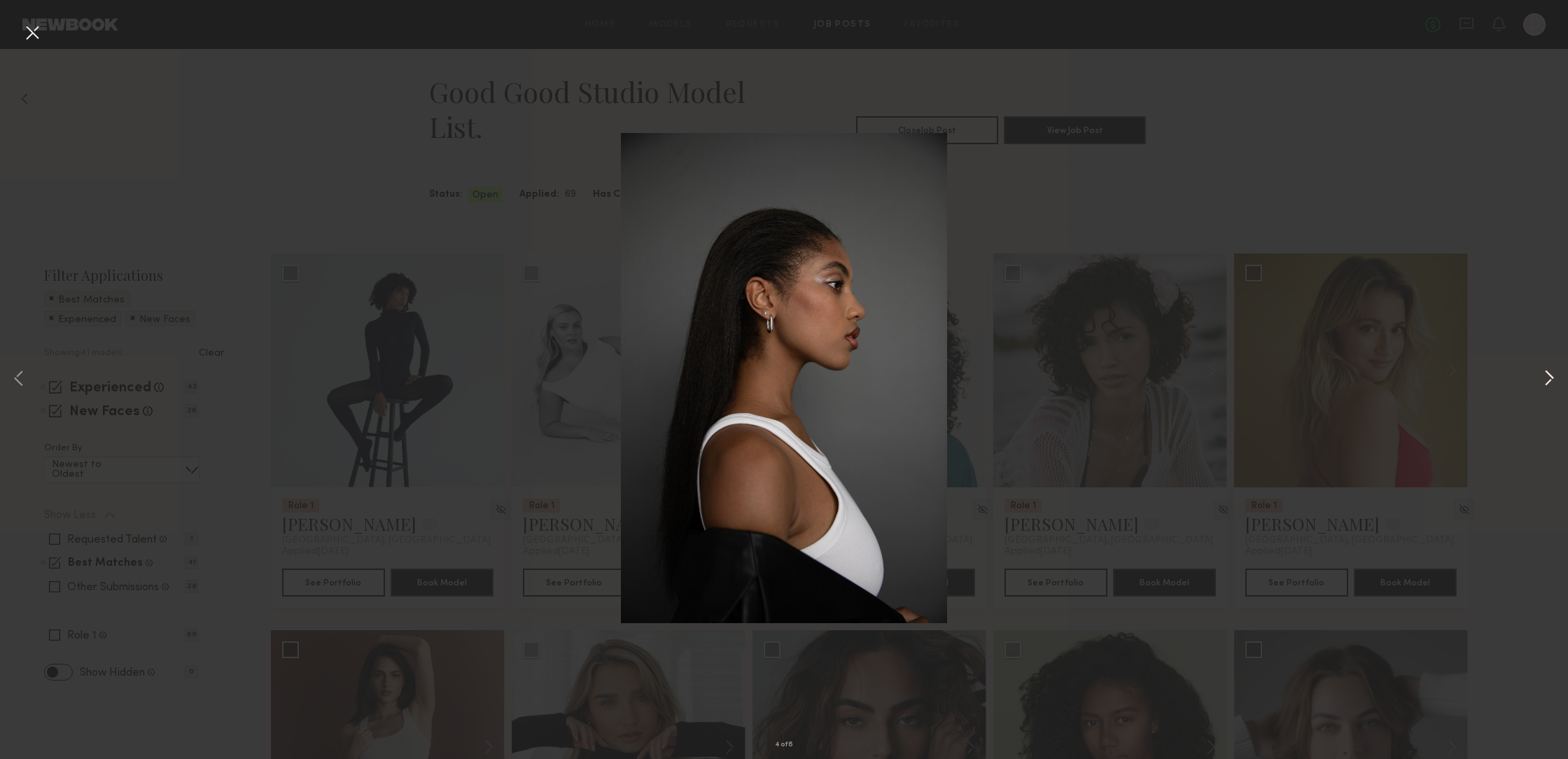
click at [1554, 376] on button at bounding box center [1549, 379] width 17 height 607
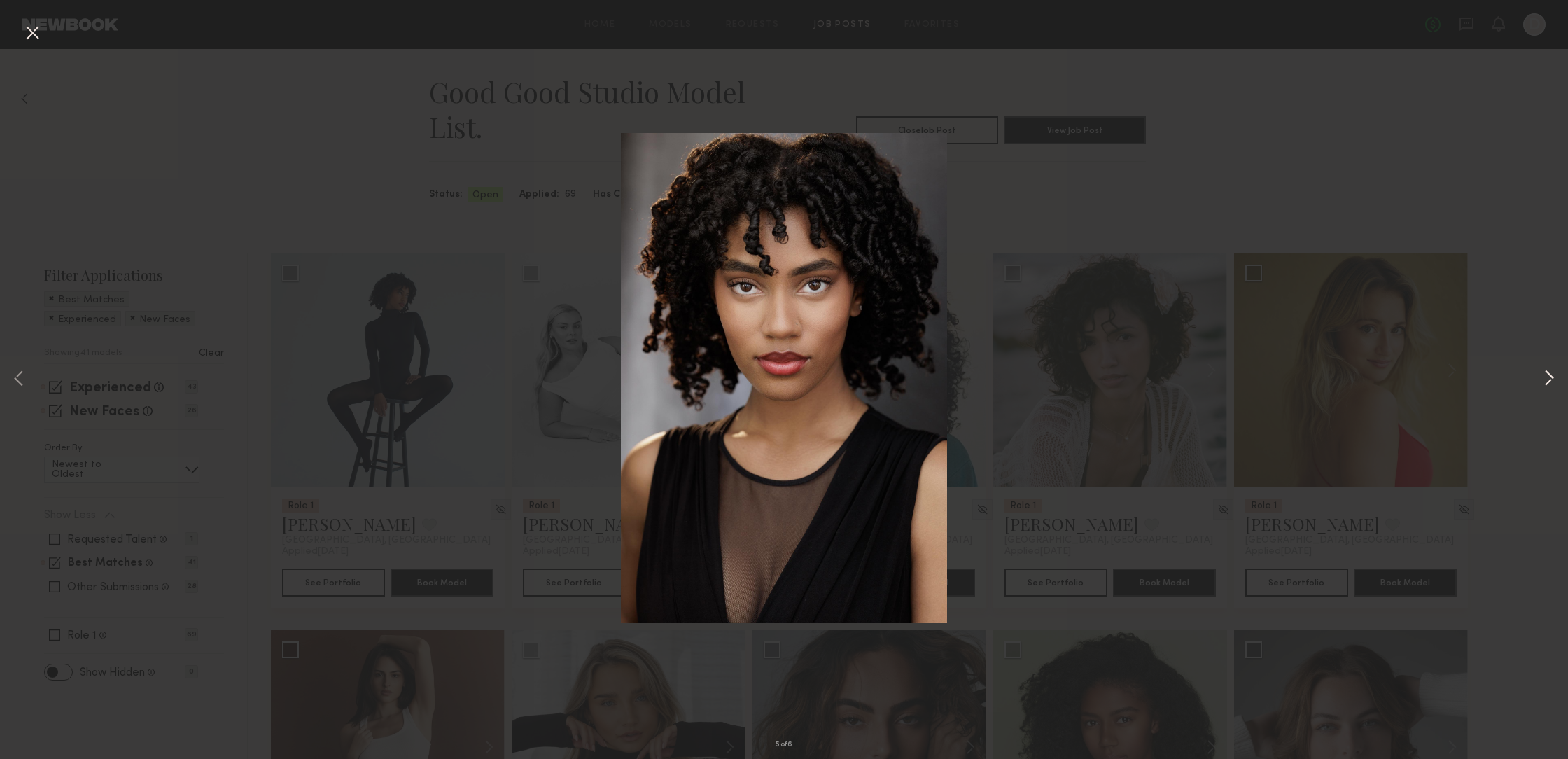
click at [1553, 377] on button at bounding box center [1549, 379] width 17 height 607
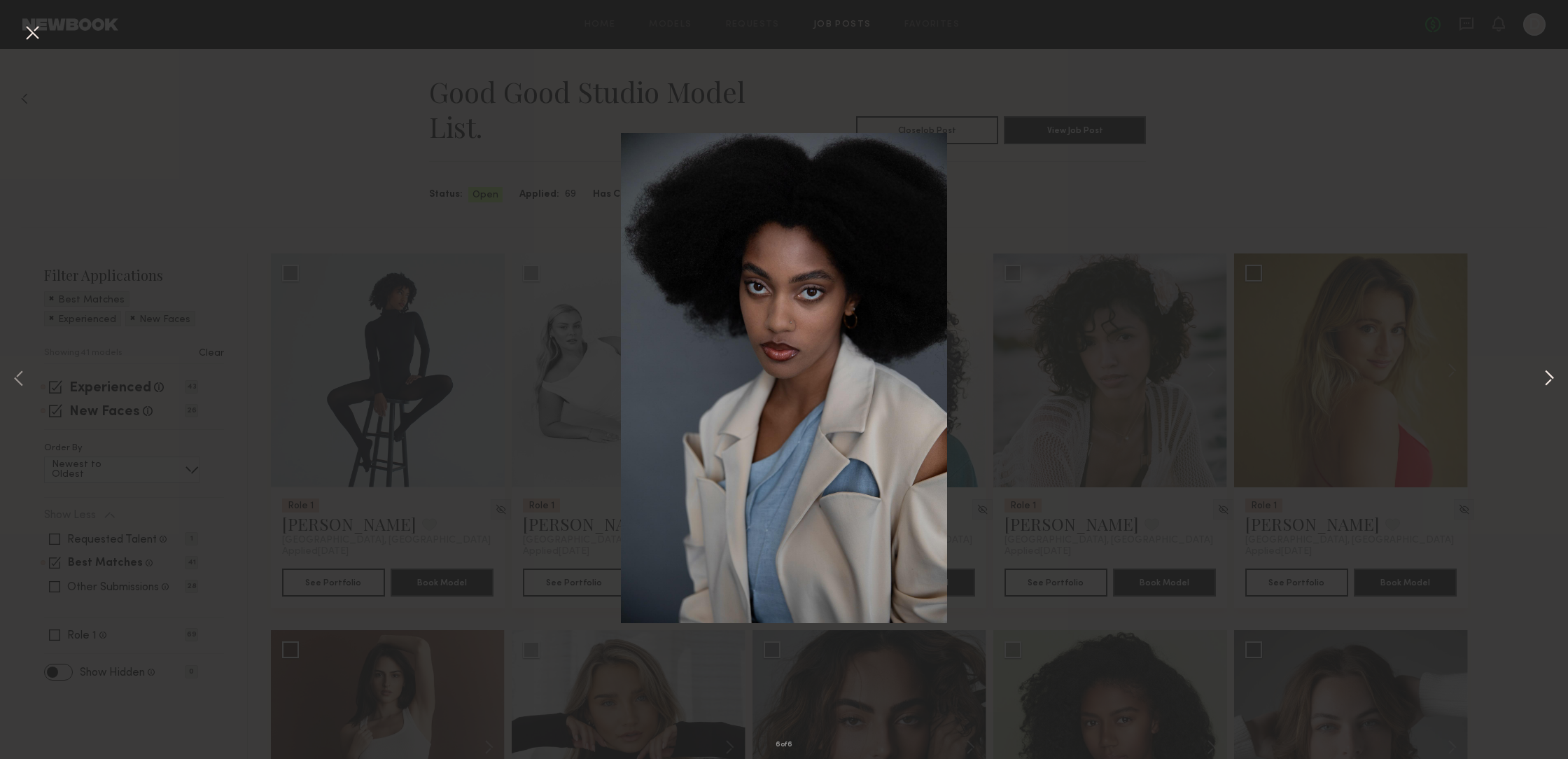
click at [1552, 377] on button at bounding box center [1549, 379] width 17 height 607
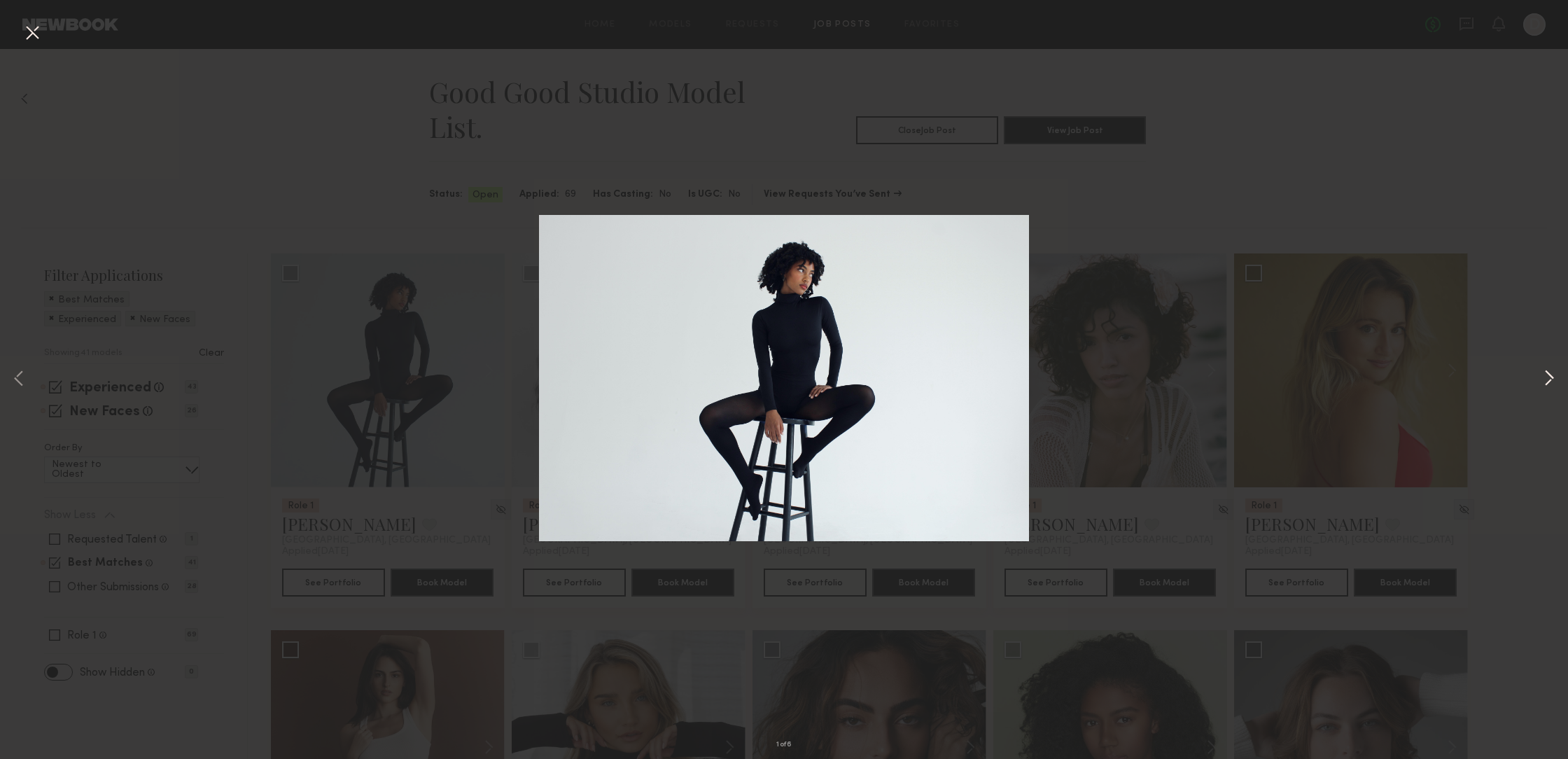
click at [1554, 378] on button at bounding box center [1549, 379] width 17 height 607
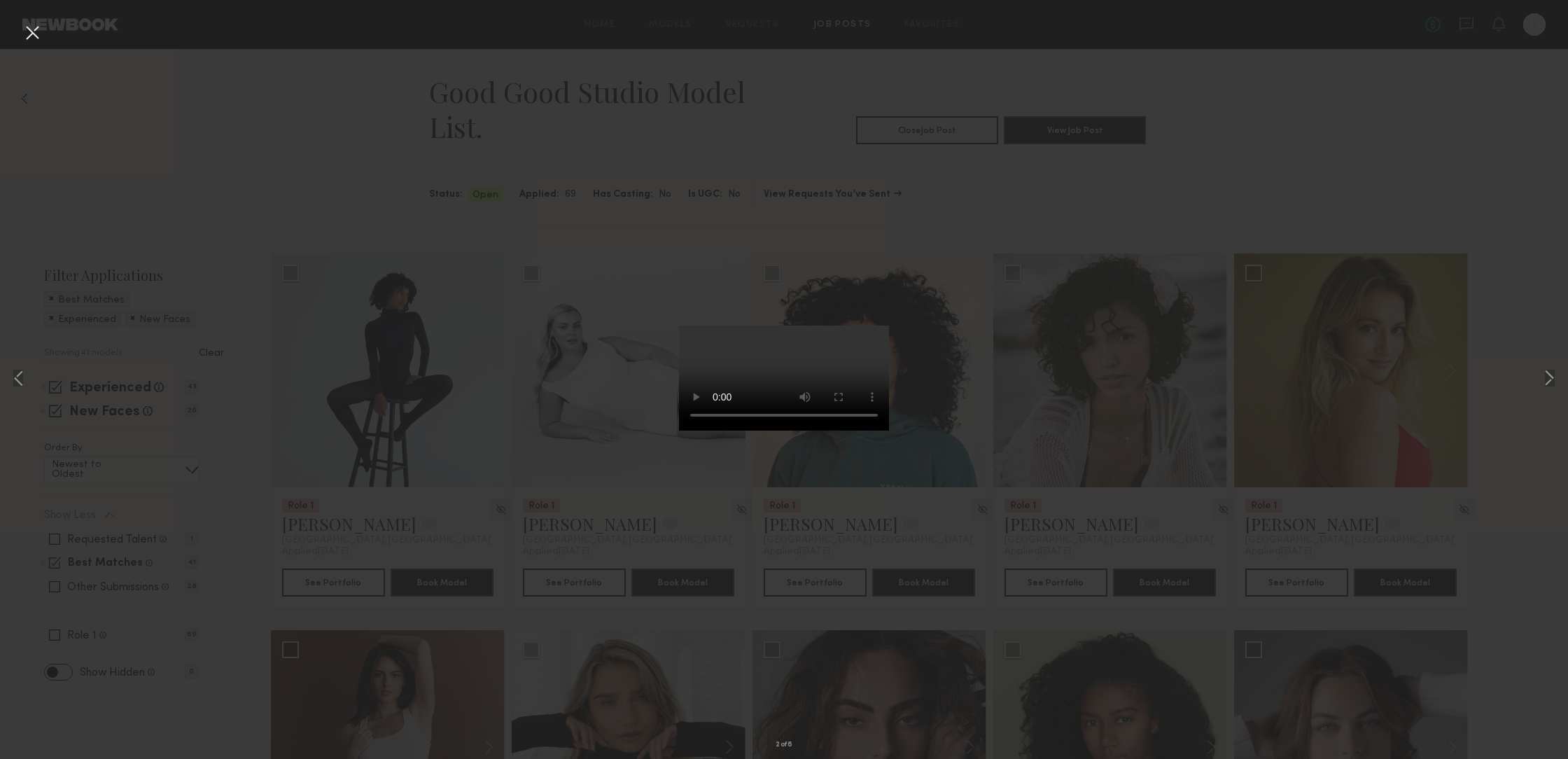
click at [35, 36] on button at bounding box center [31, 33] width 22 height 25
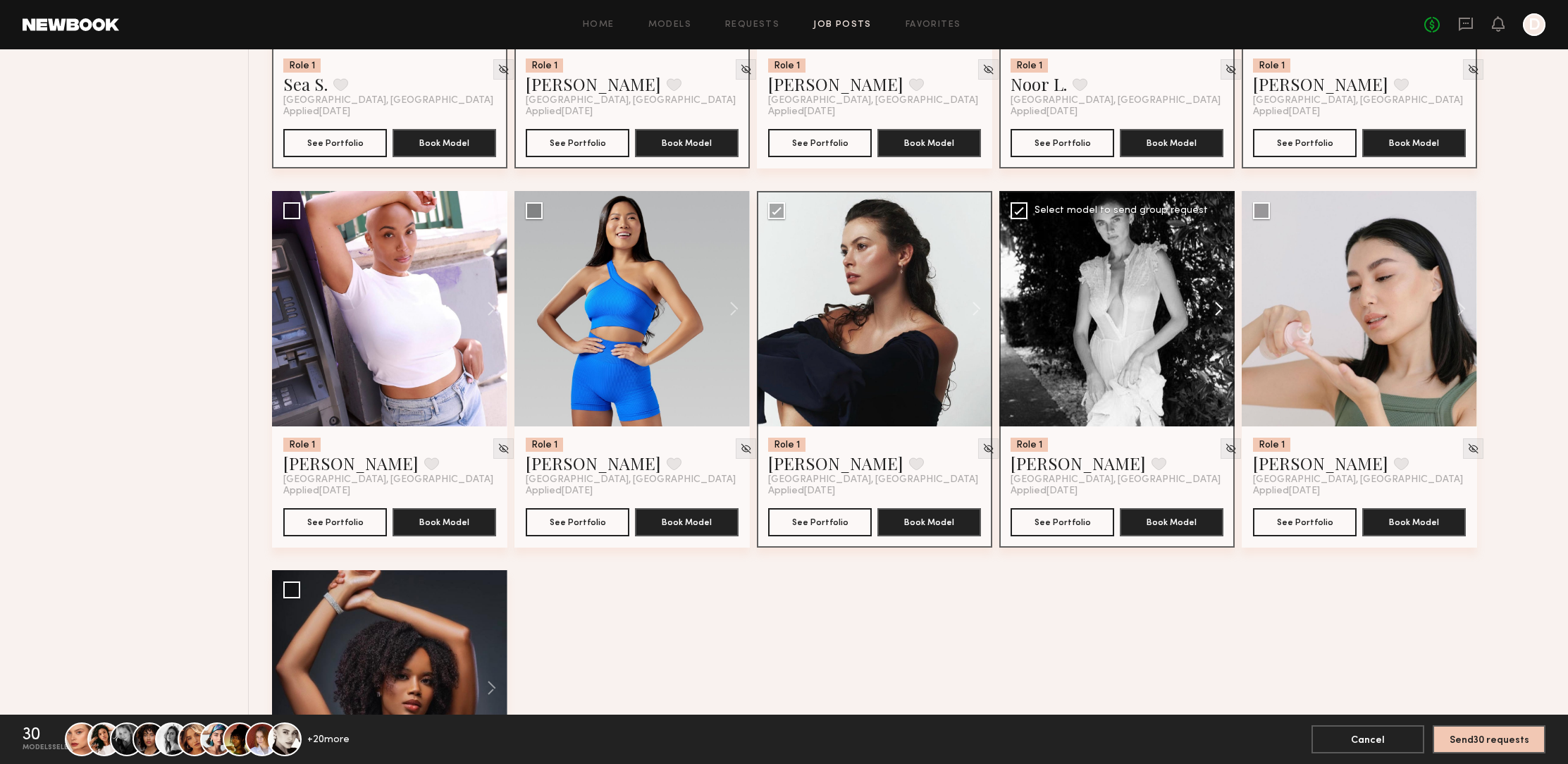
scroll to position [2723, 0]
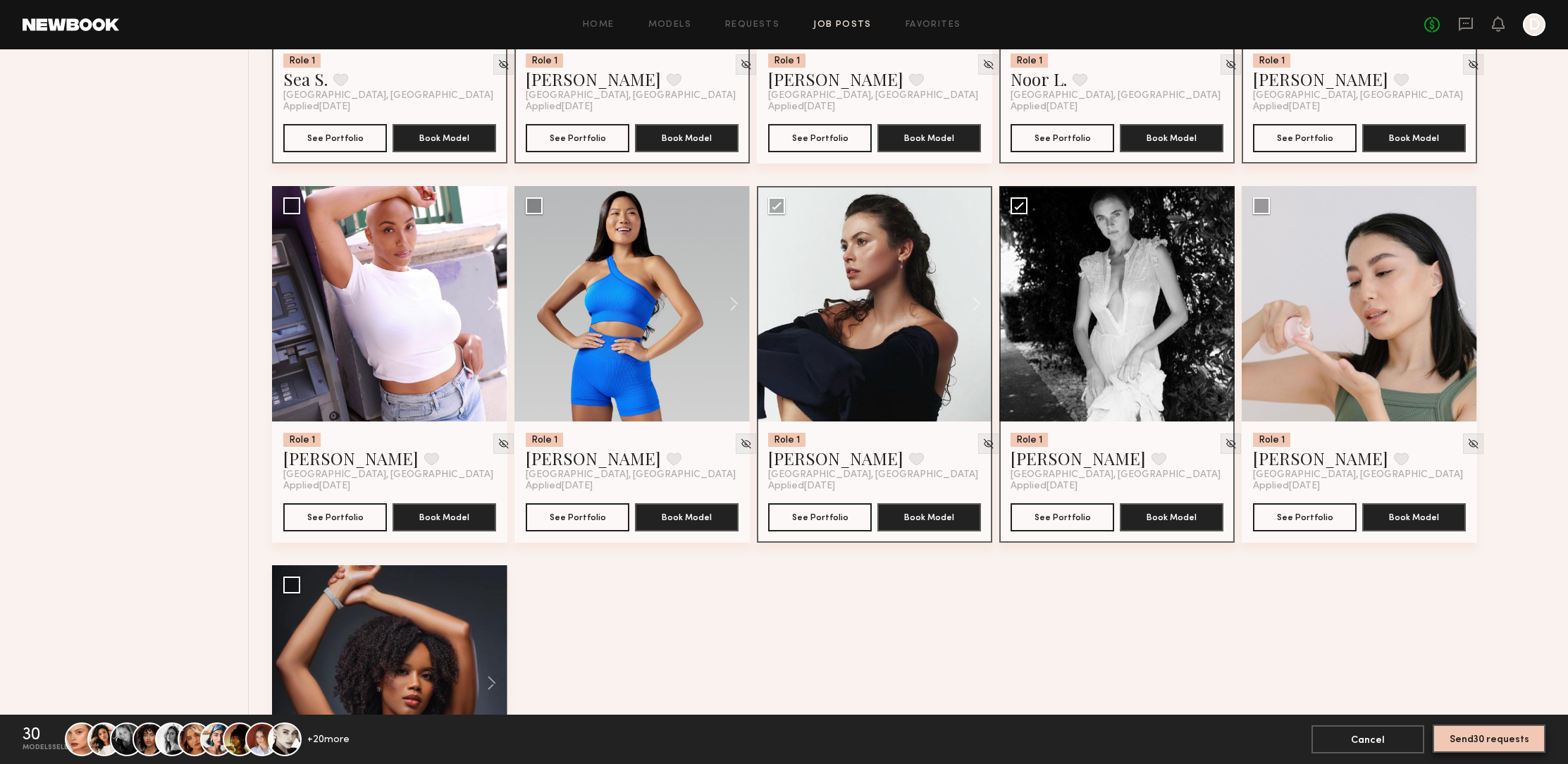
click at [1483, 743] on button "Send 30 requests" at bounding box center [1488, 738] width 112 height 28
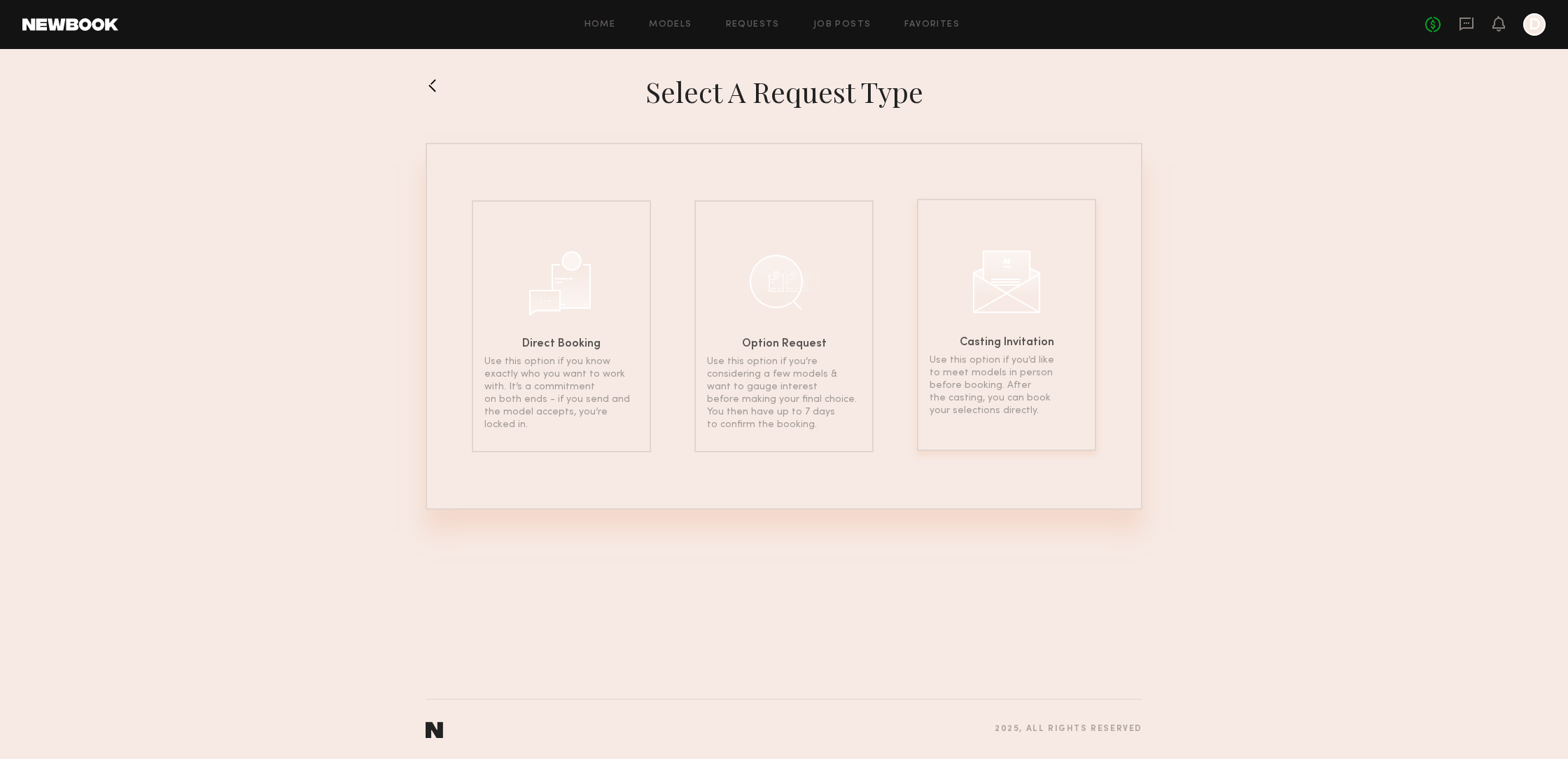
click at [1024, 403] on p "Use this option if you’d like to meet models in person before booking. After th…" at bounding box center [1007, 385] width 154 height 63
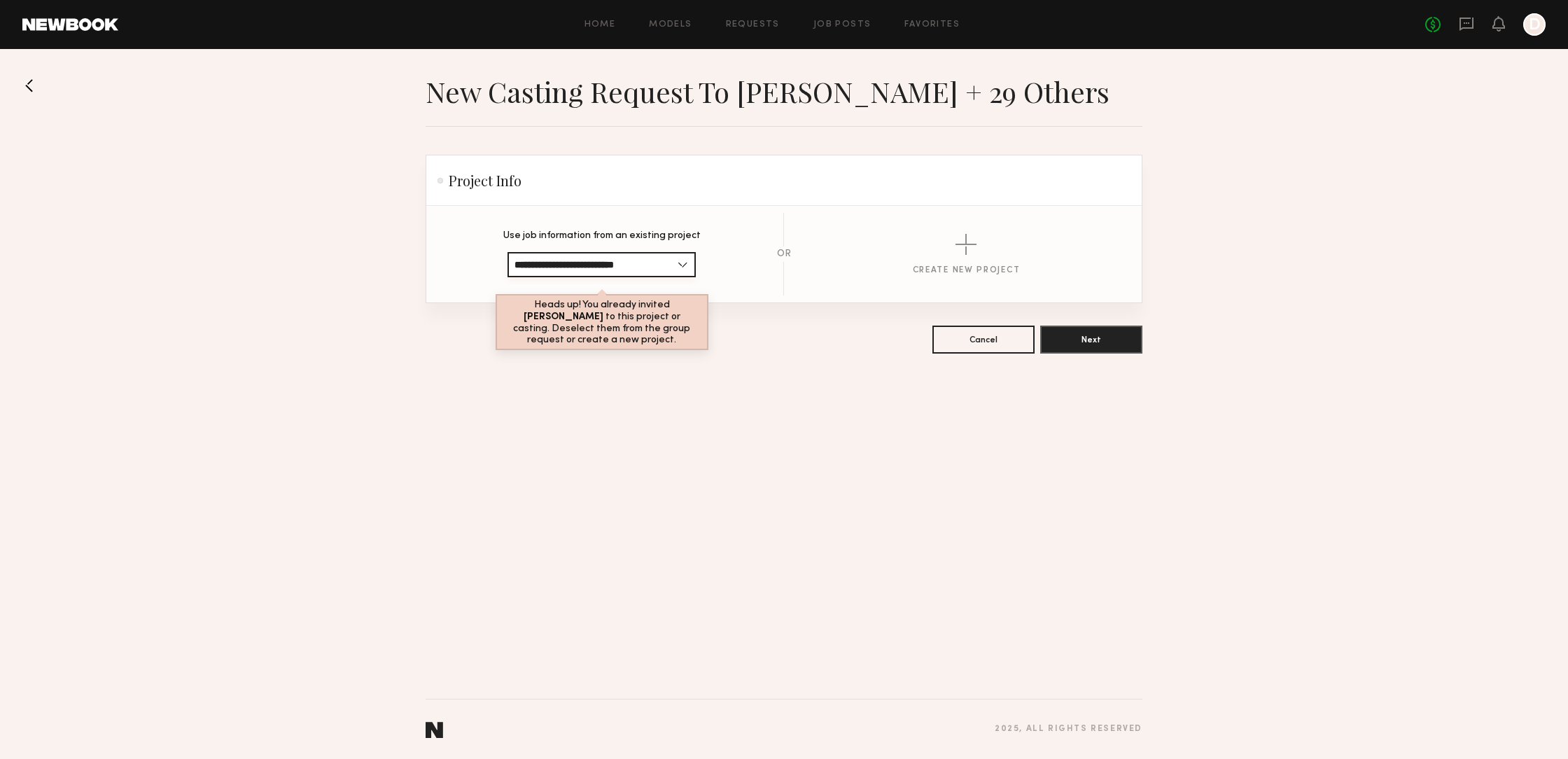
click at [678, 257] on input "**********" at bounding box center [602, 265] width 189 height 25
click at [1109, 341] on button "Next" at bounding box center [1092, 338] width 102 height 28
click at [681, 265] on input "**********" at bounding box center [602, 265] width 189 height 25
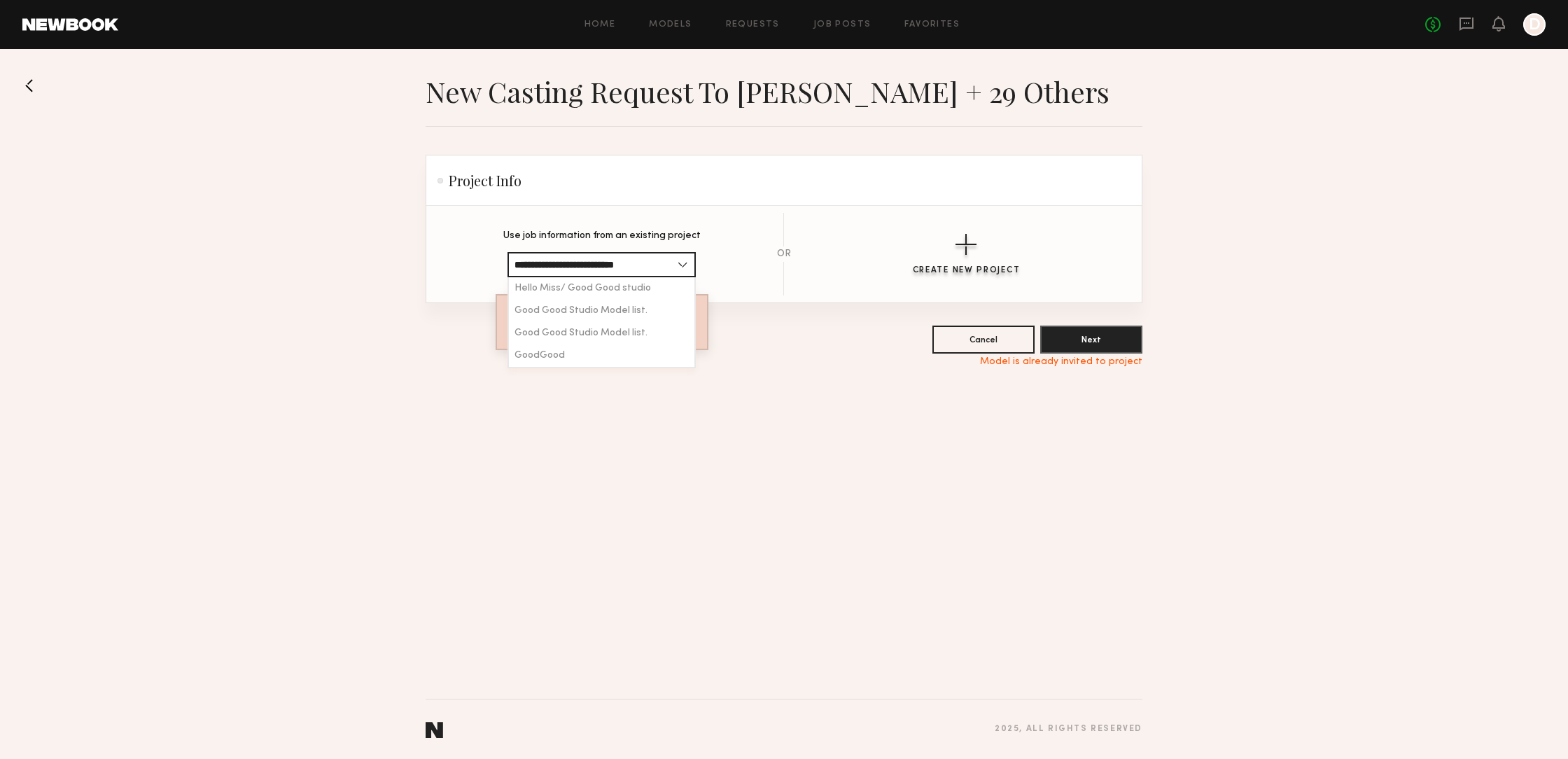
click at [966, 246] on div "button" at bounding box center [965, 244] width 21 height 21
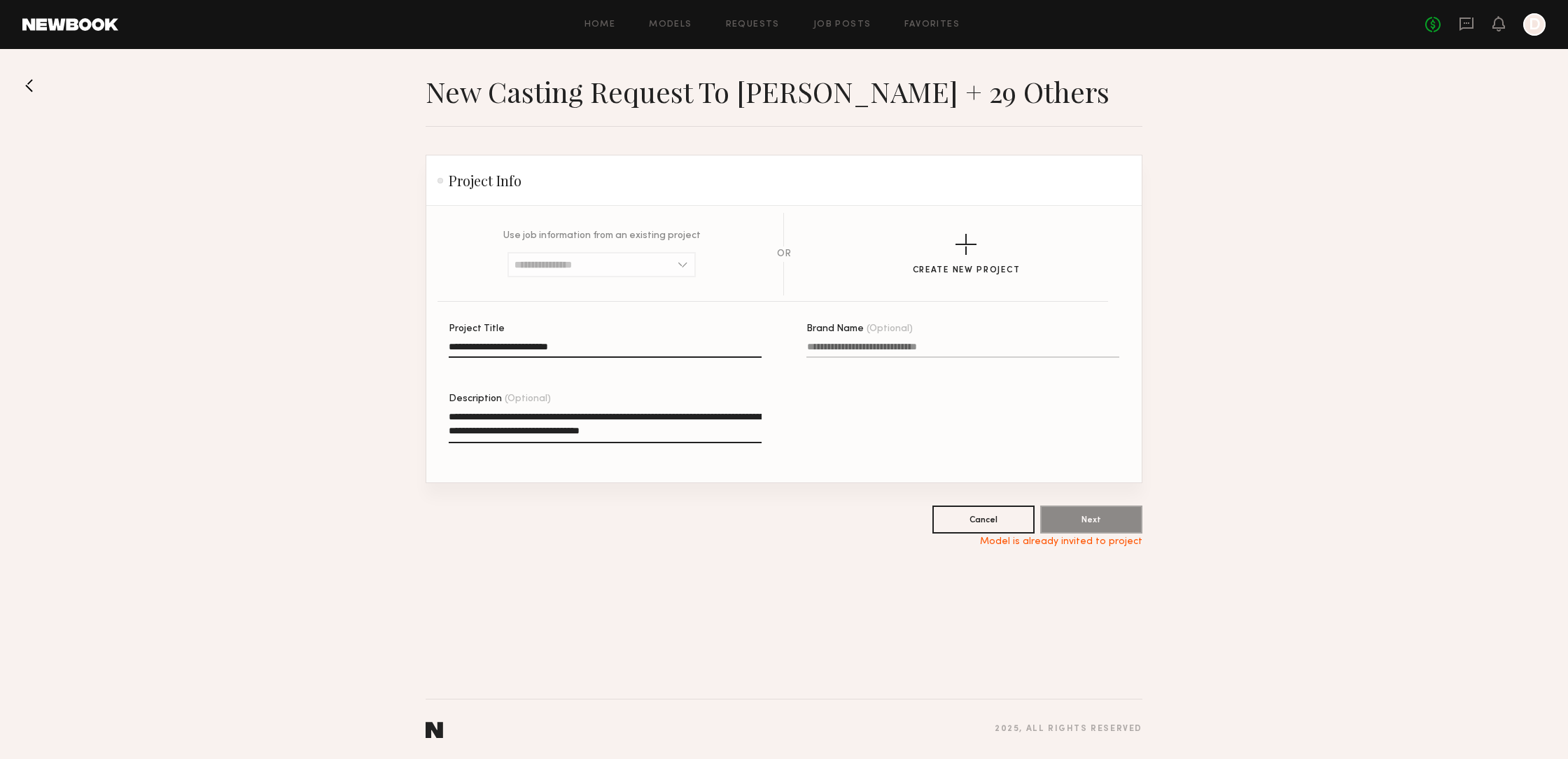
click at [645, 350] on input "**********" at bounding box center [605, 350] width 313 height 16
drag, startPoint x: 933, startPoint y: 347, endPoint x: 949, endPoint y: 360, distance: 20.6
click at [935, 347] on input "Brand Name (Optional)" at bounding box center [963, 350] width 313 height 16
type input "*"
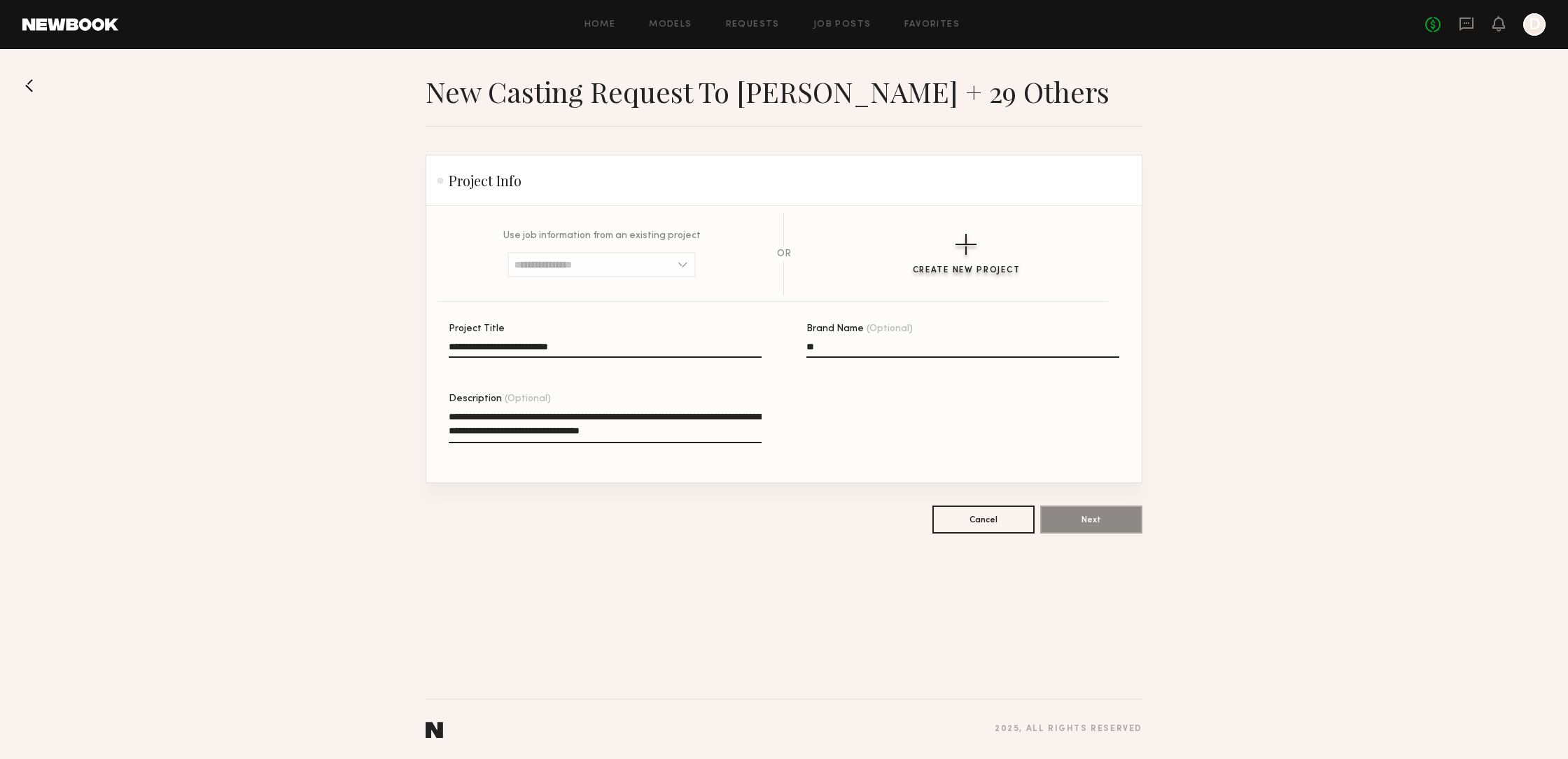
type input "*"
type input "**********"
click at [589, 346] on input "**********" at bounding box center [605, 350] width 313 height 16
type input "**********"
click at [1107, 522] on button "Next" at bounding box center [1092, 519] width 102 height 28
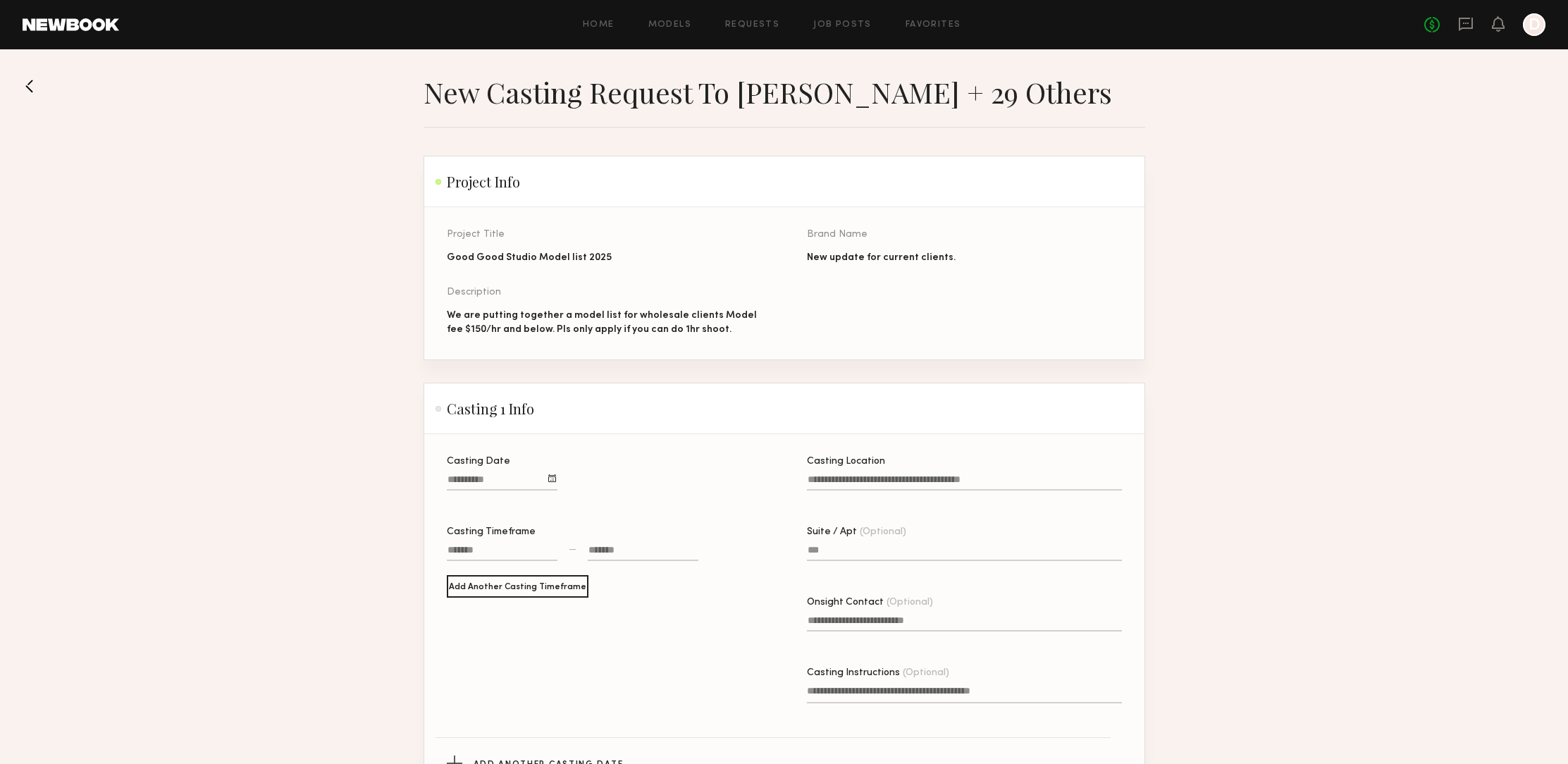
click at [551, 476] on div at bounding box center [551, 478] width 8 height 8
click at [579, 553] on button "12" at bounding box center [578, 558] width 22 height 14
click at [507, 553] on div at bounding box center [502, 552] width 111 height 18
click at [635, 547] on div at bounding box center [642, 552] width 111 height 18
click at [596, 616] on button "button" at bounding box center [598, 615] width 12 height 12
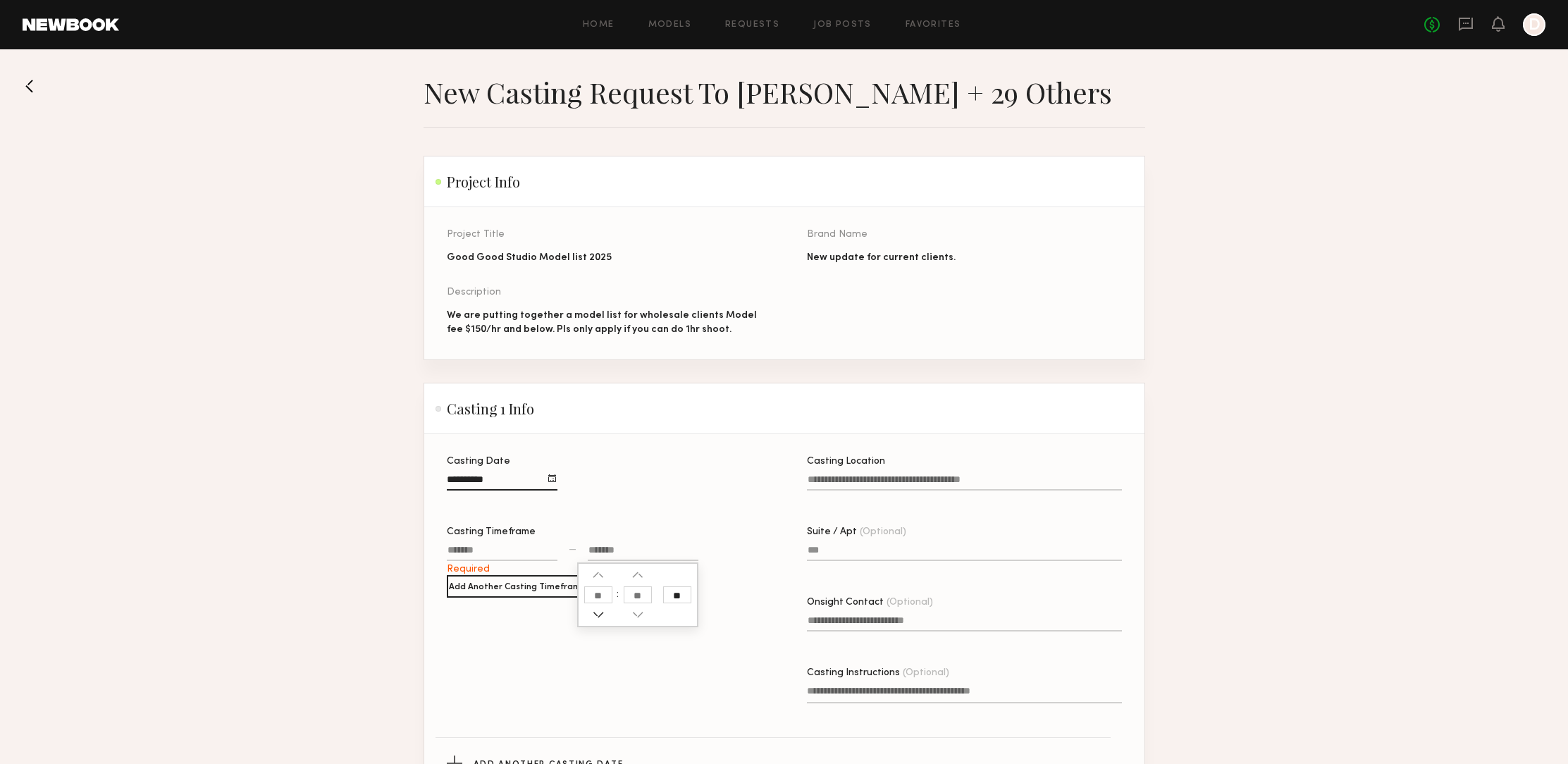
type input "********"
type input "**"
click at [598, 616] on button "button" at bounding box center [598, 615] width 12 height 12
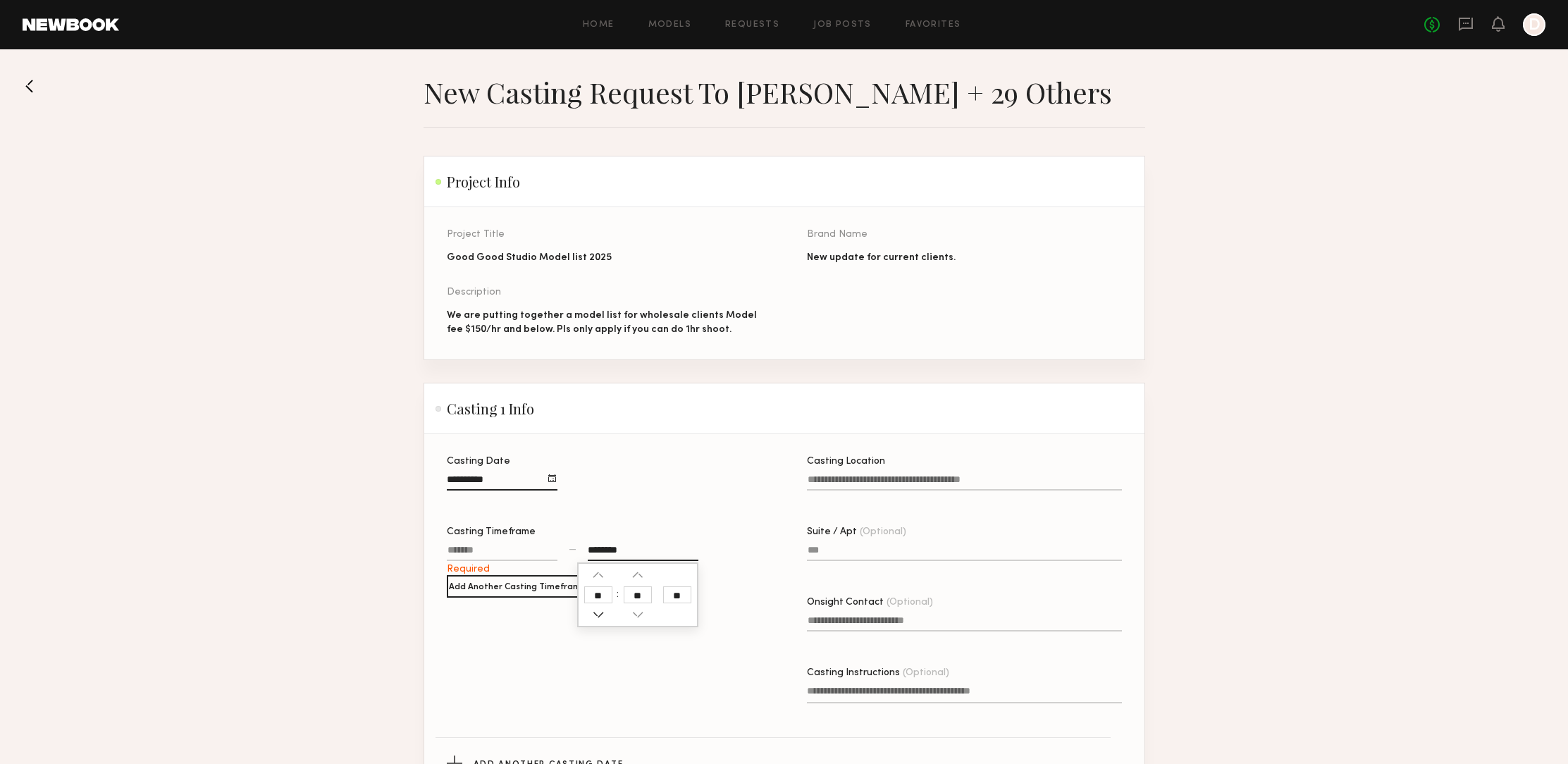
click at [597, 613] on button "button" at bounding box center [598, 615] width 12 height 12
click at [599, 613] on button "button" at bounding box center [598, 615] width 12 height 12
click at [599, 612] on button "button" at bounding box center [598, 615] width 12 height 12
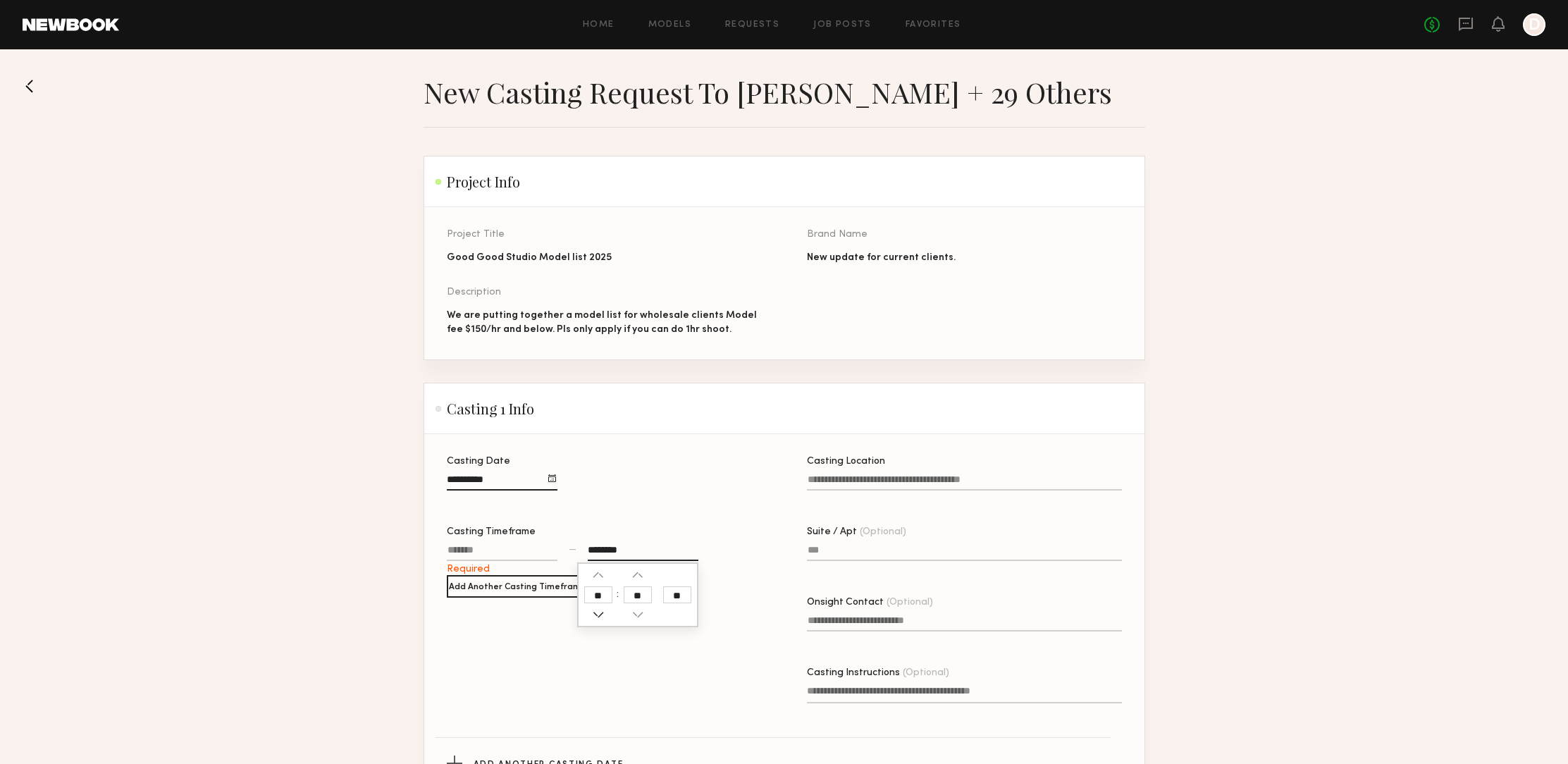
type input "********"
click at [593, 671] on div "Casting Date Casting Timeframe Required — ******** ** Add Another Casting Timef…" at bounding box center [605, 600] width 315 height 286
click at [875, 476] on input "Casting Location" at bounding box center [964, 482] width 315 height 16
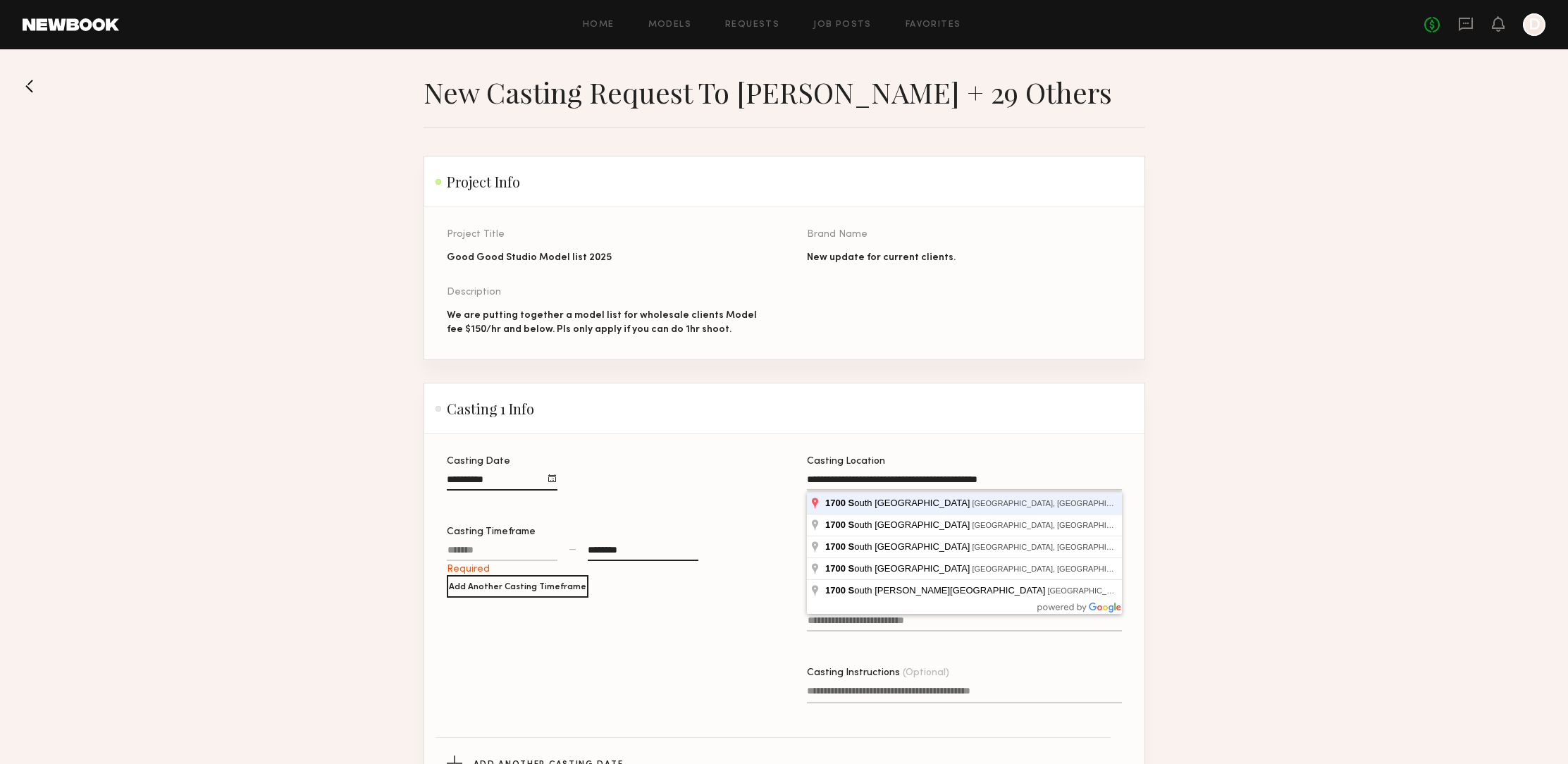
type input "**********"
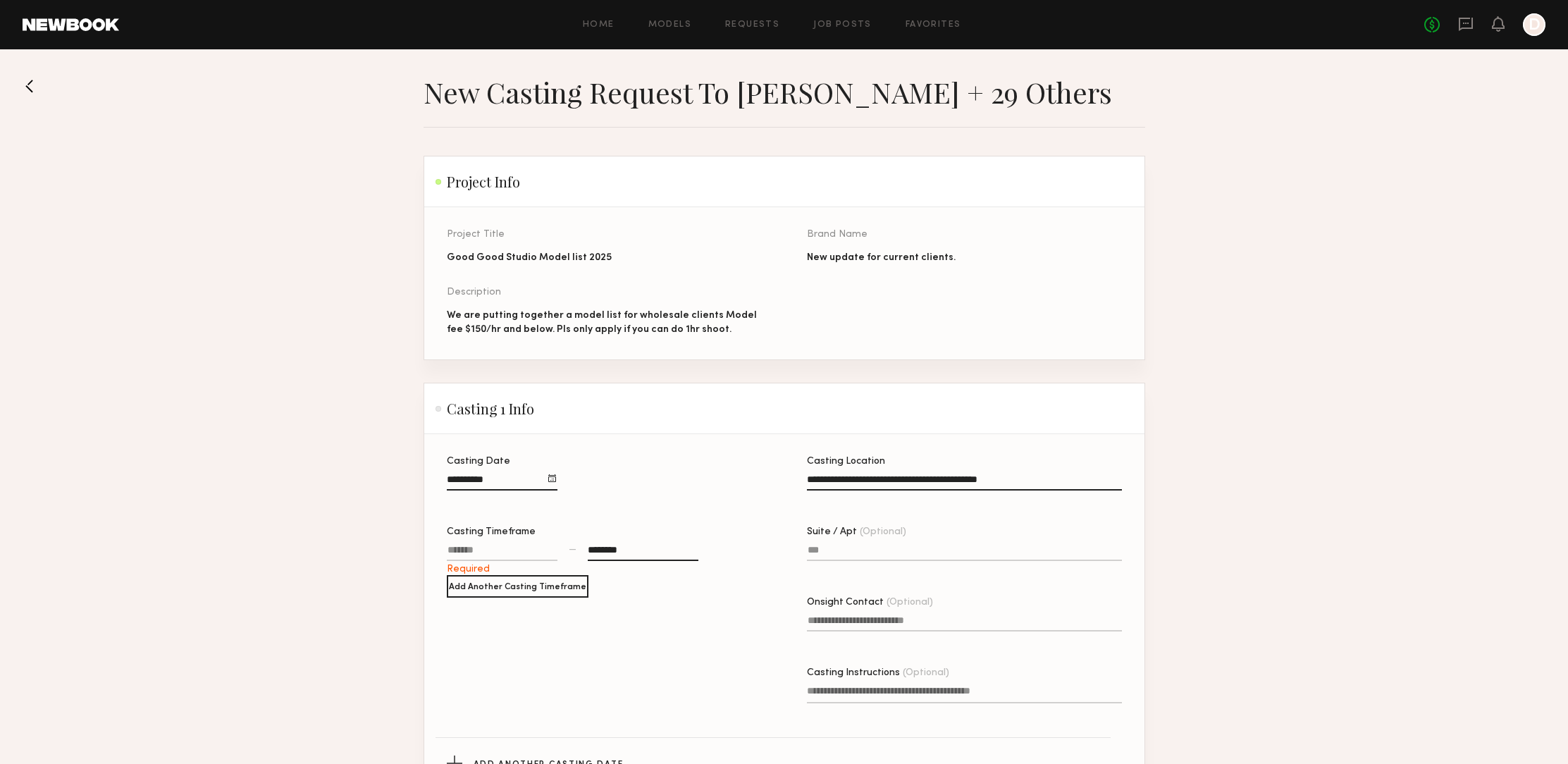
drag, startPoint x: 818, startPoint y: 551, endPoint x: 800, endPoint y: 548, distance: 18.2
click at [792, 550] on div "**********" at bounding box center [807, 600] width 720 height 286
click at [826, 544] on label "Suite / Apt (Optional)" at bounding box center [964, 551] width 315 height 48
click at [826, 544] on input "Suite / Apt (Optional)" at bounding box center [964, 553] width 315 height 16
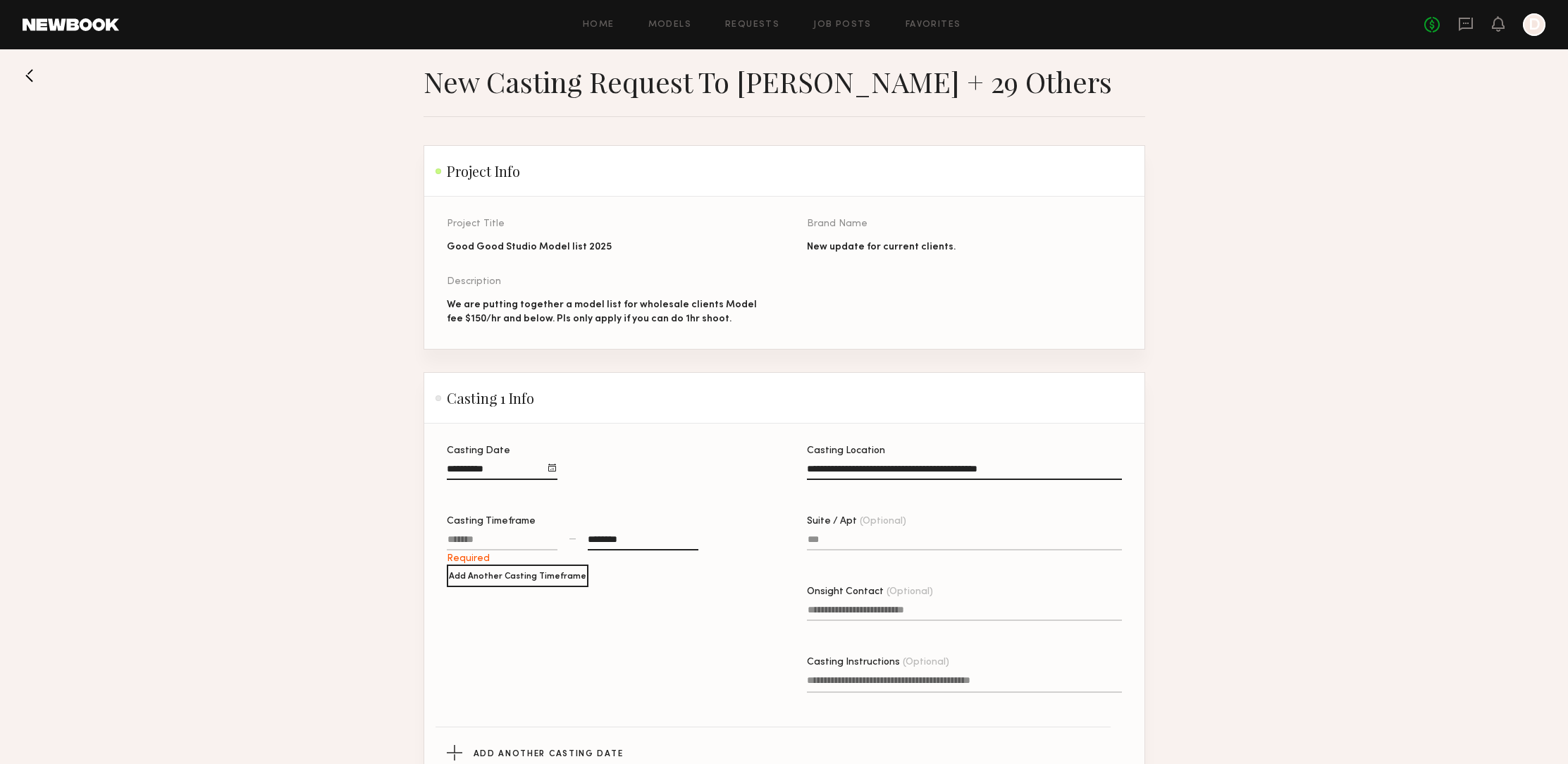
scroll to position [59, 0]
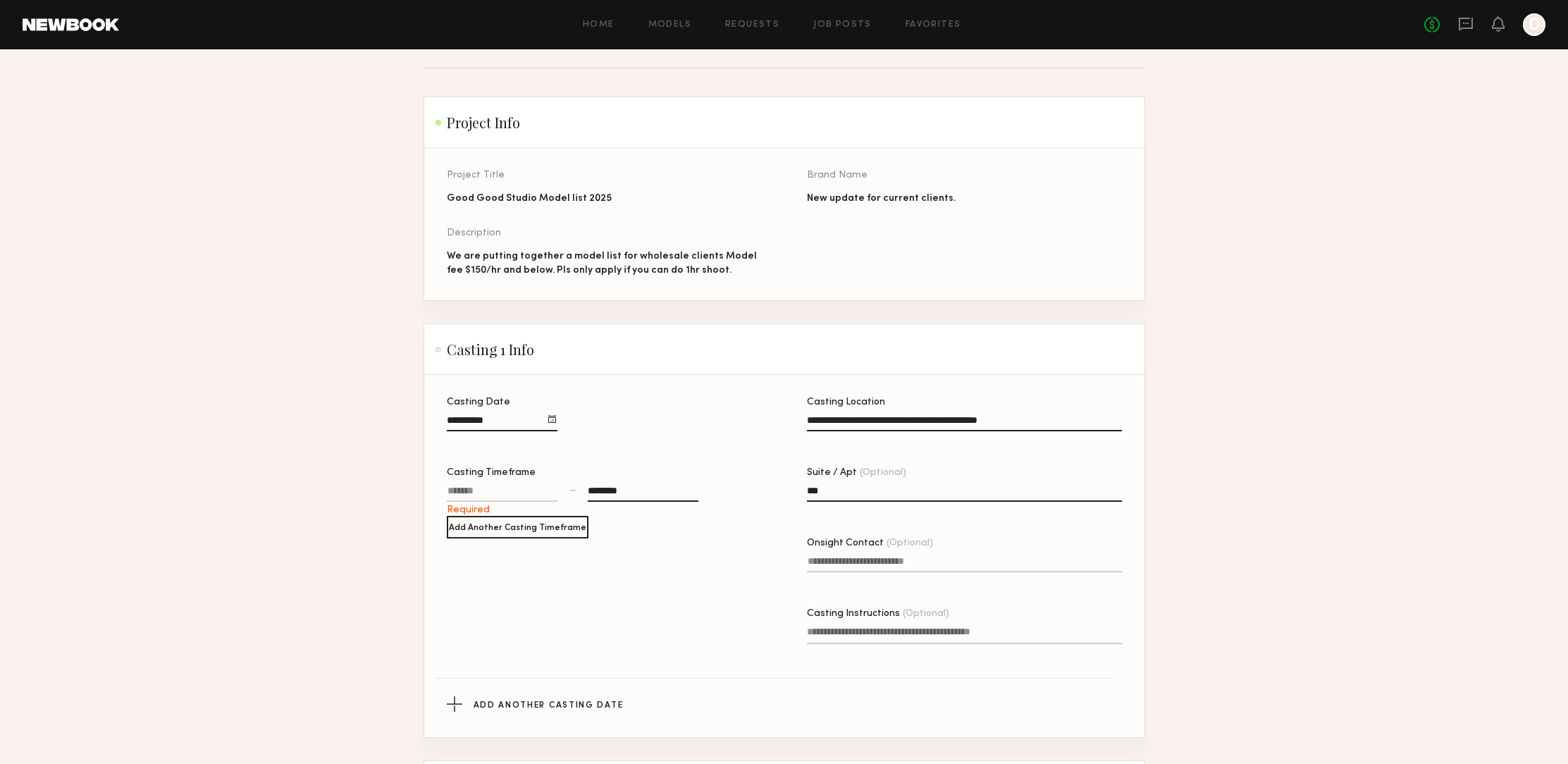
type input "***"
click at [883, 564] on input "Onsight Contact (Optional)" at bounding box center [964, 564] width 315 height 16
drag, startPoint x: 831, startPoint y: 559, endPoint x: 846, endPoint y: 571, distance: 19.2
click at [831, 559] on input "**********" at bounding box center [964, 564] width 315 height 16
type input "**********"
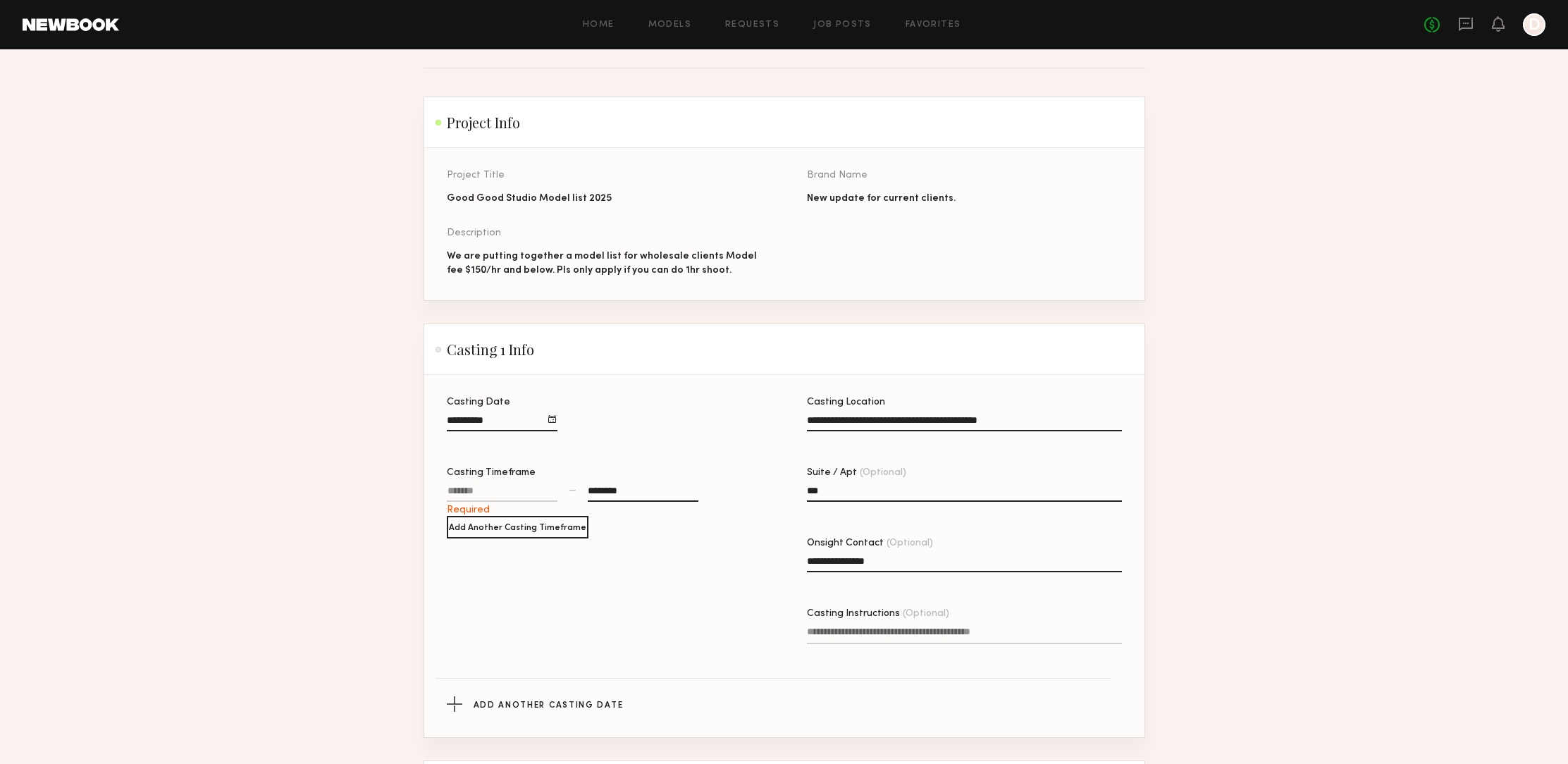
click at [869, 633] on textarea "Casting Instructions (Optional)" at bounding box center [964, 634] width 315 height 20
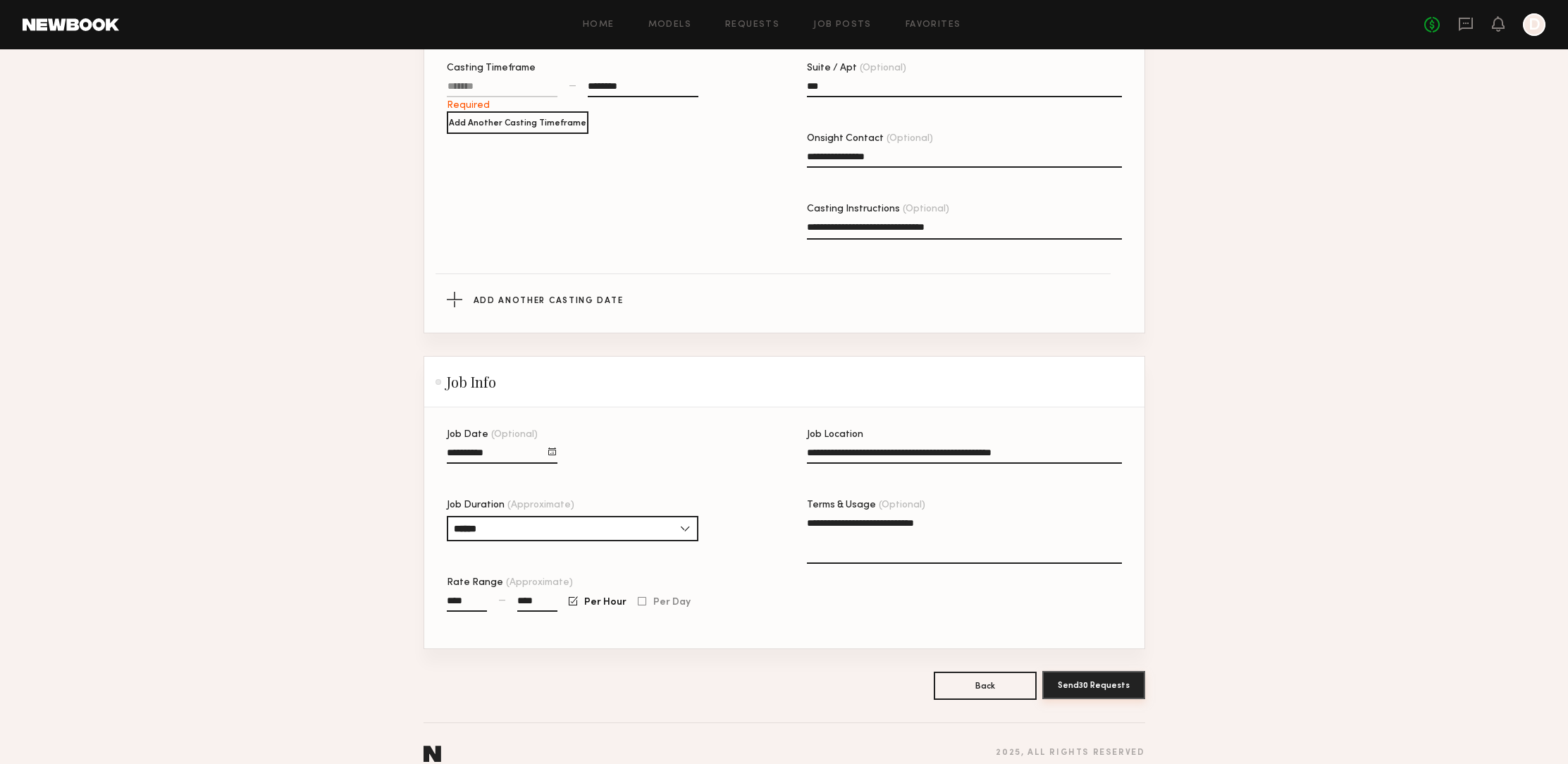
scroll to position [467, 0]
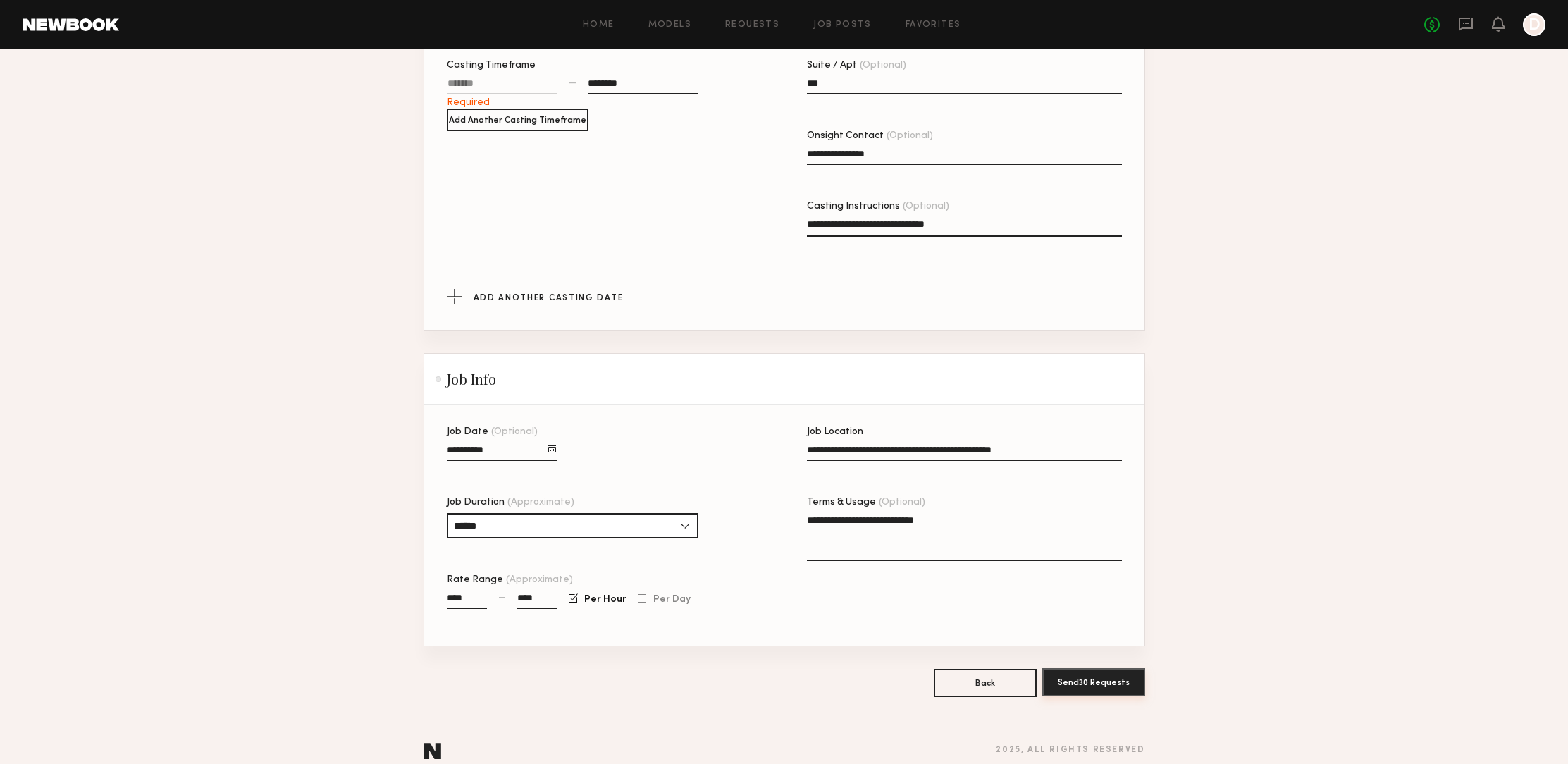
type textarea "**********"
click at [1124, 691] on button "Send 30 Requests" at bounding box center [1093, 682] width 103 height 28
click at [1120, 682] on button "Send 30 Requests" at bounding box center [1093, 682] width 103 height 28
click at [1107, 683] on button "Send 30 Requests" at bounding box center [1093, 682] width 103 height 28
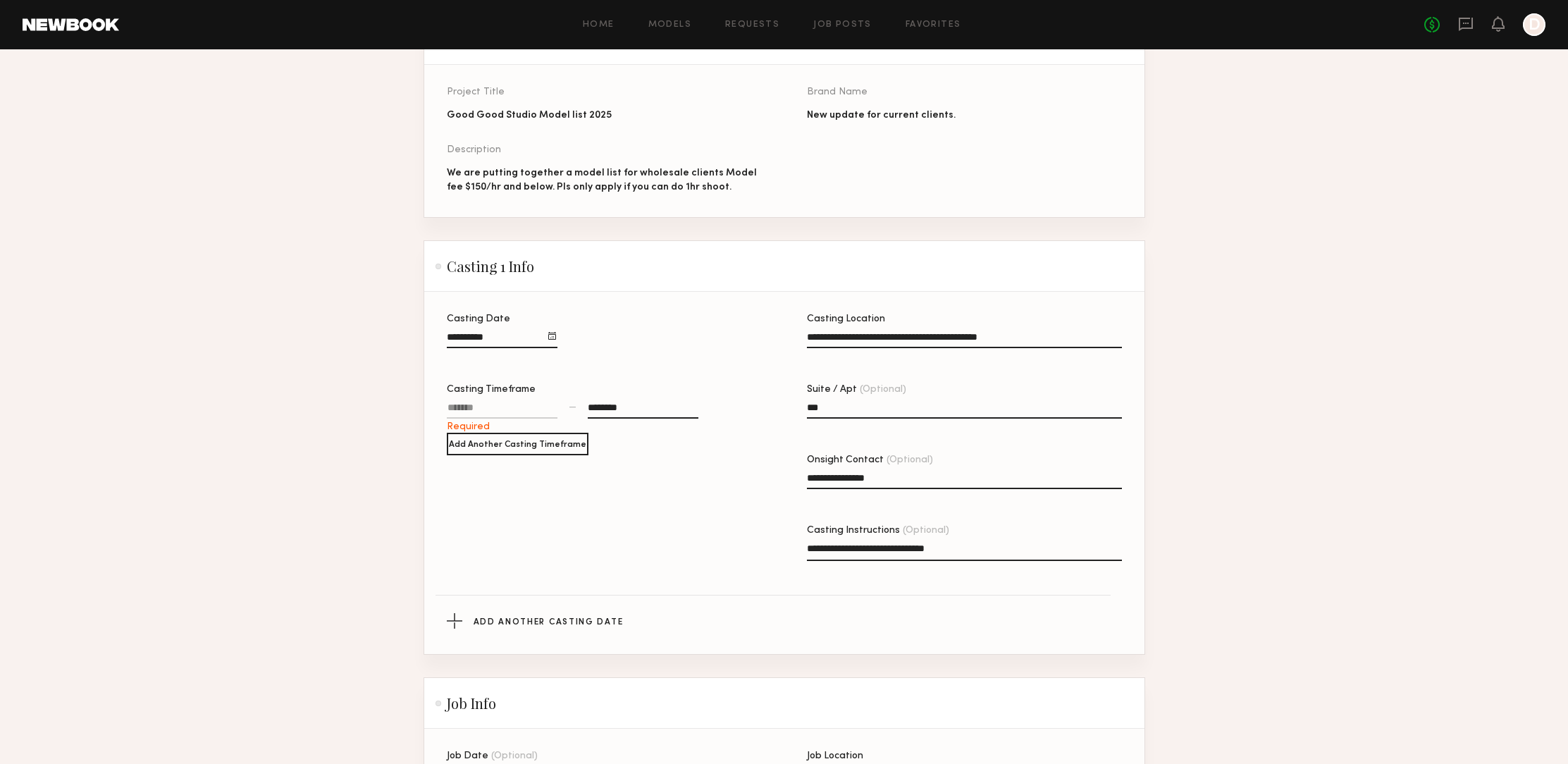
scroll to position [49, 0]
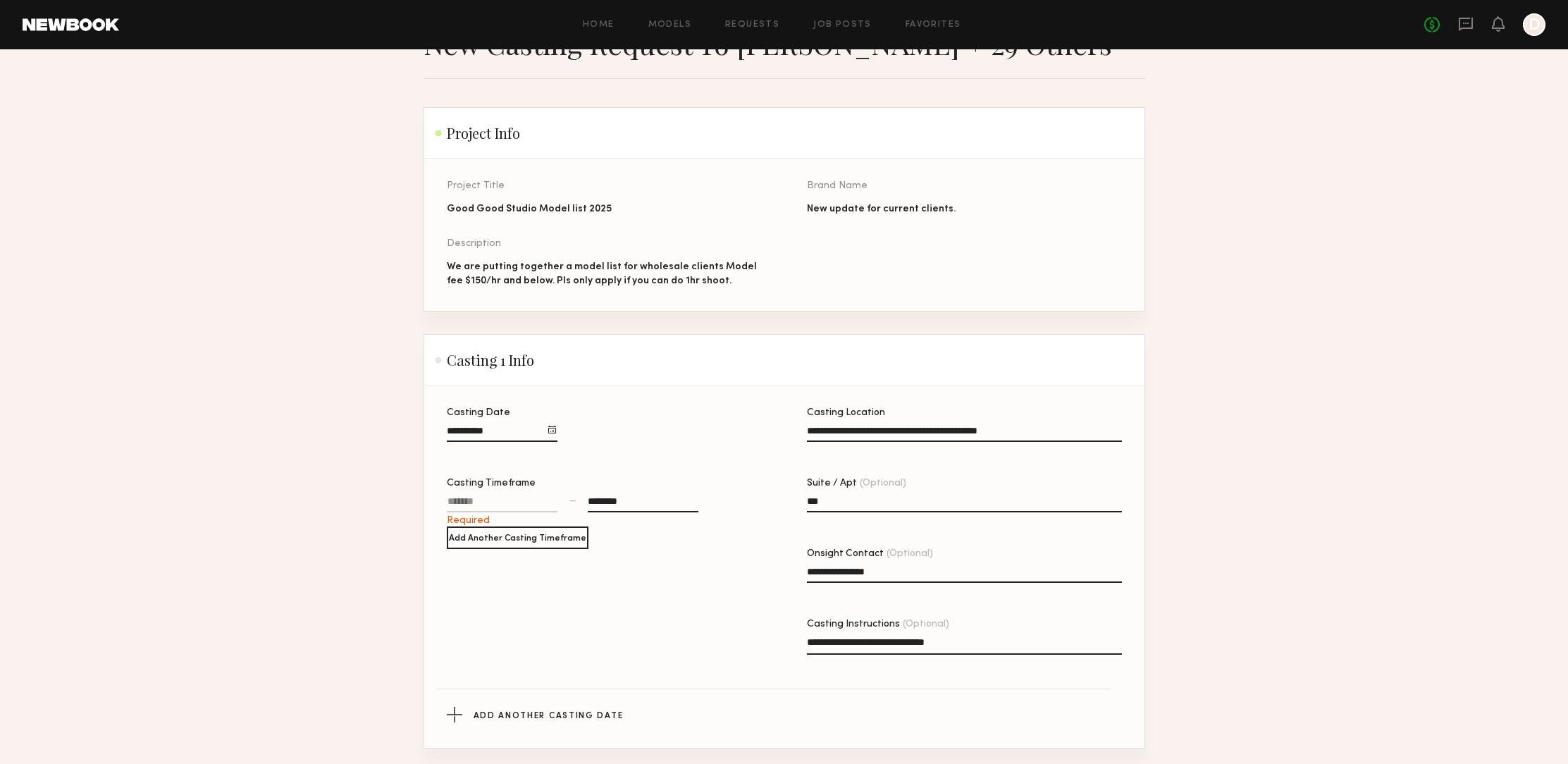
click at [524, 502] on div at bounding box center [502, 503] width 111 height 18
click at [467, 544] on input "text" at bounding box center [467, 546] width 28 height 17
click at [468, 525] on button "button" at bounding box center [468, 526] width 12 height 12
click at [468, 526] on button "button" at bounding box center [468, 526] width 12 height 12
click at [468, 525] on button "button" at bounding box center [468, 526] width 12 height 12
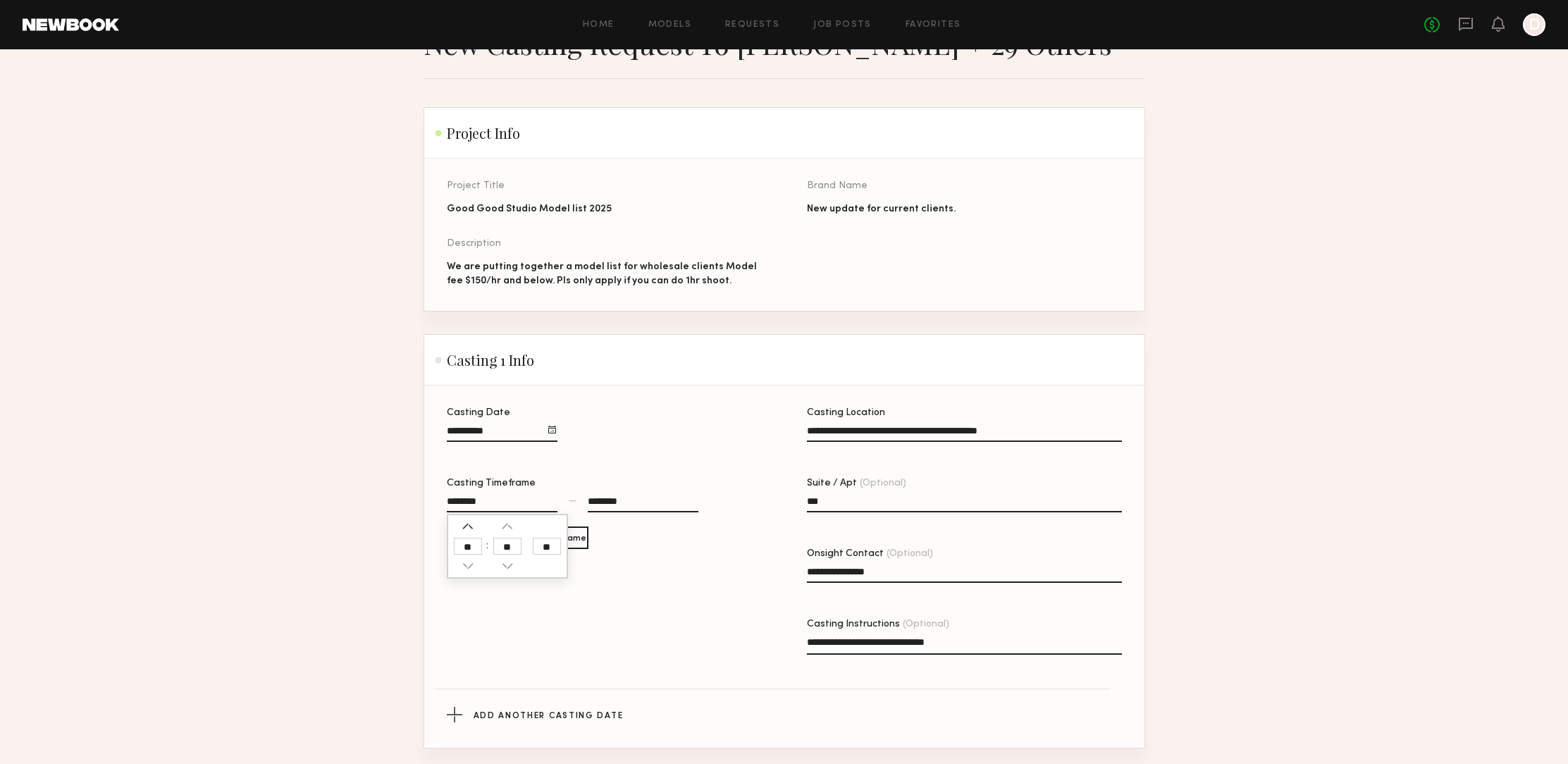
click at [469, 525] on button "button" at bounding box center [468, 526] width 12 height 12
click at [466, 526] on button "button" at bounding box center [468, 526] width 12 height 12
click at [466, 526] on button "button" at bounding box center [468, 526] width 12 height 12
click at [467, 527] on button "button" at bounding box center [468, 526] width 12 height 12
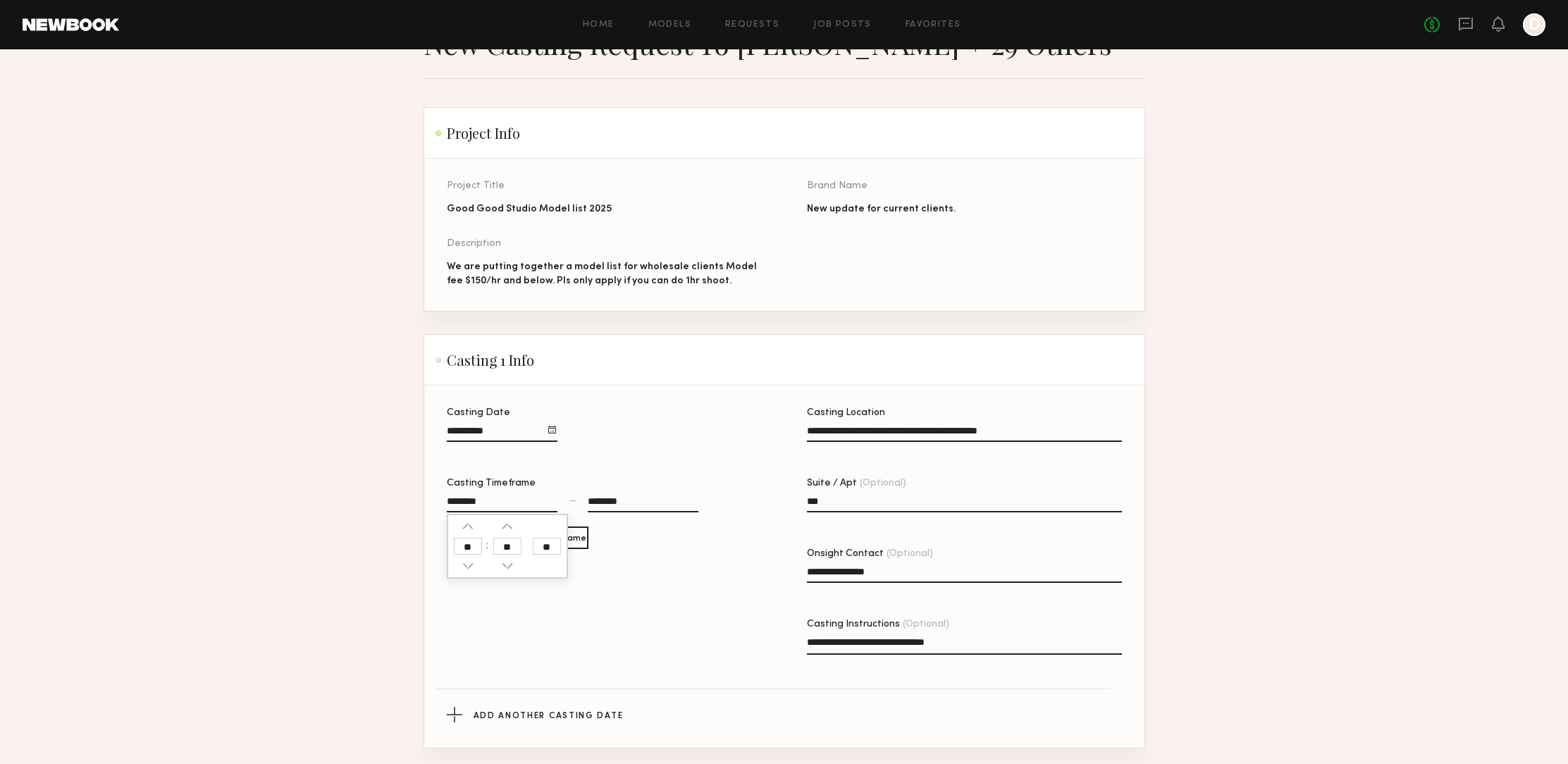
click at [500, 544] on input "text" at bounding box center [506, 546] width 28 height 17
click at [509, 526] on button "button" at bounding box center [507, 526] width 12 height 12
click at [506, 562] on button "button" at bounding box center [507, 566] width 12 height 12
click at [507, 521] on button "button" at bounding box center [507, 526] width 12 height 12
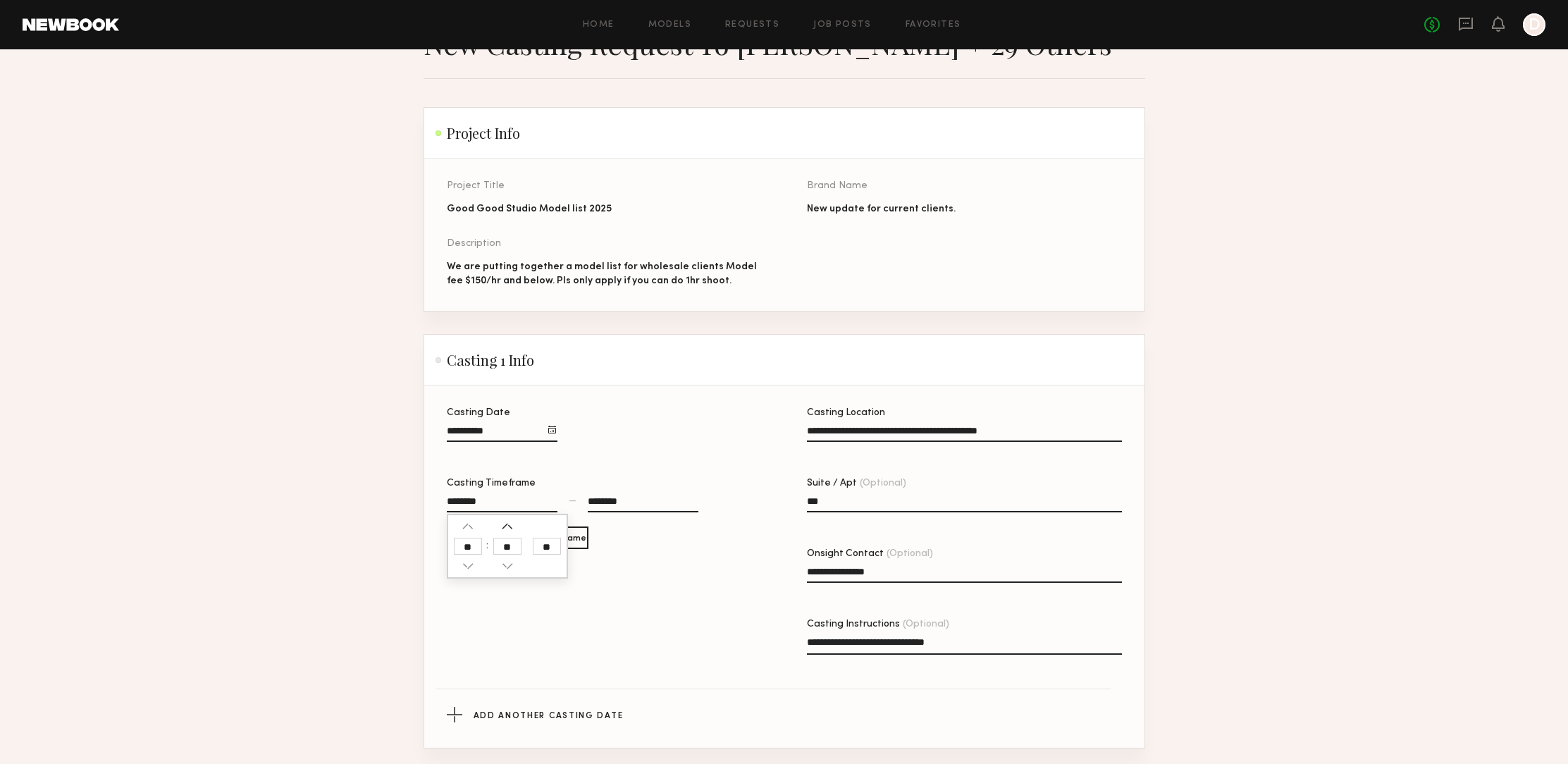
type input "********"
click at [681, 603] on div "Casting Date Casting Timeframe ******** ** — ******** Add Another Casting Timef…" at bounding box center [605, 551] width 315 height 286
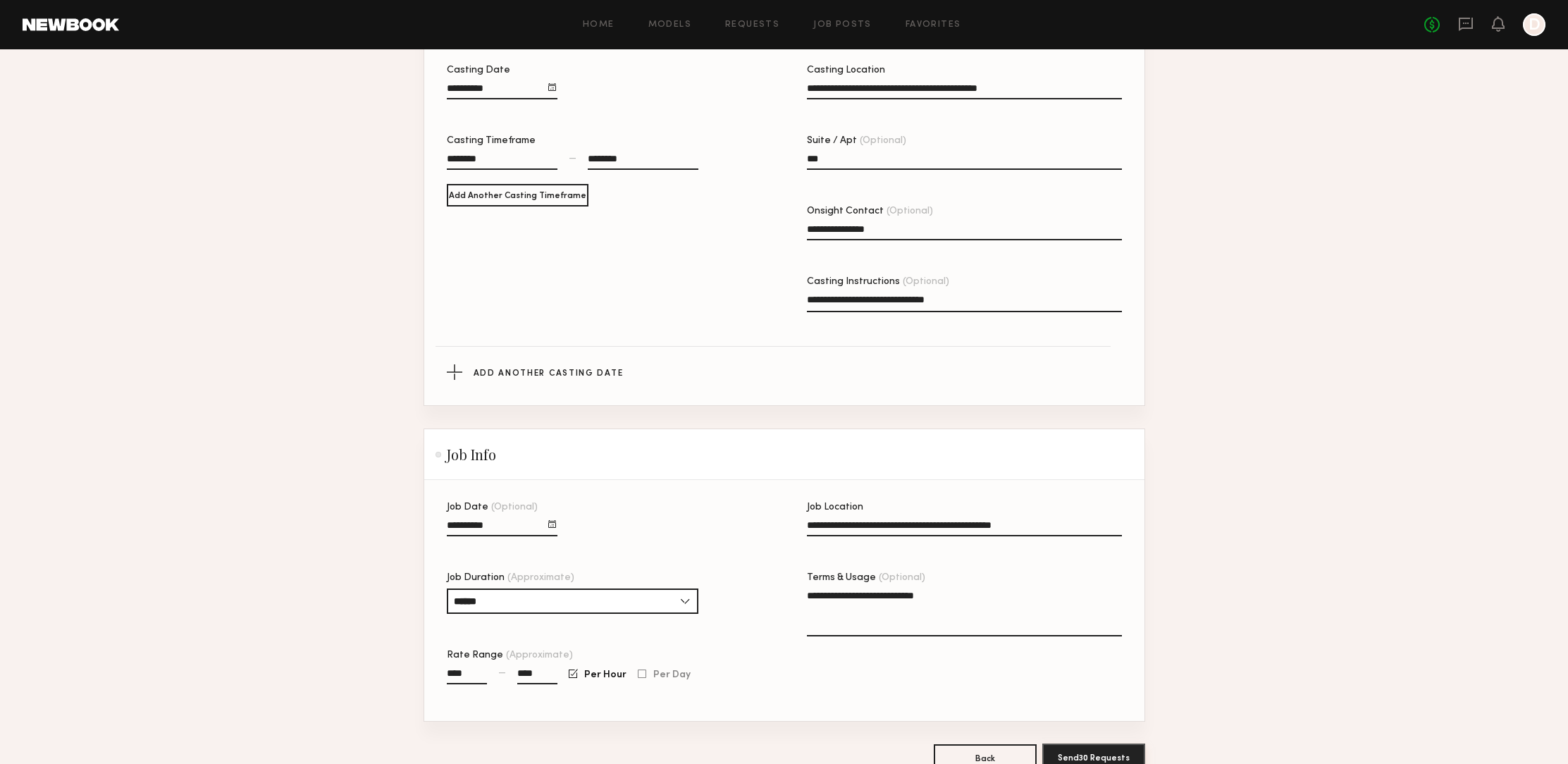
scroll to position [483, 0]
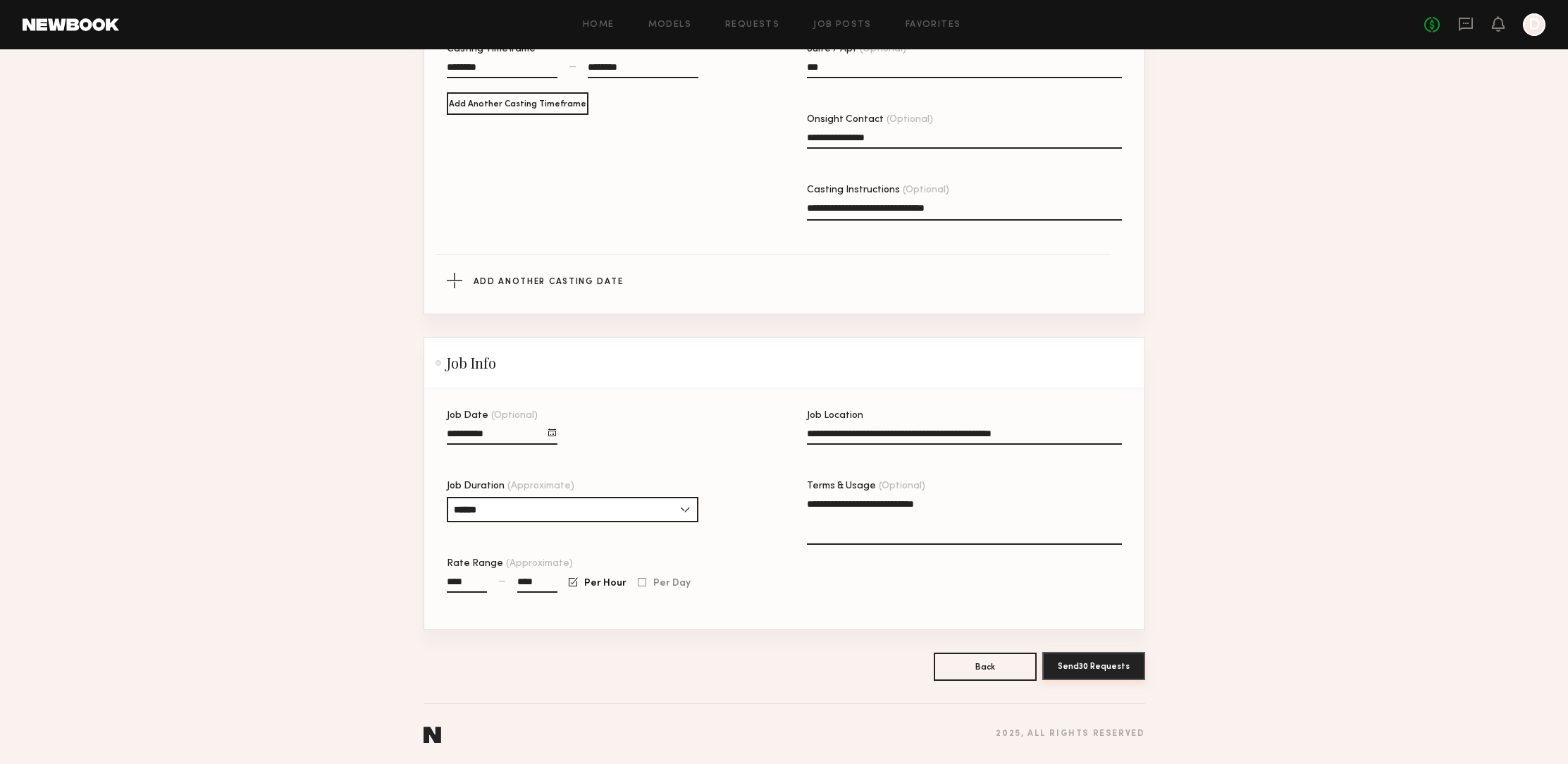
click at [1107, 666] on button "Send 30 Requests" at bounding box center [1093, 665] width 103 height 28
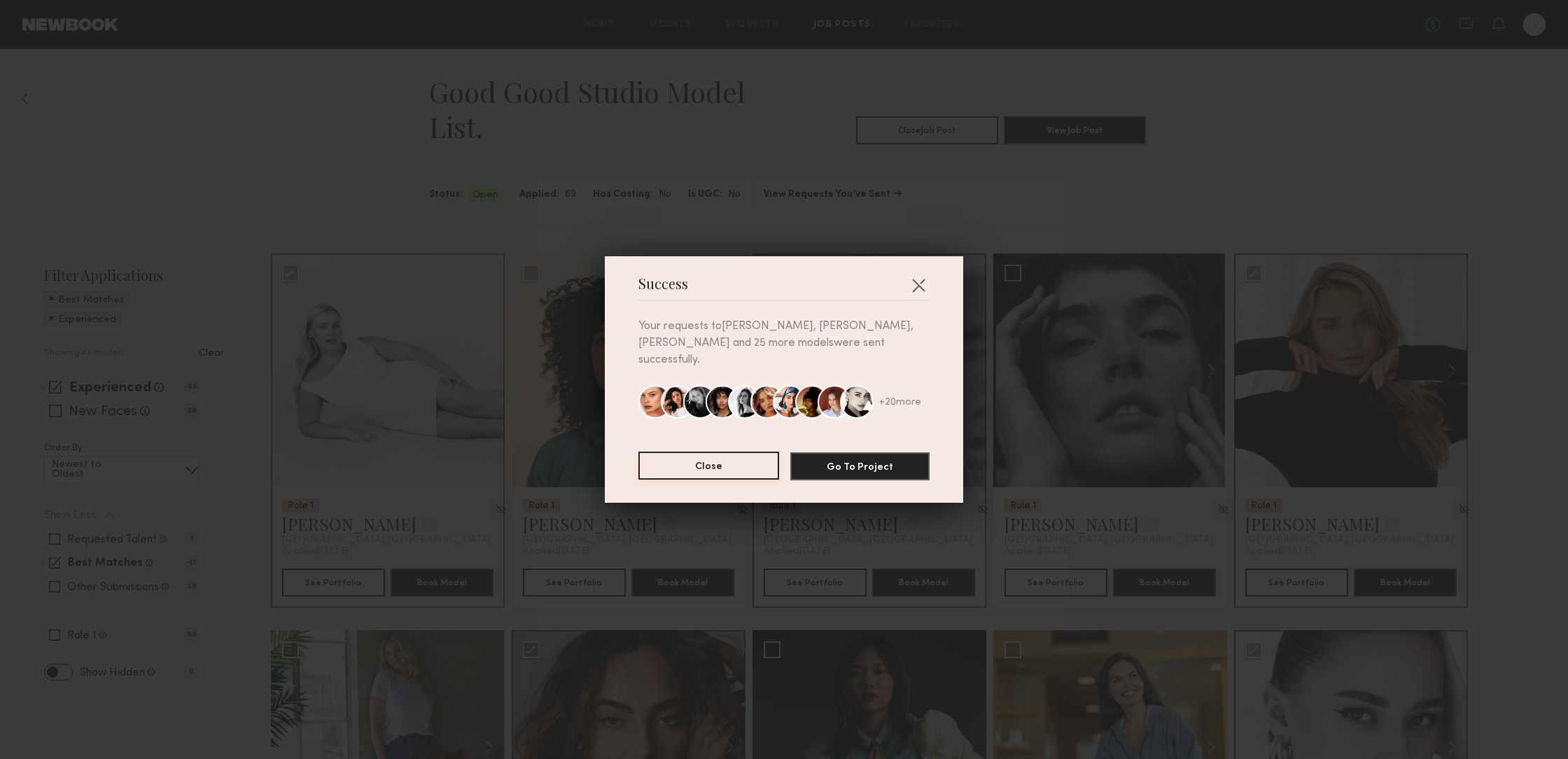
click at [721, 459] on button "Close" at bounding box center [708, 465] width 140 height 28
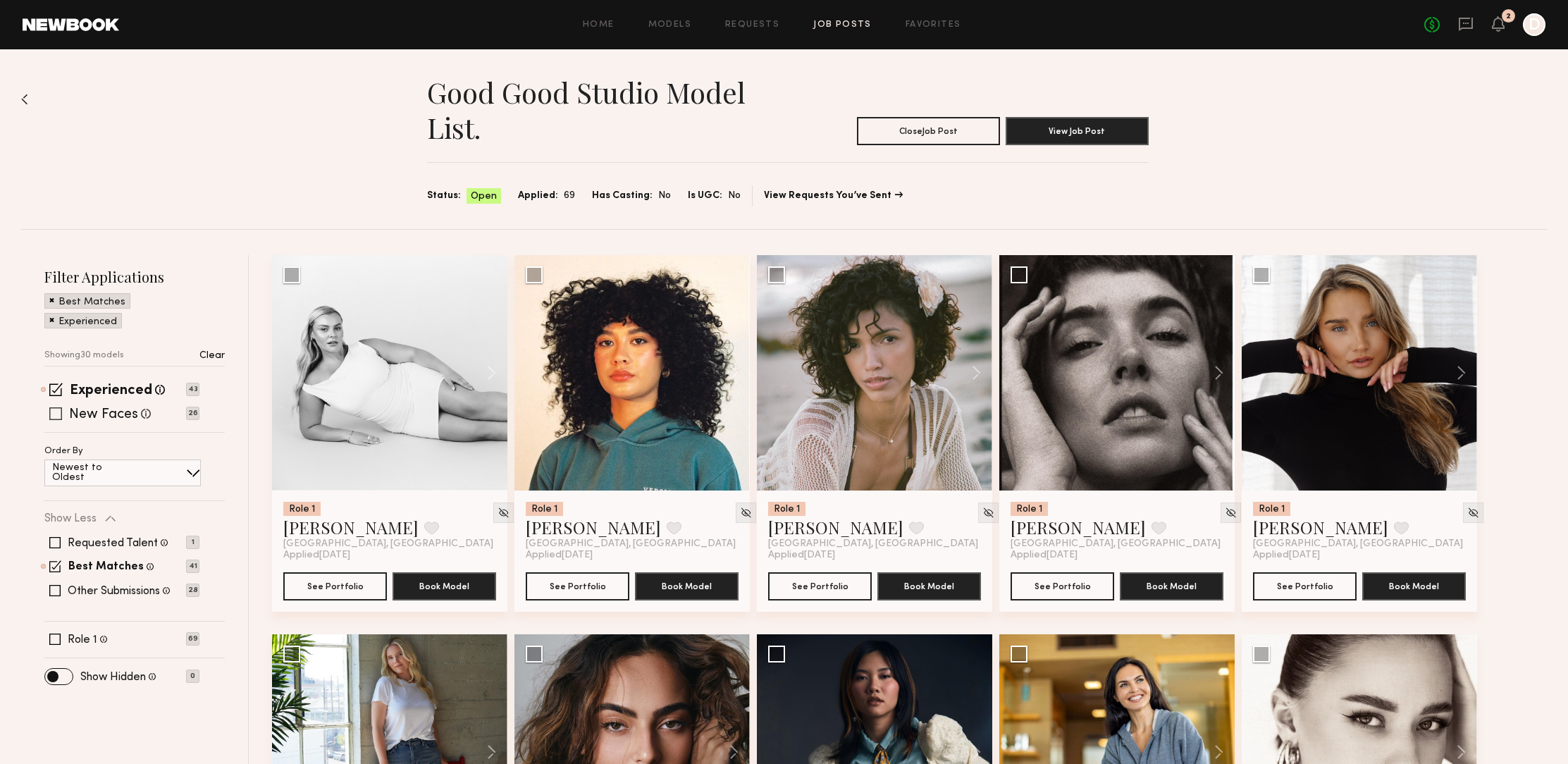
click at [52, 411] on span at bounding box center [56, 414] width 13 height 13
click at [55, 387] on span at bounding box center [56, 389] width 13 height 13
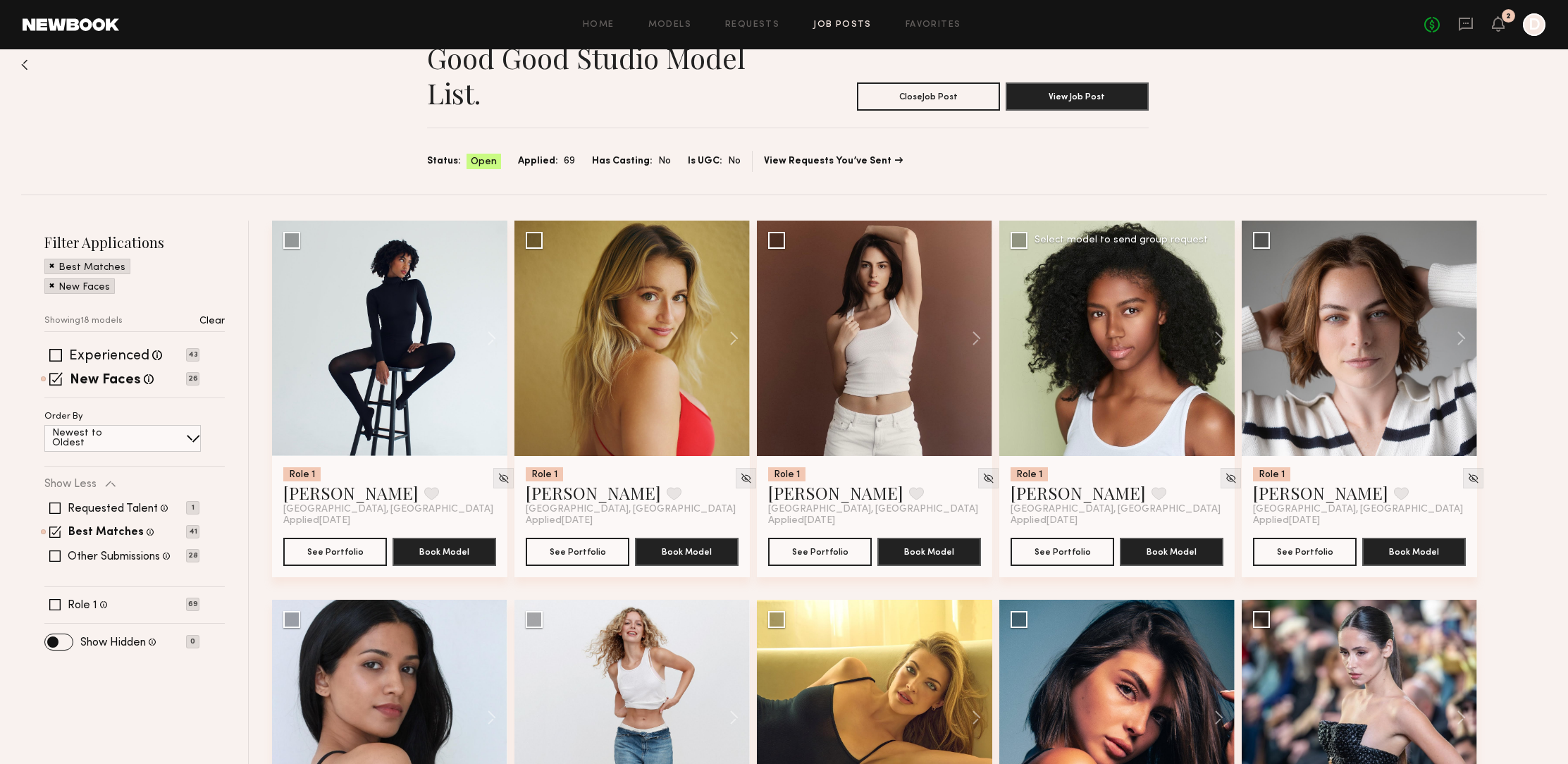
scroll to position [34, 0]
click at [836, 550] on button "See Portfolio" at bounding box center [820, 552] width 103 height 28
click at [1496, 23] on icon at bounding box center [1498, 22] width 12 height 10
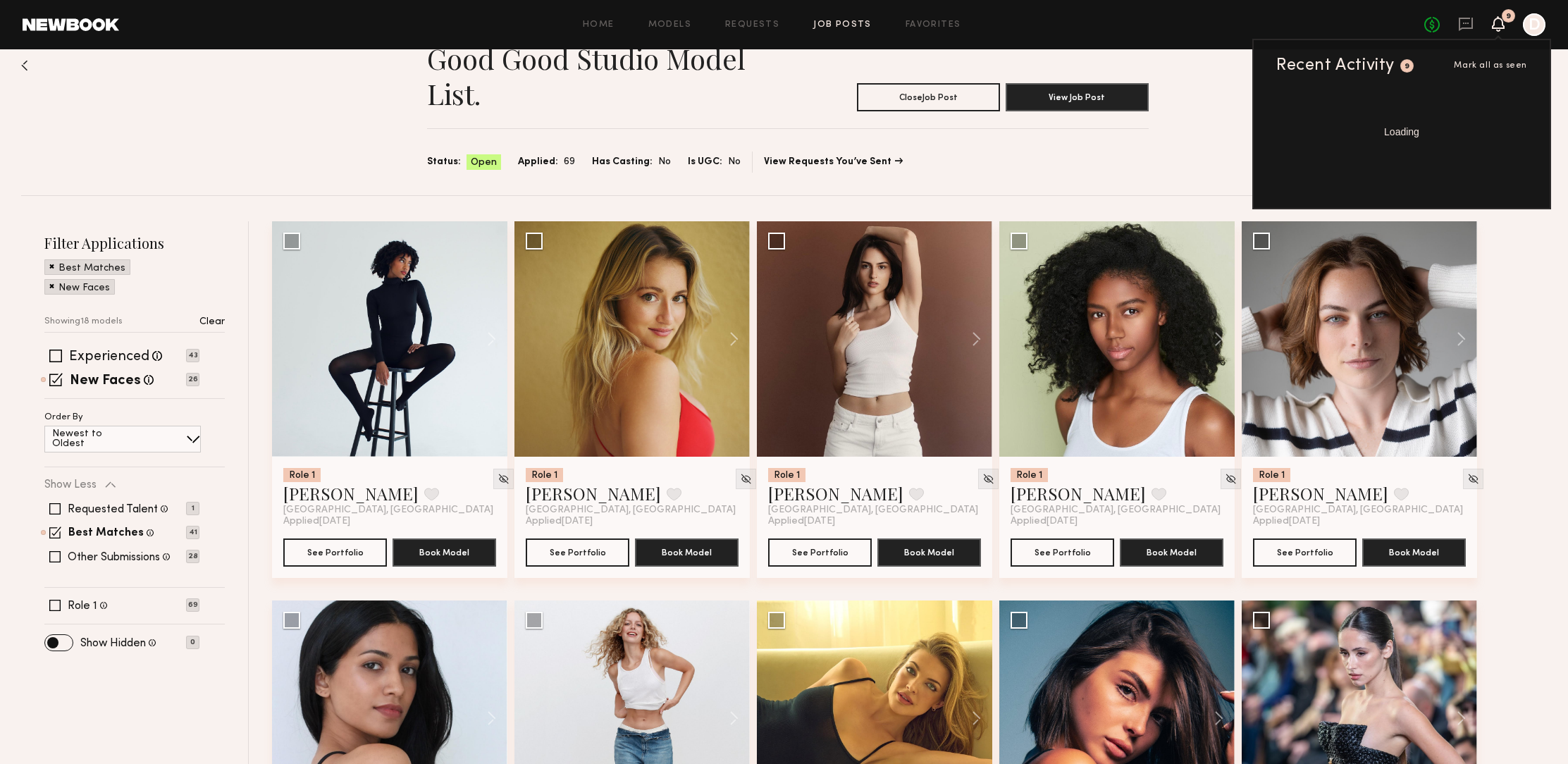
click at [1497, 23] on icon at bounding box center [1498, 22] width 12 height 10
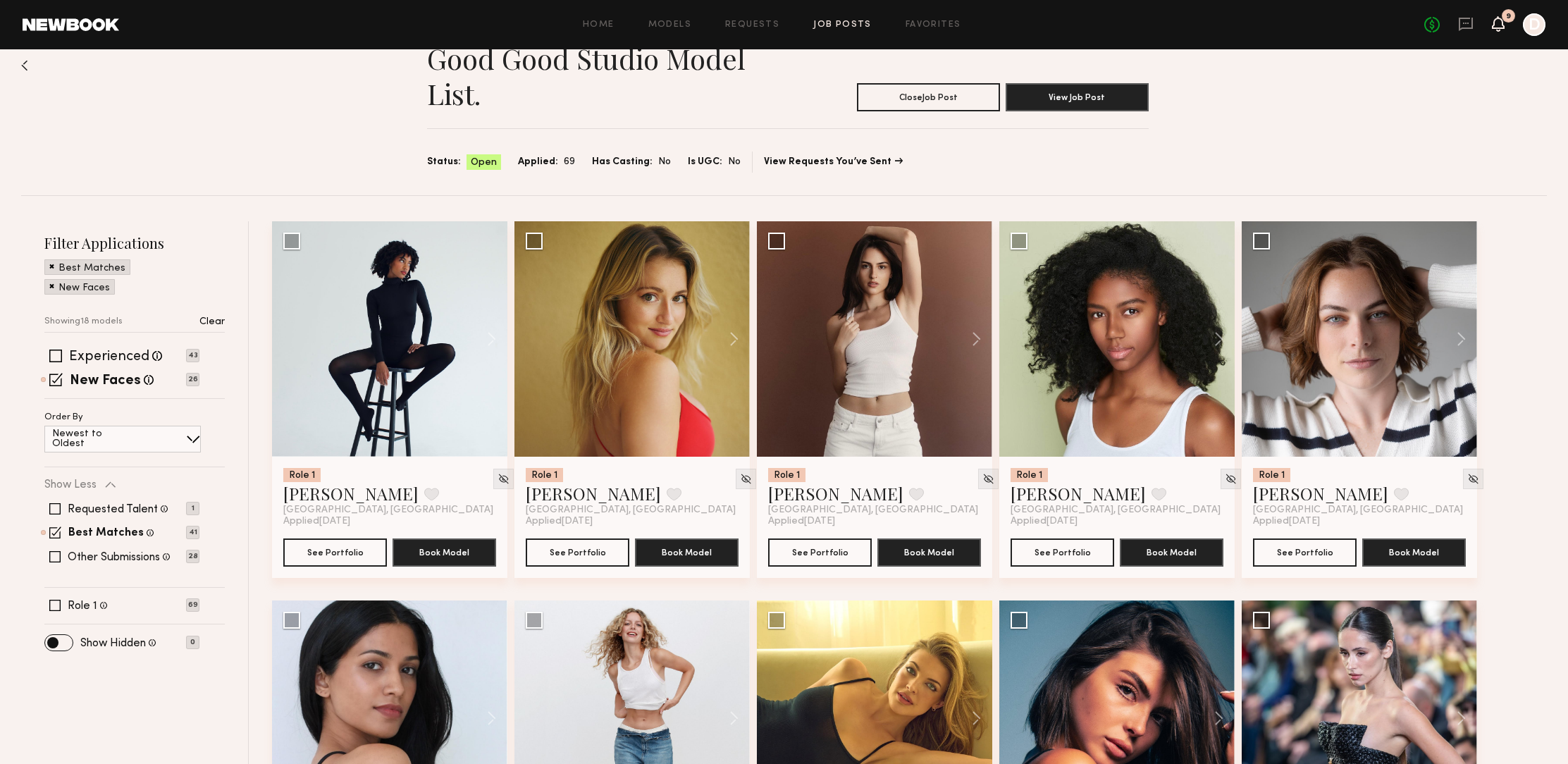
click at [1493, 27] on icon at bounding box center [1498, 22] width 12 height 10
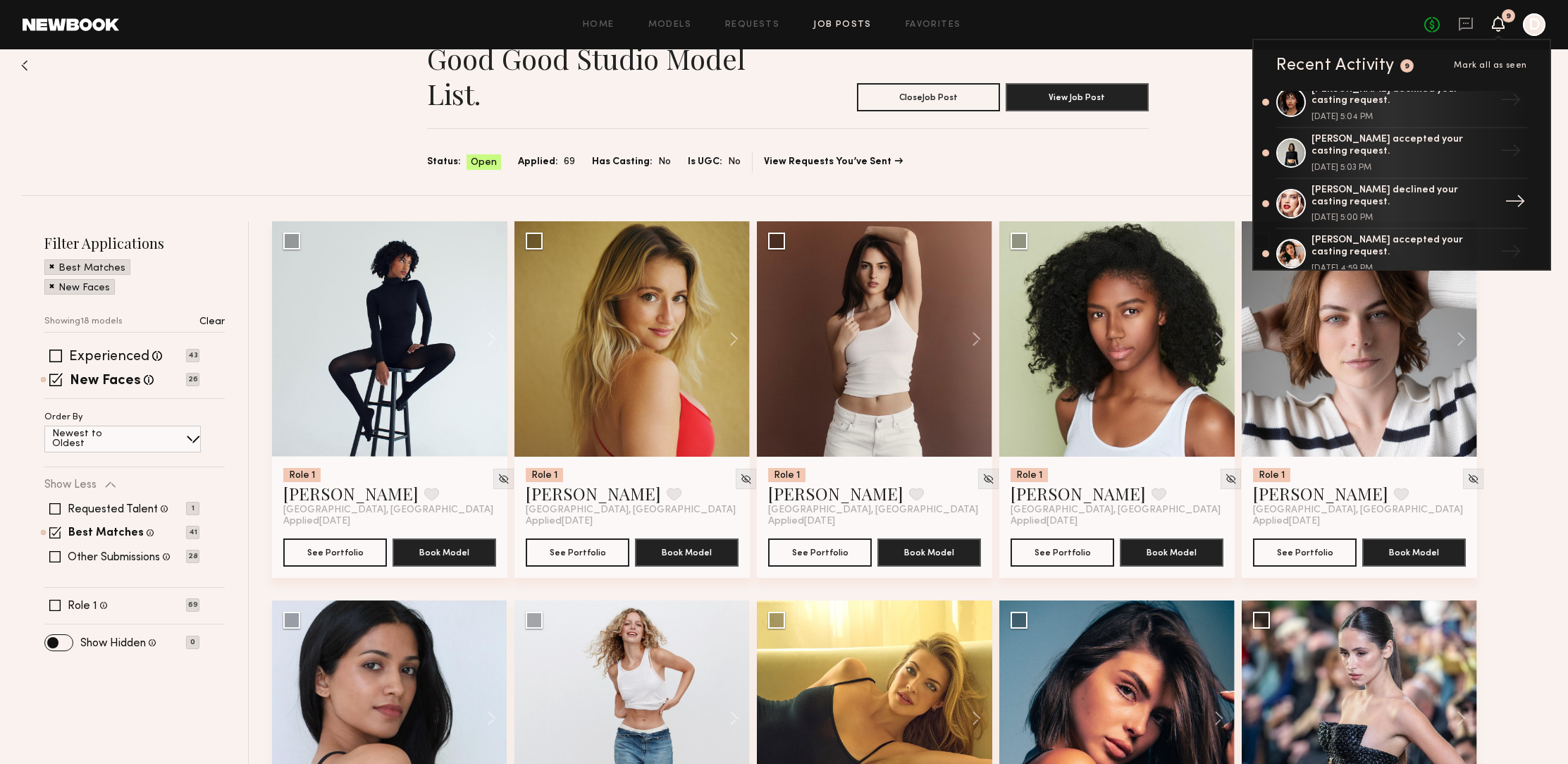
scroll to position [121, 0]
click at [1389, 182] on div "Anna D. declined your casting request." at bounding box center [1403, 190] width 184 height 24
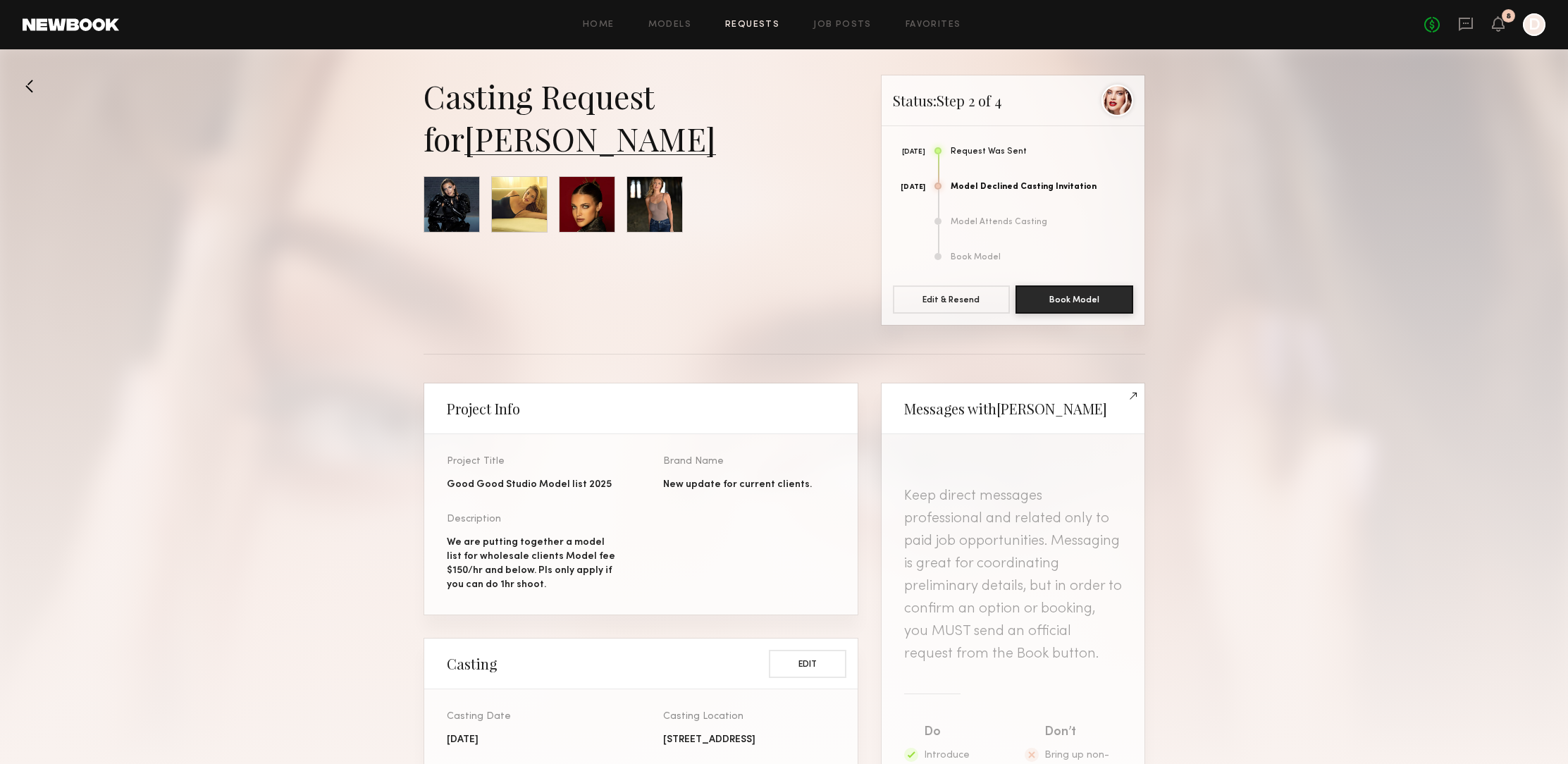
click at [520, 147] on link "Anna D." at bounding box center [590, 138] width 252 height 42
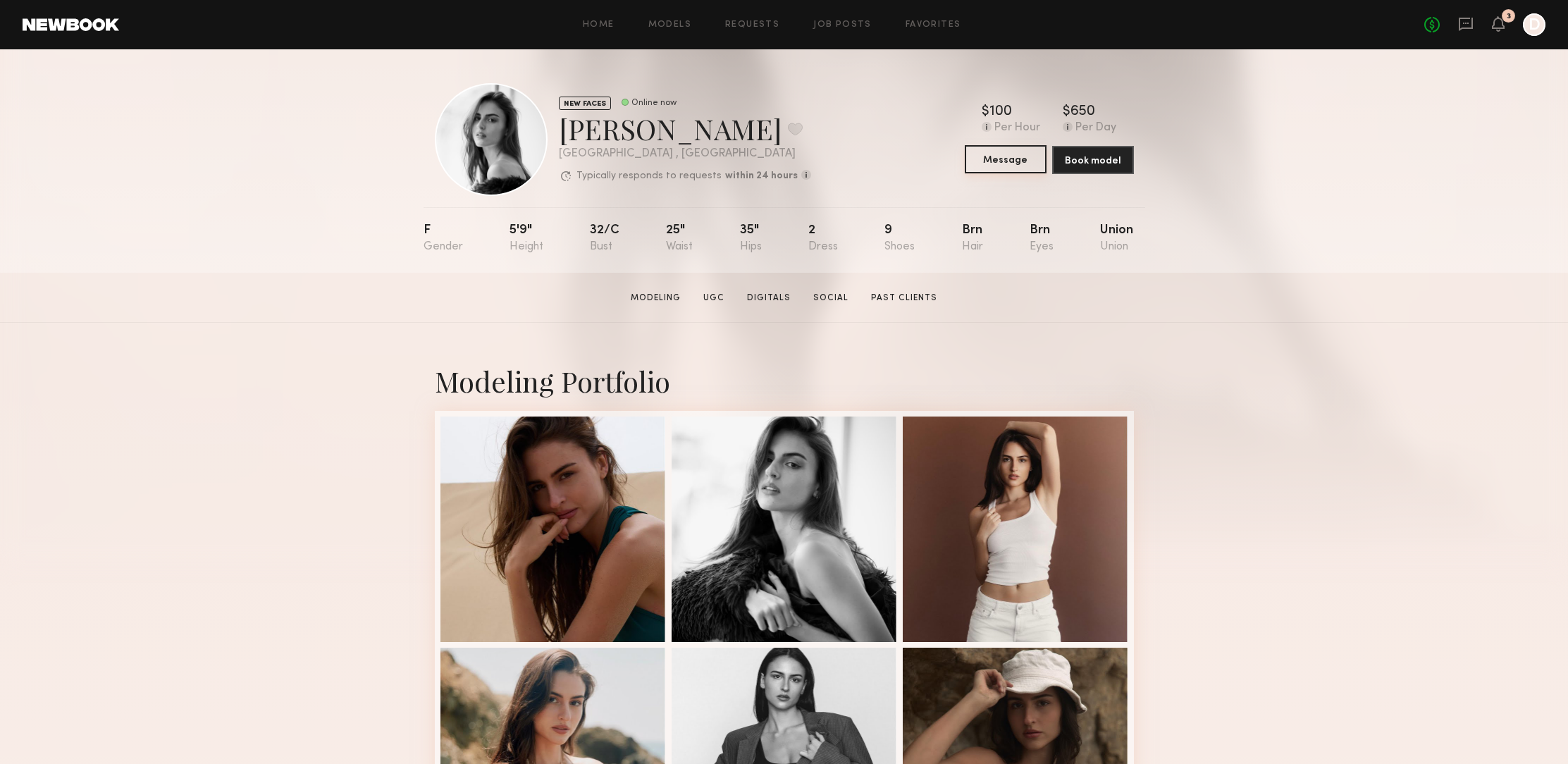
click at [1018, 166] on button "Message" at bounding box center [1005, 158] width 82 height 28
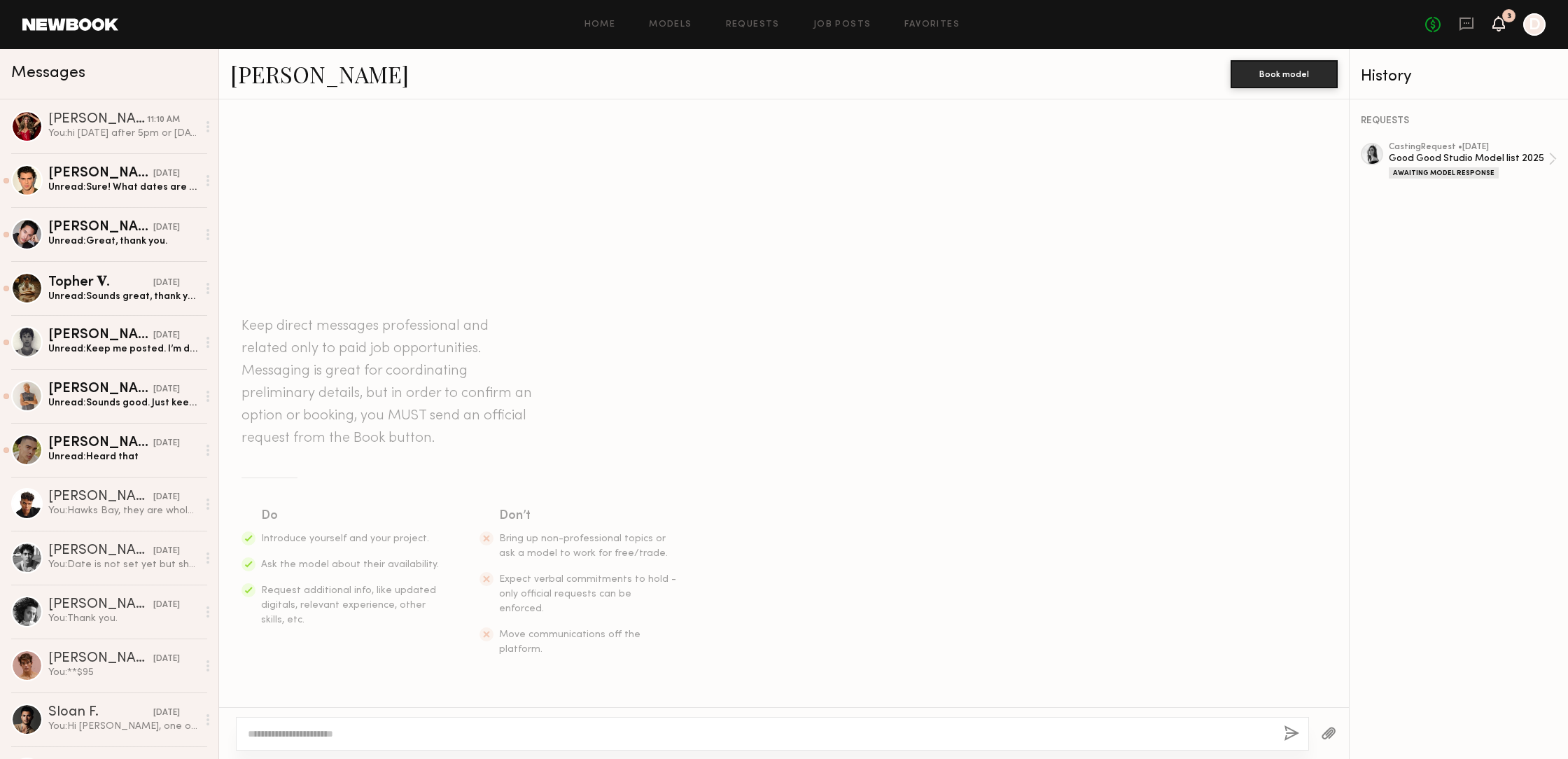
click at [1500, 23] on icon at bounding box center [1499, 22] width 12 height 10
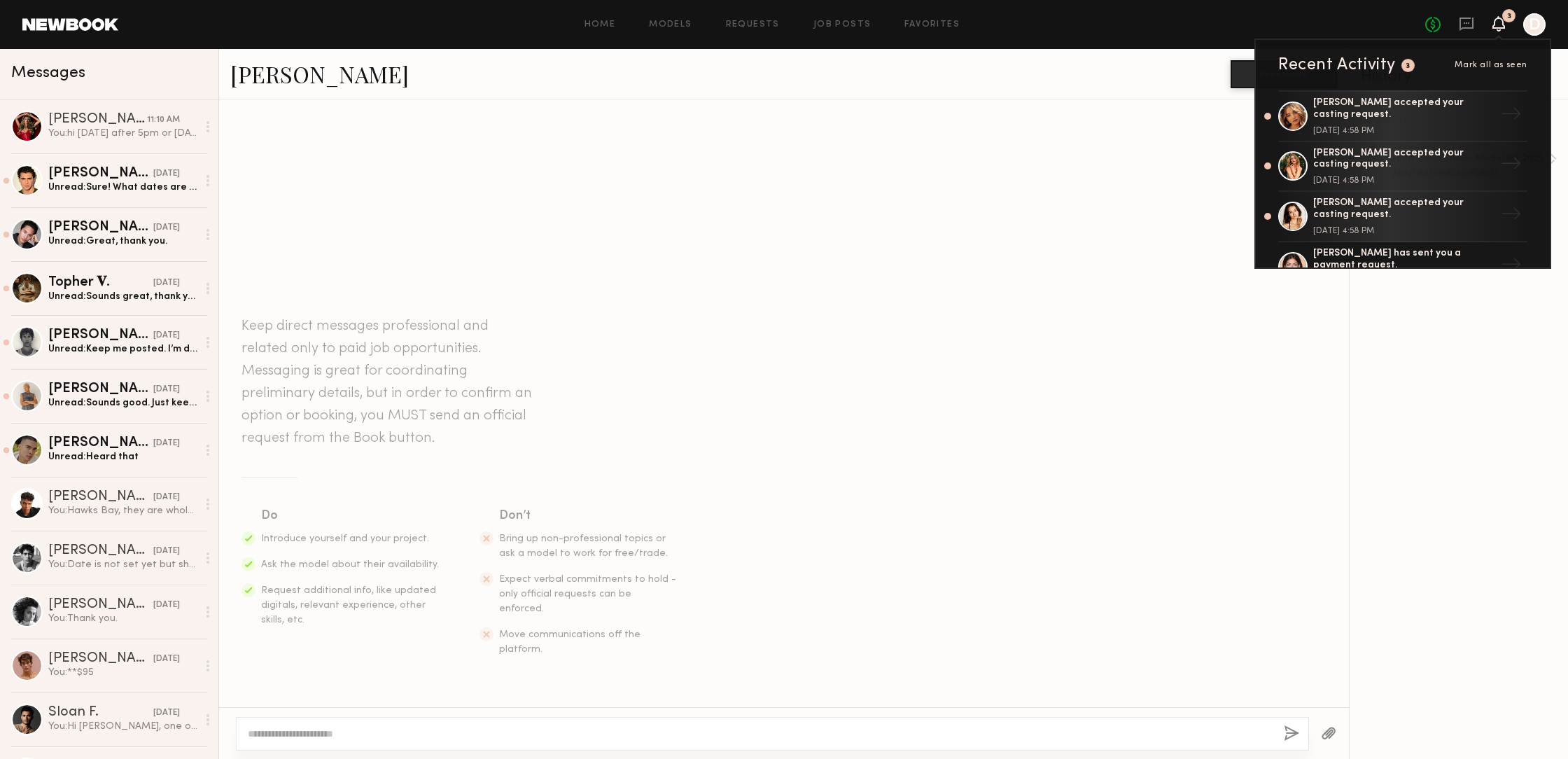
click at [1167, 64] on div "Leah M." at bounding box center [730, 74] width 1000 height 30
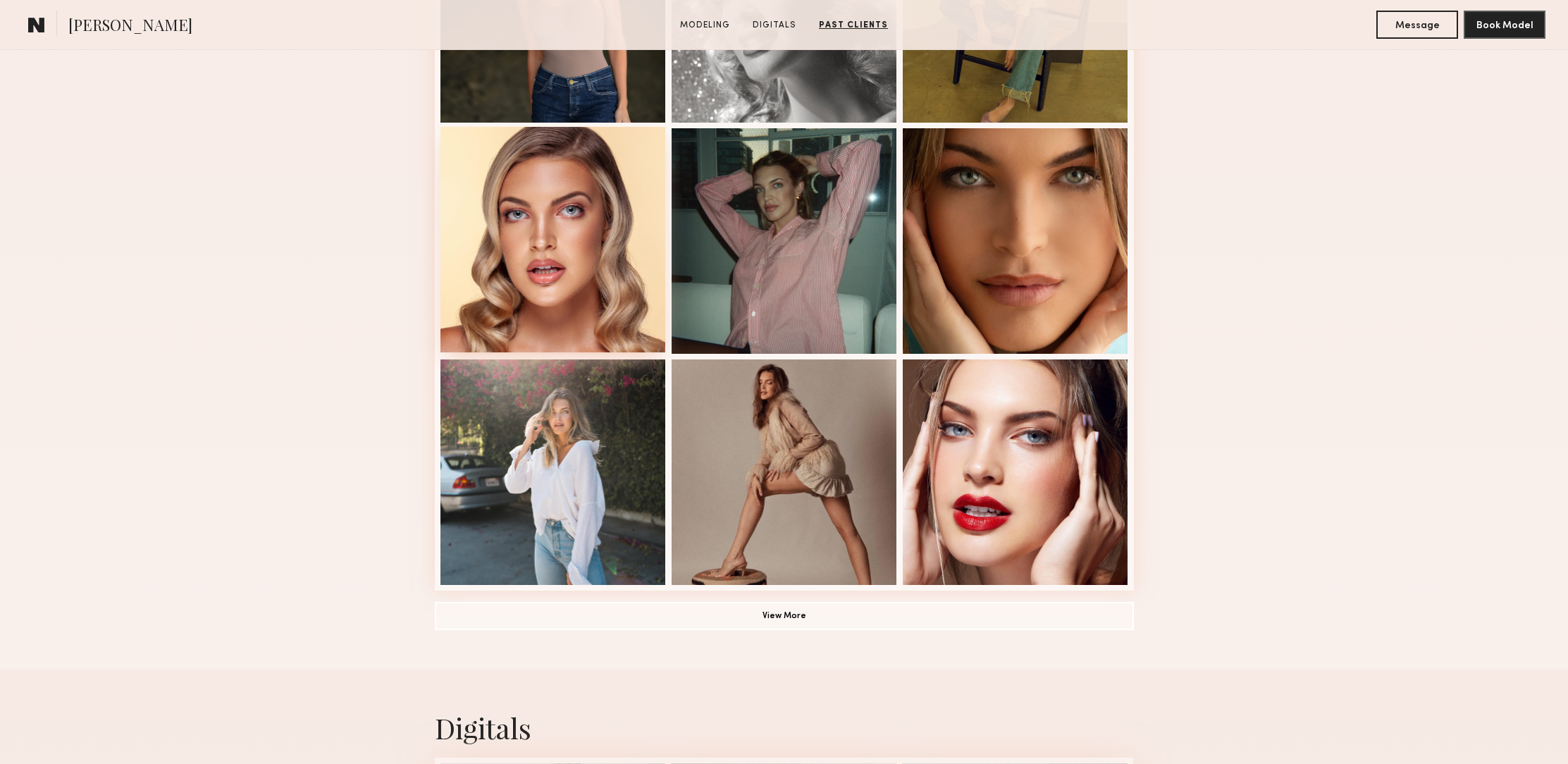
scroll to position [737, 0]
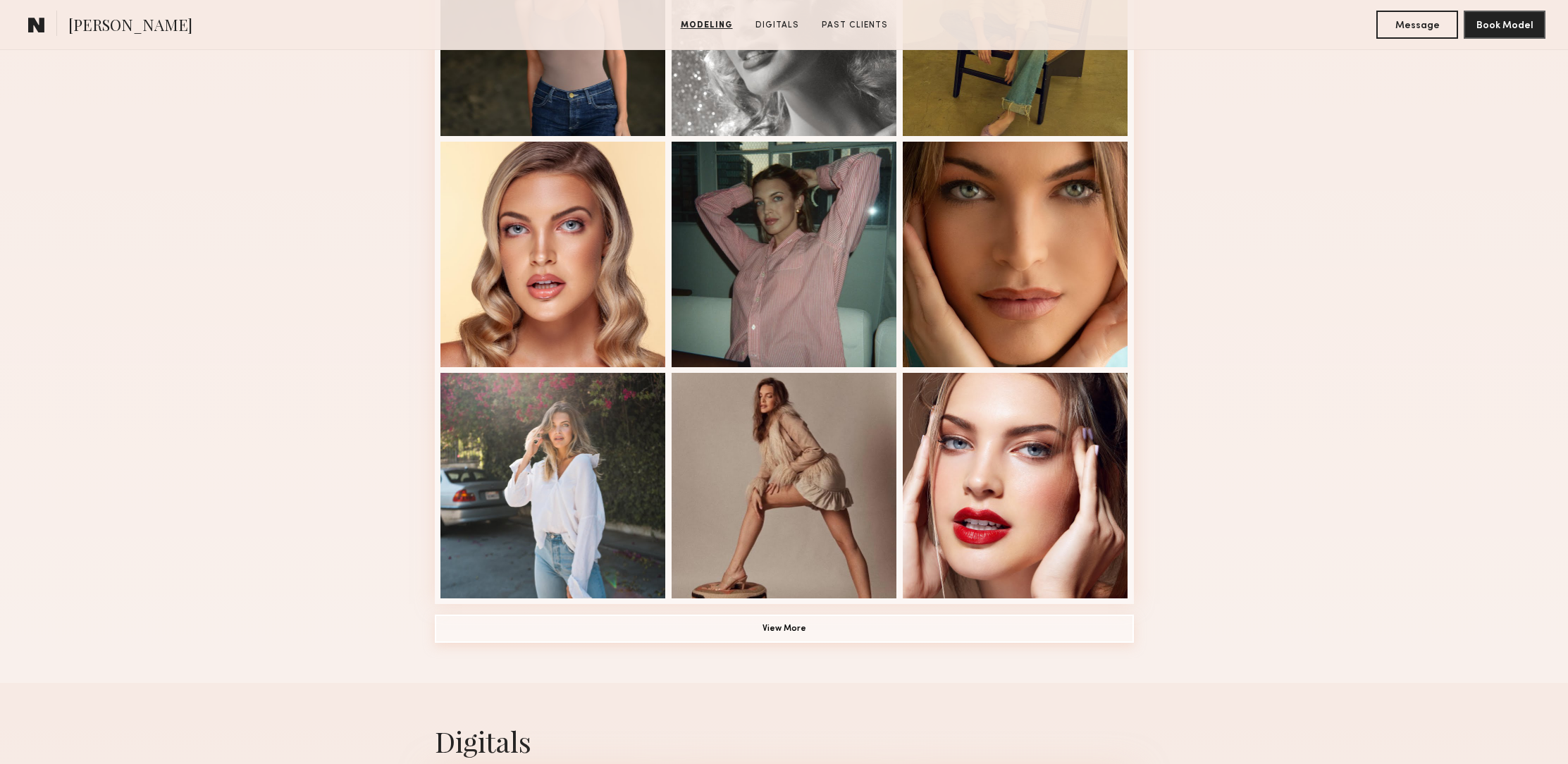
click at [785, 627] on button "View More" at bounding box center [784, 628] width 699 height 28
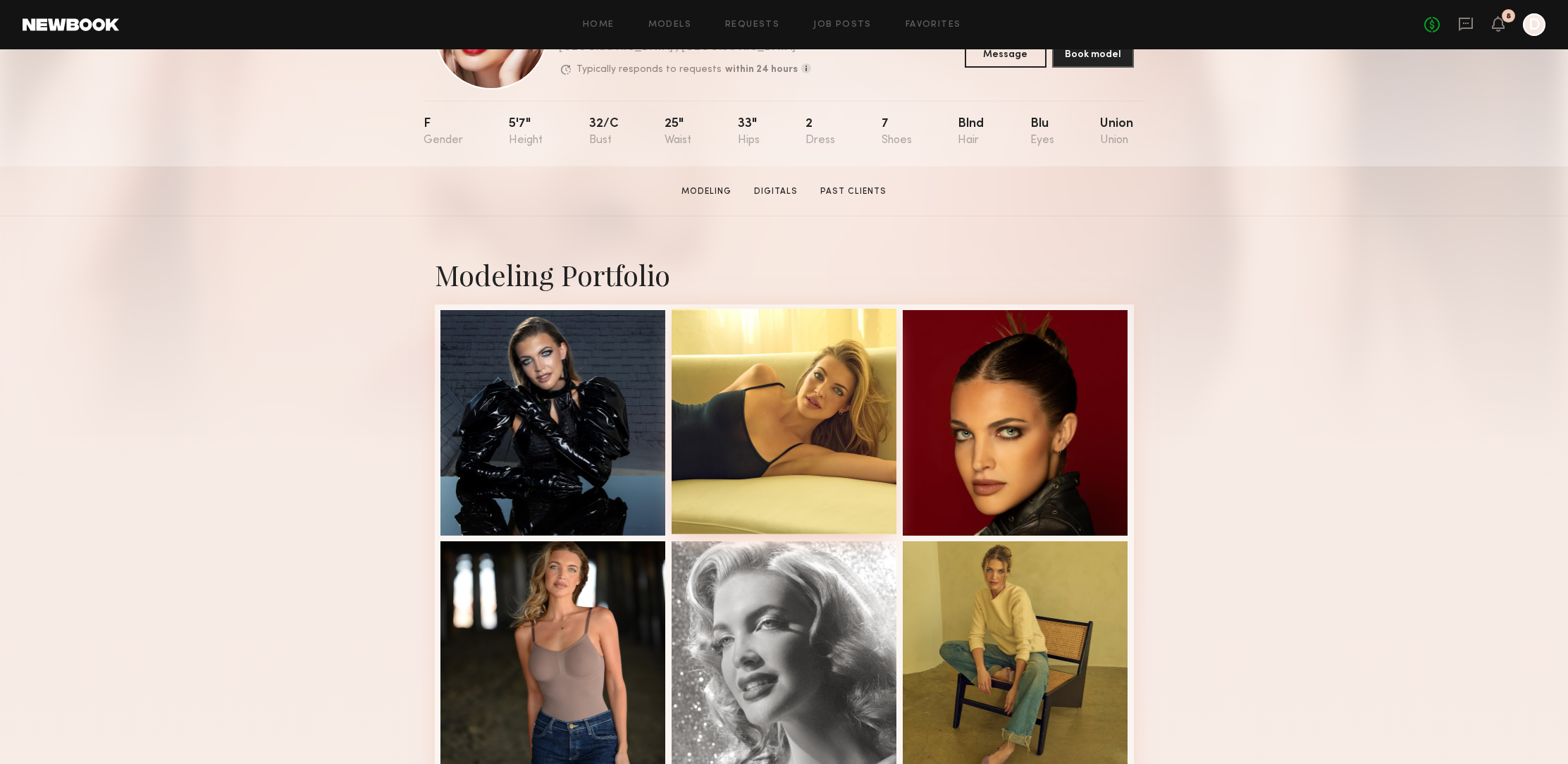
scroll to position [0, 0]
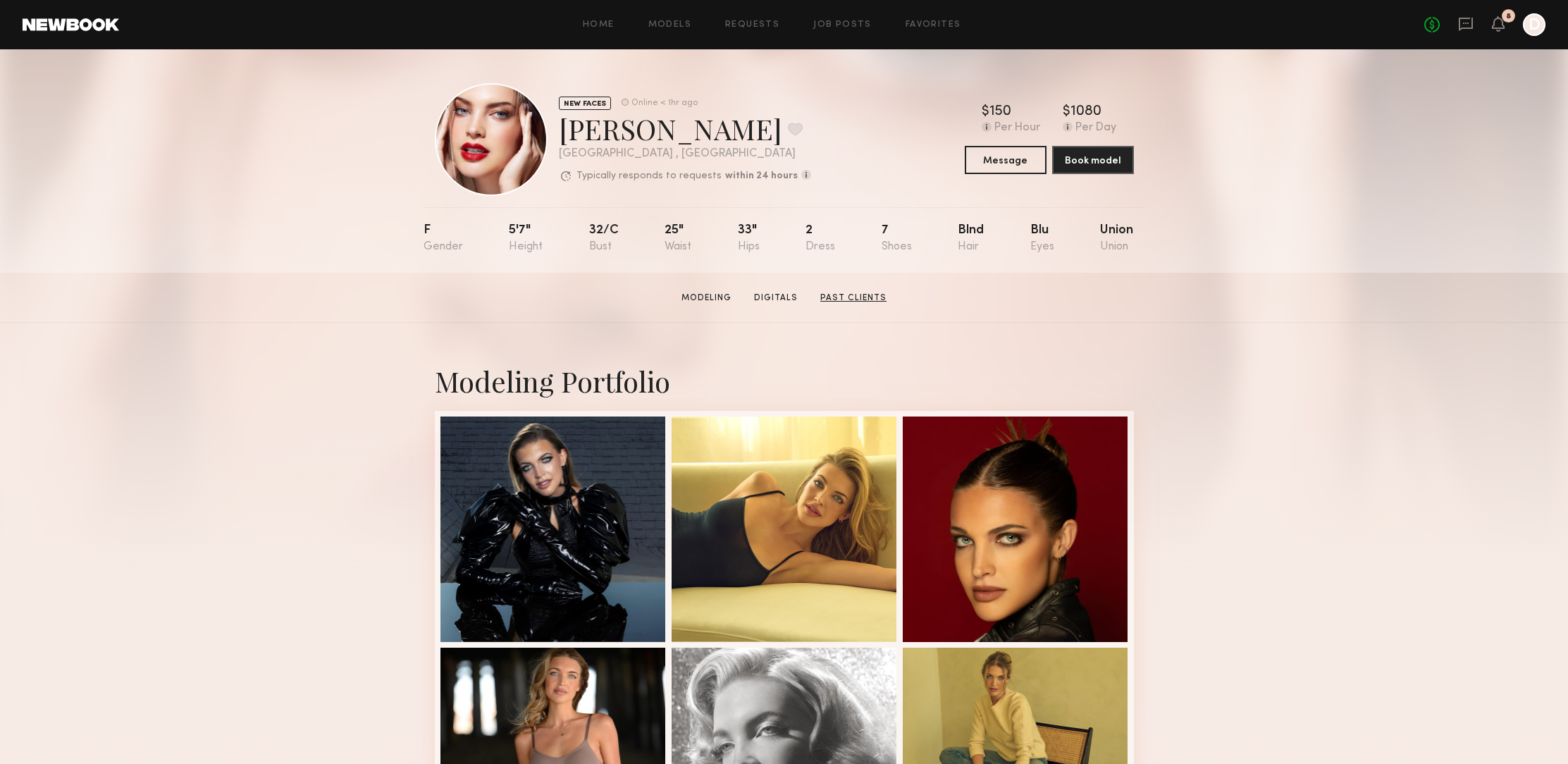
click at [856, 299] on link "Past Clients" at bounding box center [853, 298] width 77 height 13
click at [600, 21] on link "Home" at bounding box center [598, 25] width 31 height 9
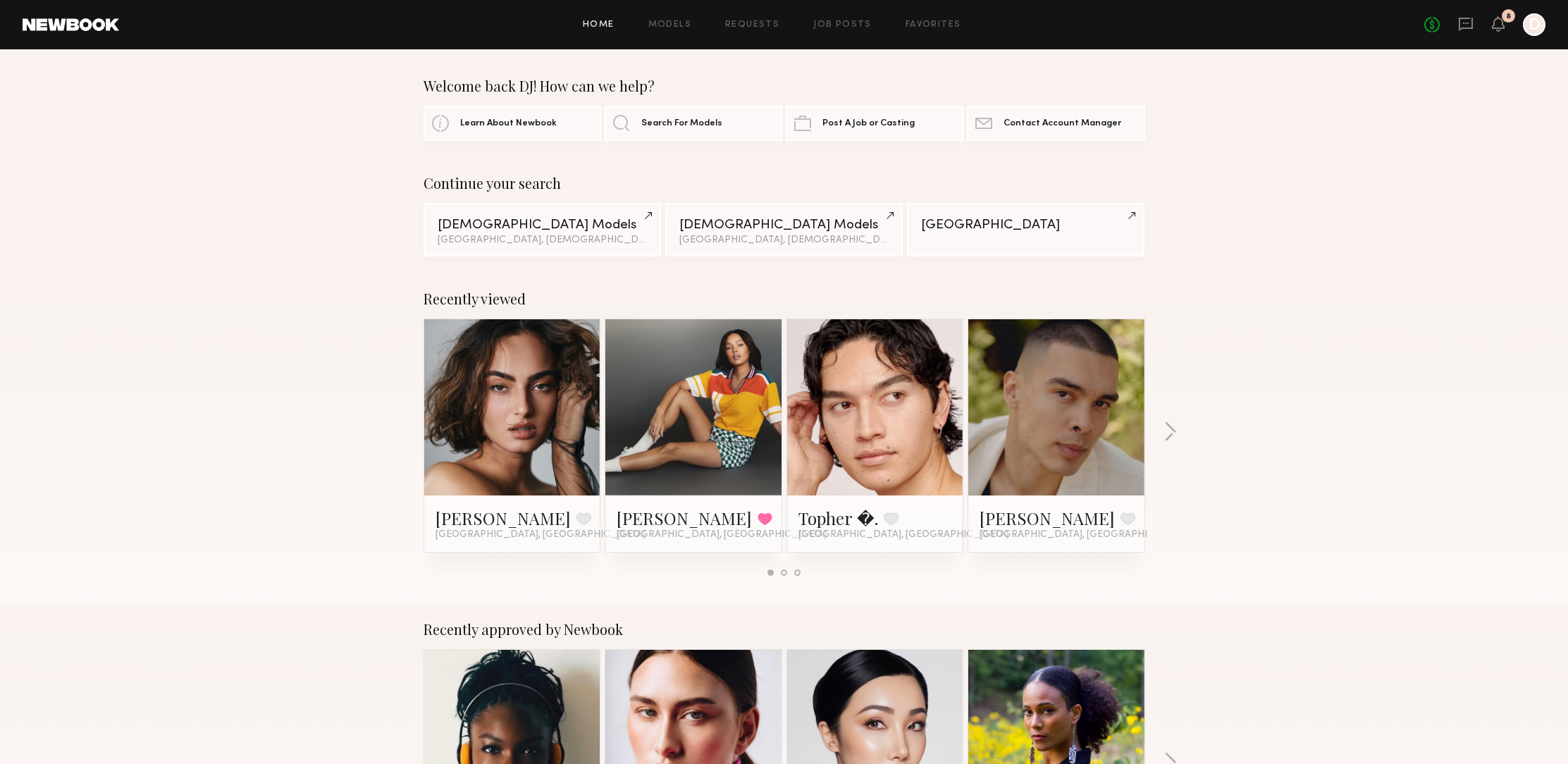
click at [560, 411] on div at bounding box center [513, 408] width 176 height 176
click at [557, 430] on div at bounding box center [513, 408] width 176 height 176
click at [524, 426] on link at bounding box center [513, 408] width 86 height 176
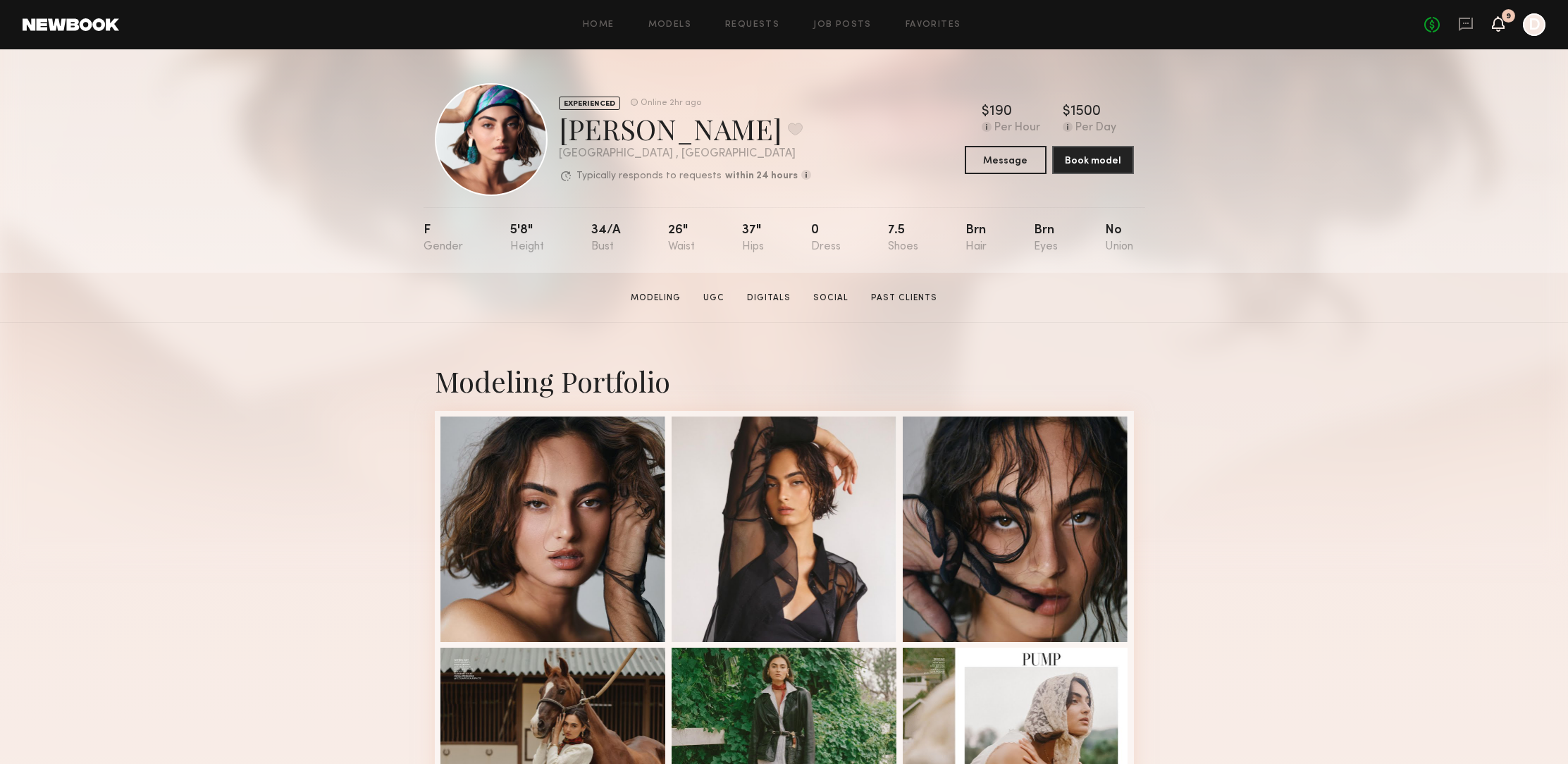
click at [1496, 22] on icon at bounding box center [1498, 22] width 12 height 10
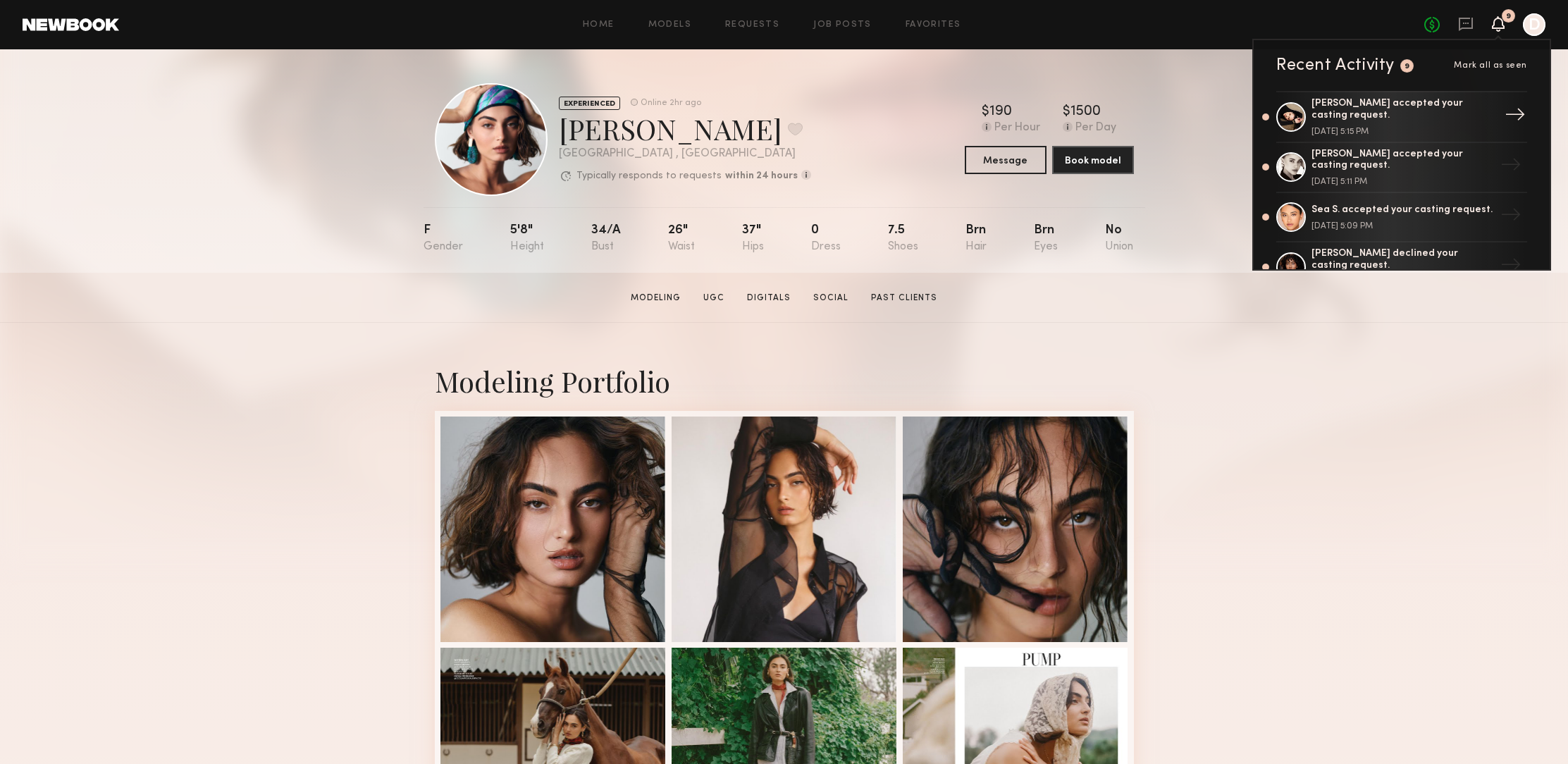
click at [1329, 105] on div "[PERSON_NAME] accepted your casting request." at bounding box center [1403, 110] width 184 height 24
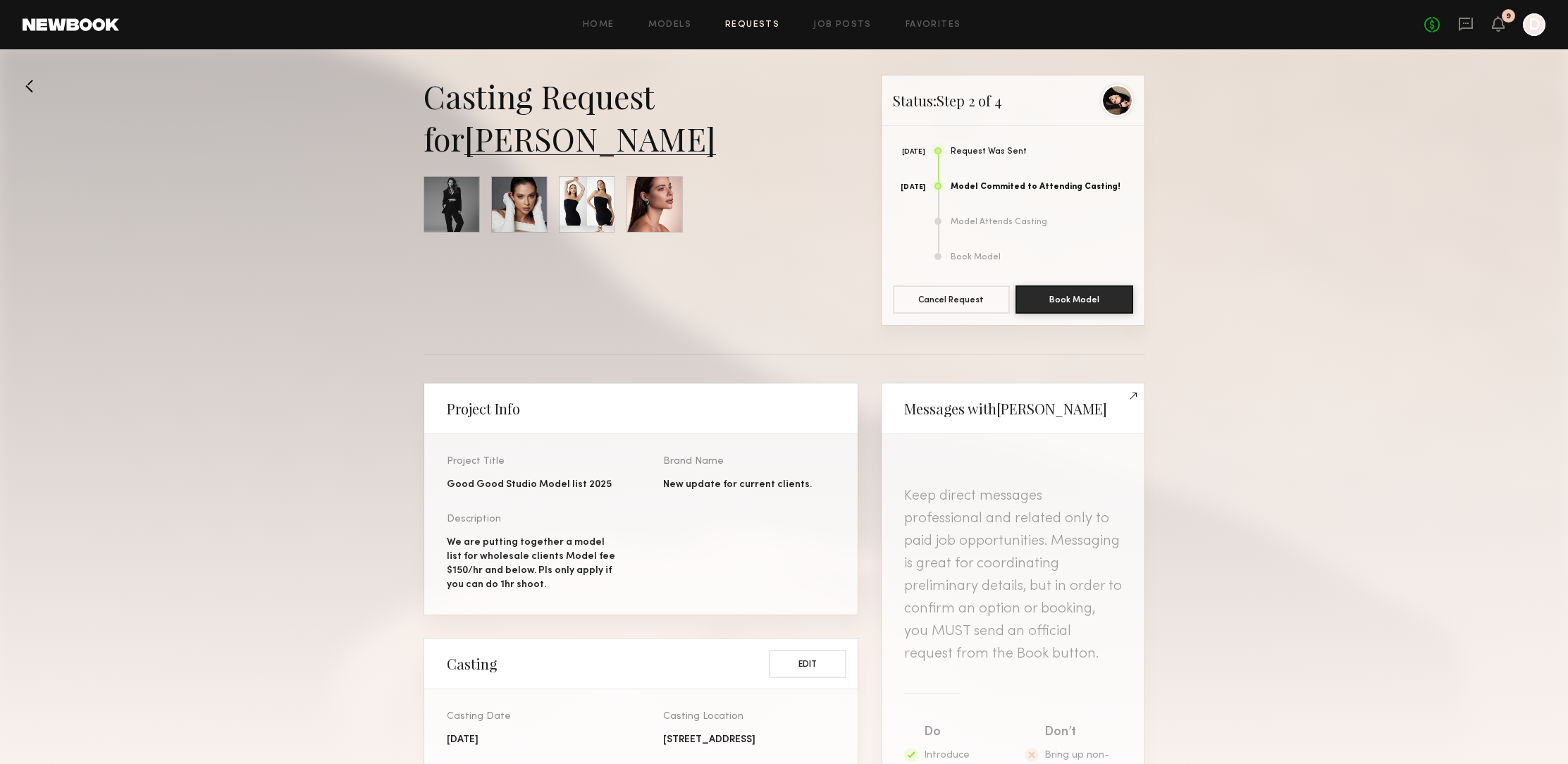
click at [439, 200] on div at bounding box center [452, 204] width 57 height 57
click at [437, 203] on div at bounding box center [452, 204] width 57 height 57
click at [437, 202] on div at bounding box center [452, 204] width 57 height 57
click at [524, 206] on div at bounding box center [519, 204] width 57 height 57
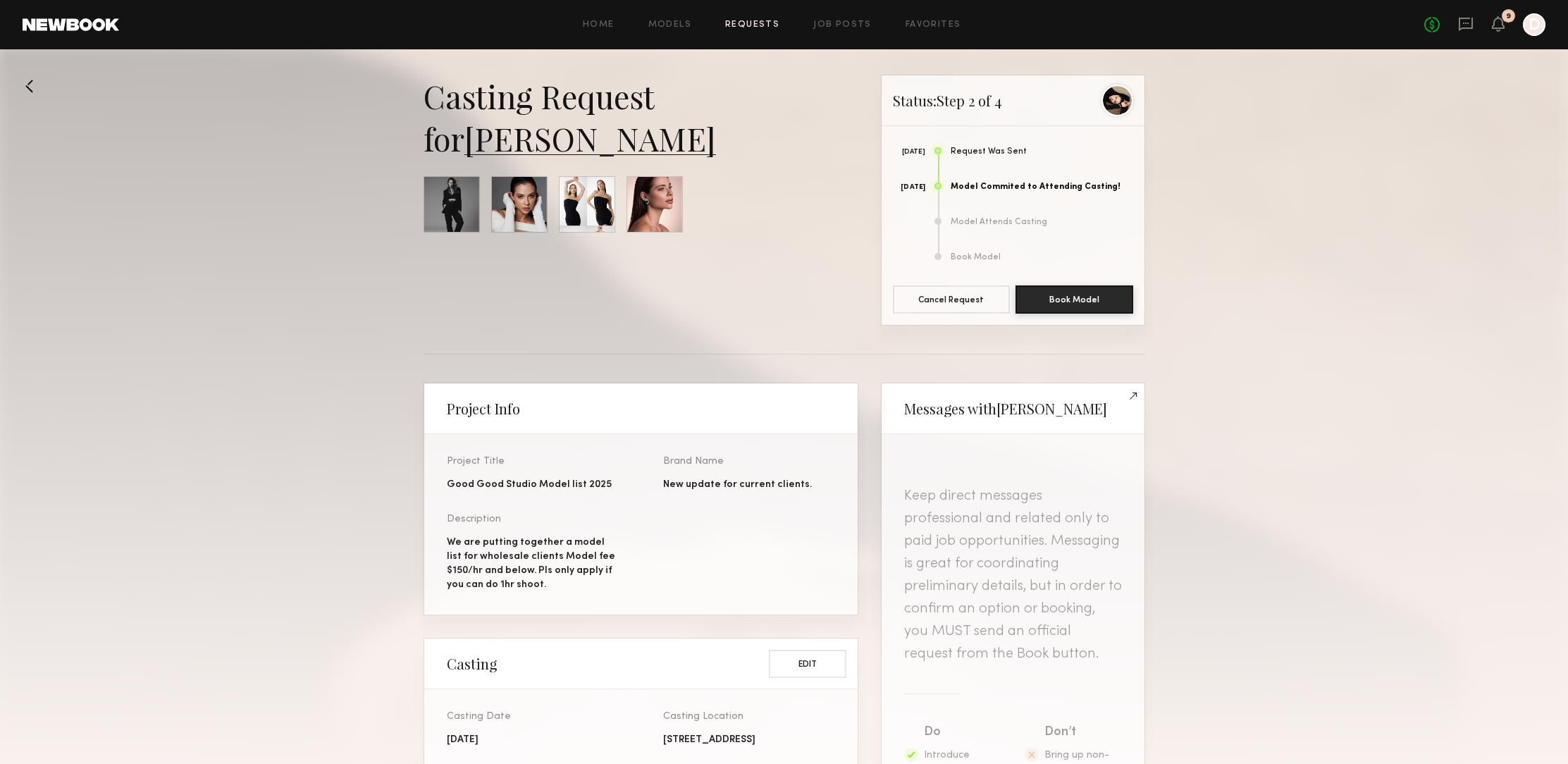
click at [524, 206] on div at bounding box center [519, 204] width 57 height 57
click at [560, 143] on link "Anastasia M." at bounding box center [590, 138] width 252 height 42
